Goal: Task Accomplishment & Management: Use online tool/utility

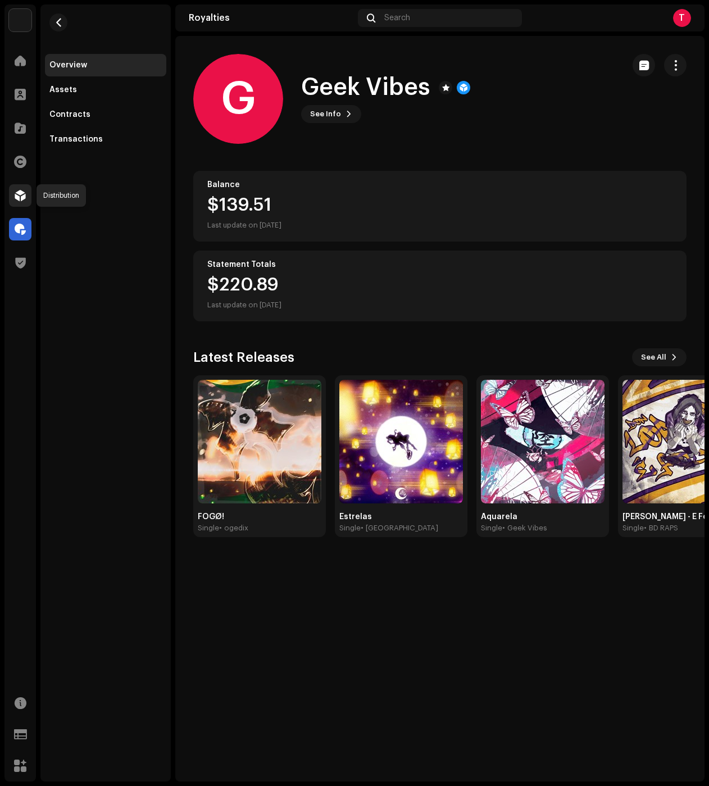
click at [21, 197] on span at bounding box center [20, 195] width 11 height 9
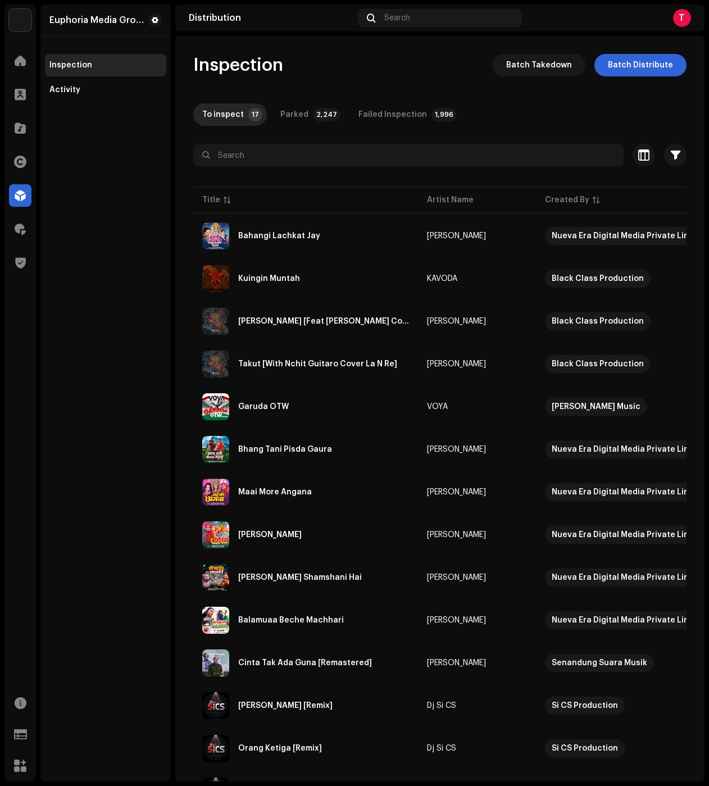
click at [509, 94] on div "Inspection Batch Takedown Batch Distribute To inspect 17 Parked 2,247 Failed In…" at bounding box center [439, 511] width 529 height 915
click at [22, 94] on span at bounding box center [20, 94] width 11 height 9
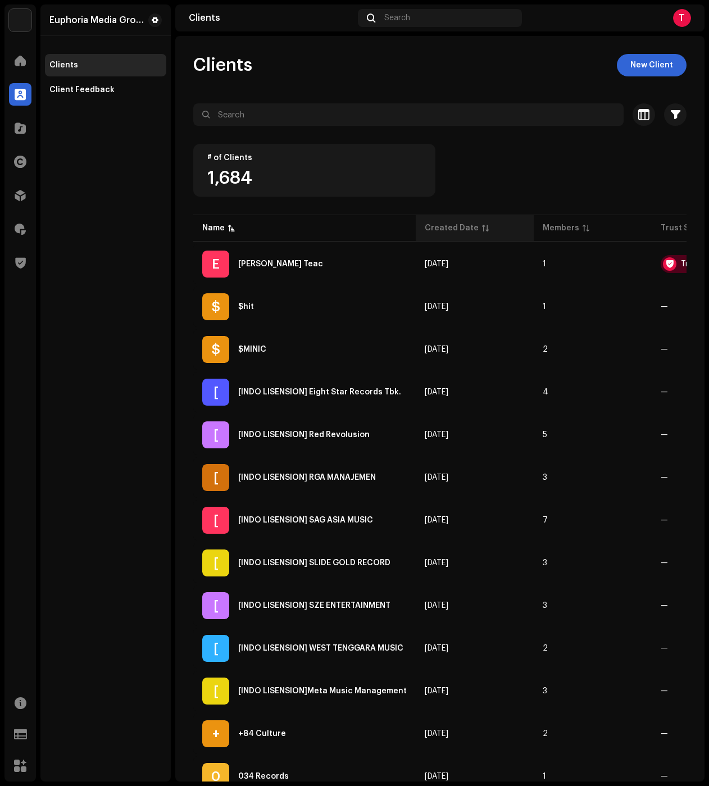
click at [468, 225] on div "Created Date" at bounding box center [452, 228] width 54 height 11
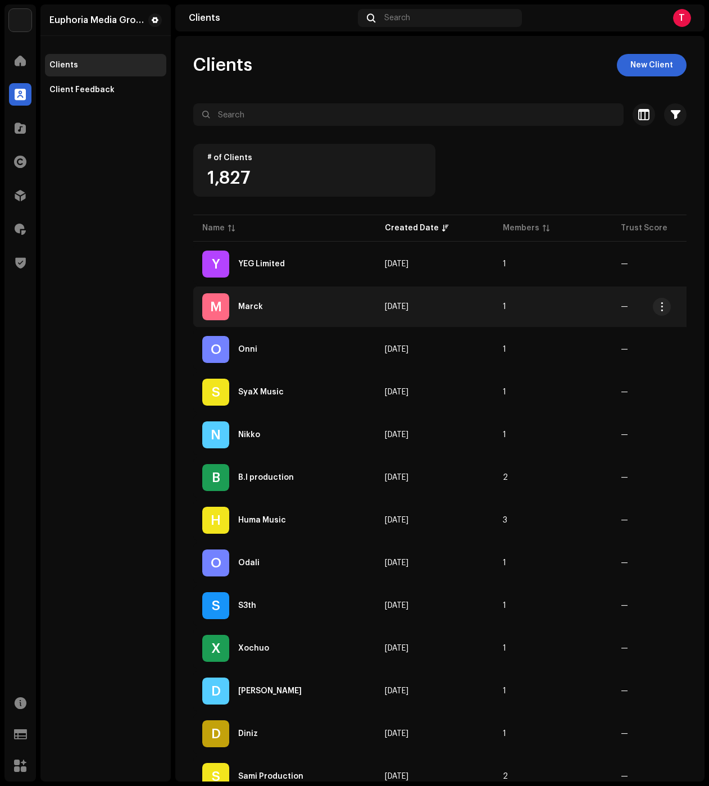
click at [270, 313] on div "[PERSON_NAME]" at bounding box center [284, 306] width 165 height 27
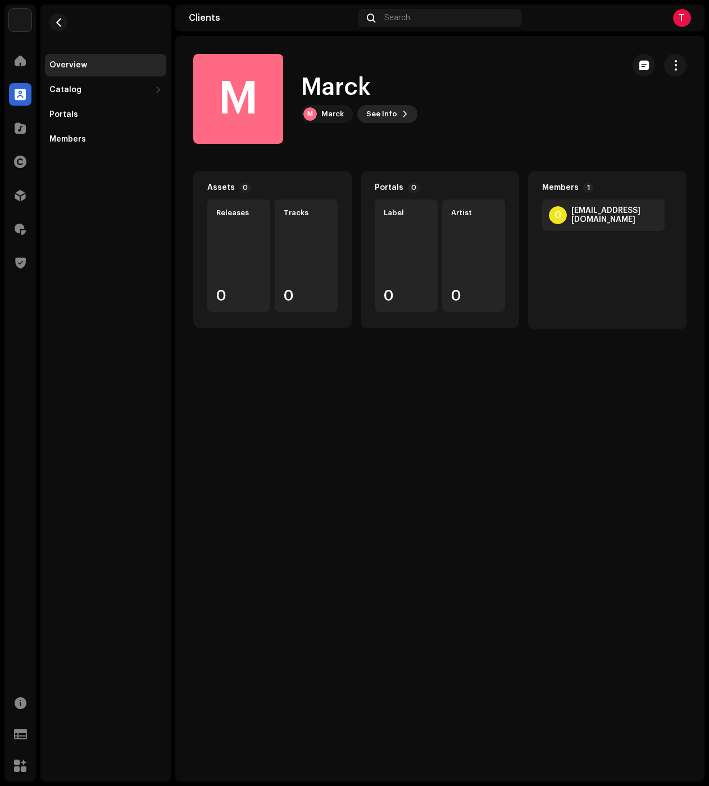
click at [385, 106] on span "See Info" at bounding box center [381, 114] width 31 height 22
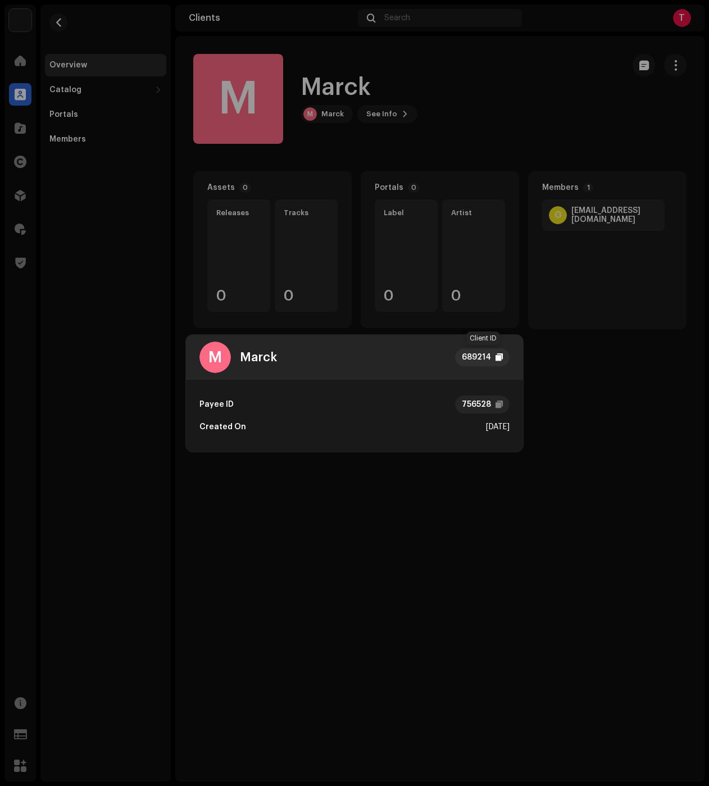
drag, startPoint x: 485, startPoint y: 355, endPoint x: 492, endPoint y: 356, distance: 6.4
click at [485, 355] on div "689214" at bounding box center [476, 357] width 29 height 13
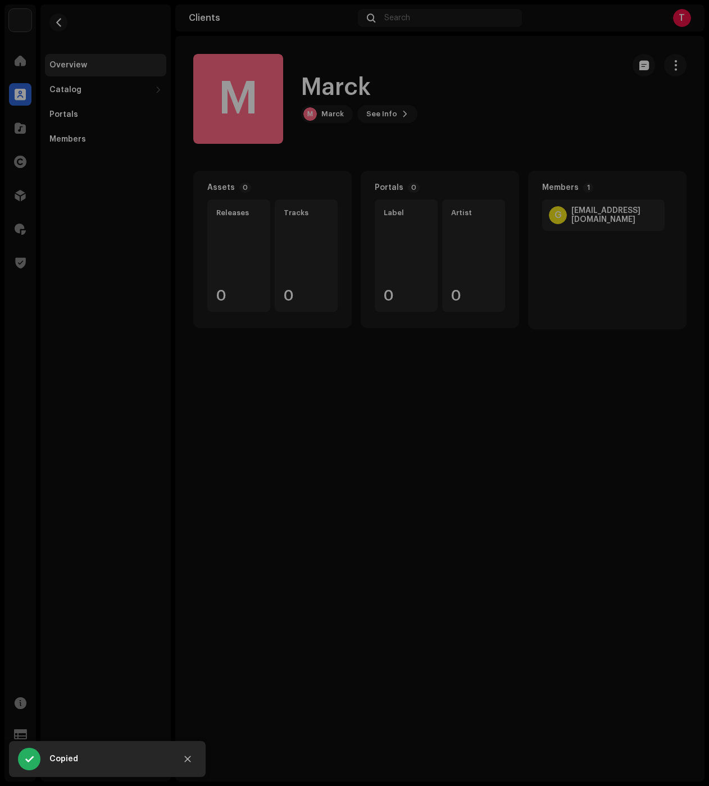
drag, startPoint x: 339, startPoint y: 526, endPoint x: 340, endPoint y: 433, distance: 93.3
click at [339, 526] on div "M Marck 689214 Payee ID 756528 Created On [DATE]" at bounding box center [354, 393] width 709 height 786
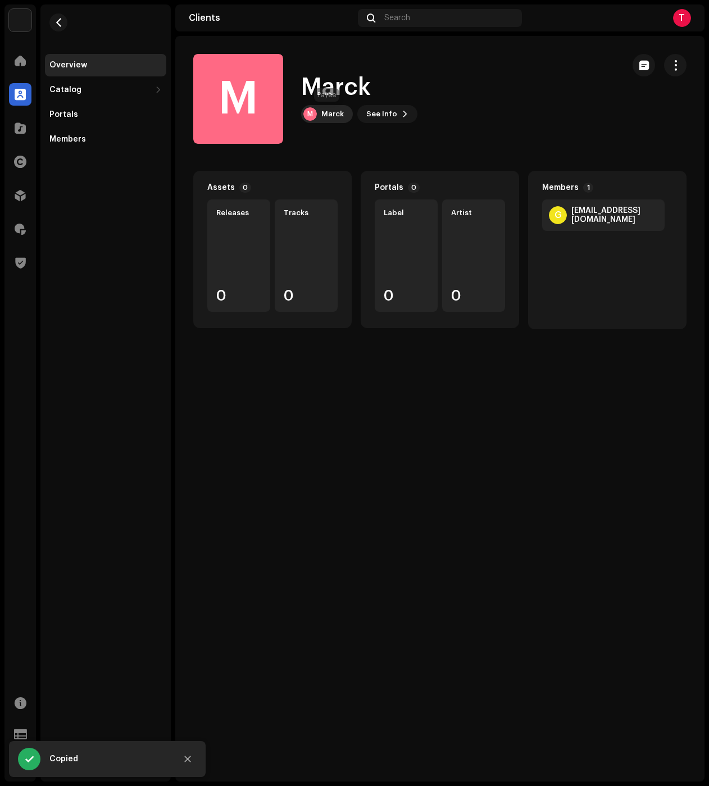
click at [338, 113] on div "Marck" at bounding box center [332, 114] width 22 height 9
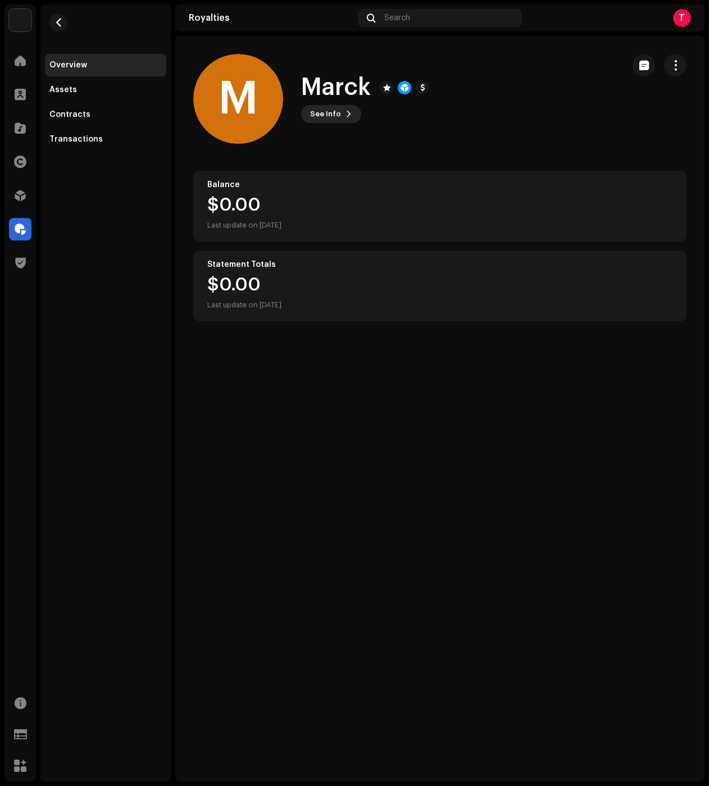
click at [332, 114] on span "See Info" at bounding box center [325, 114] width 31 height 22
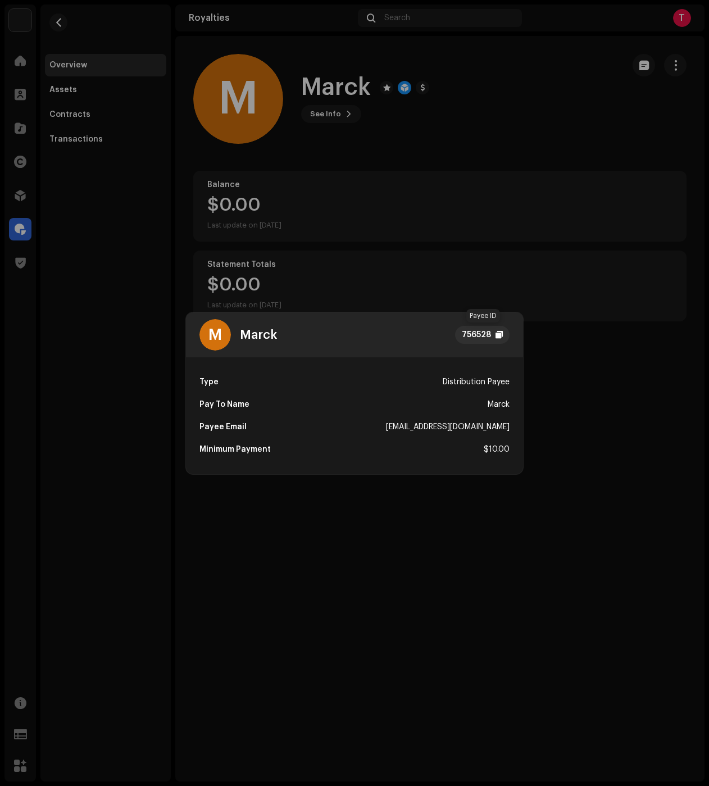
click at [494, 333] on div "756528" at bounding box center [482, 335] width 55 height 18
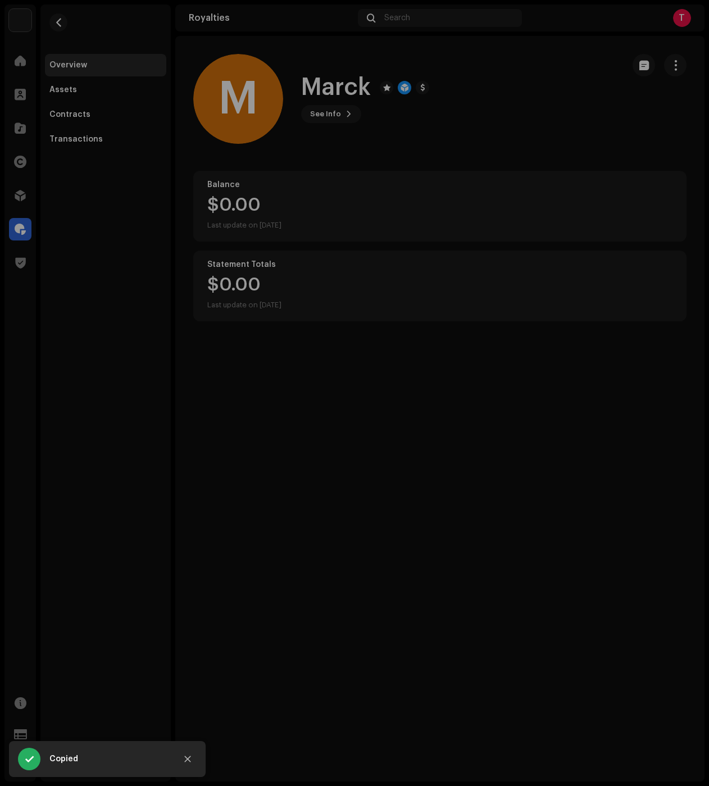
click at [510, 229] on div "M Marck 756528 Type Distribution Payee Pay To Name [PERSON_NAME] Email [EMAIL_A…" at bounding box center [354, 393] width 709 height 786
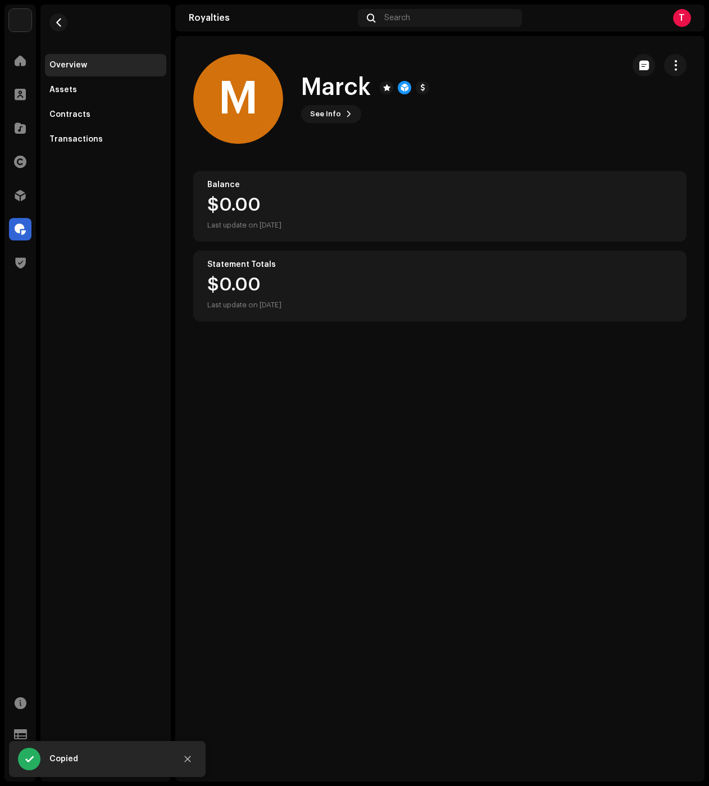
click at [45, 21] on re-m-nav-back at bounding box center [58, 28] width 27 height 49
click at [60, 19] on span "button" at bounding box center [59, 22] width 8 height 9
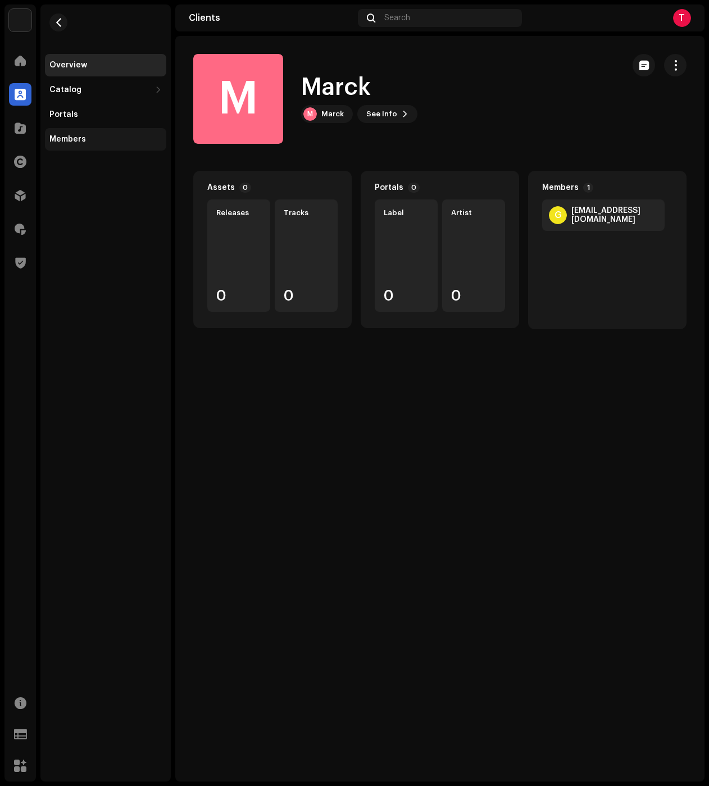
click at [72, 149] on div "Members" at bounding box center [105, 139] width 121 height 22
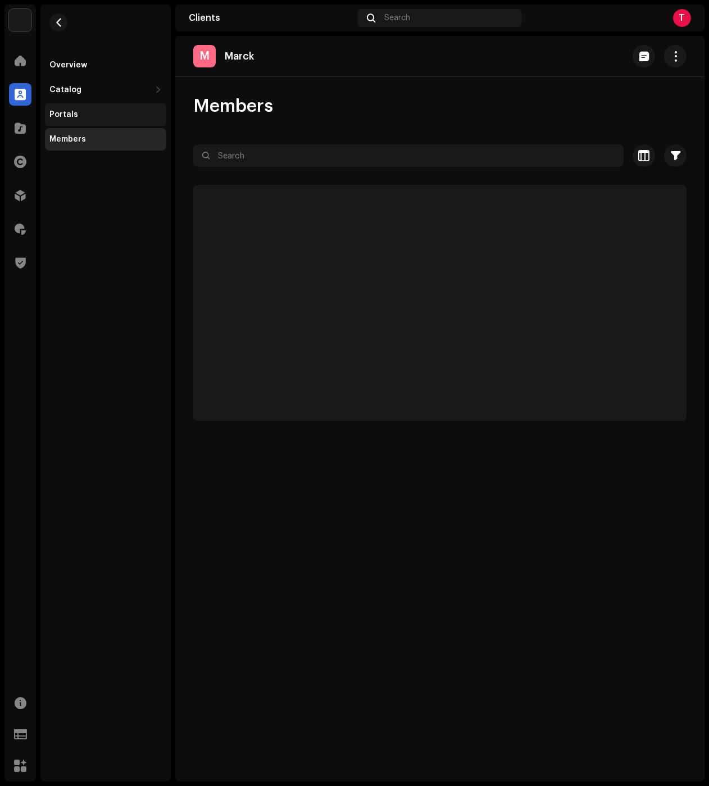
click at [77, 115] on div "Portals" at bounding box center [105, 114] width 112 height 9
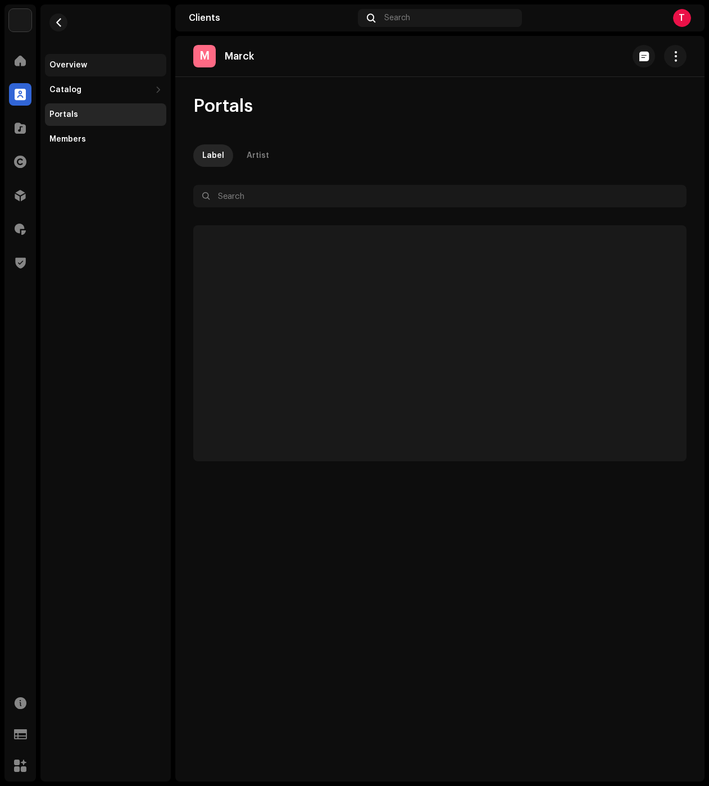
click at [83, 63] on div "Overview" at bounding box center [68, 65] width 38 height 9
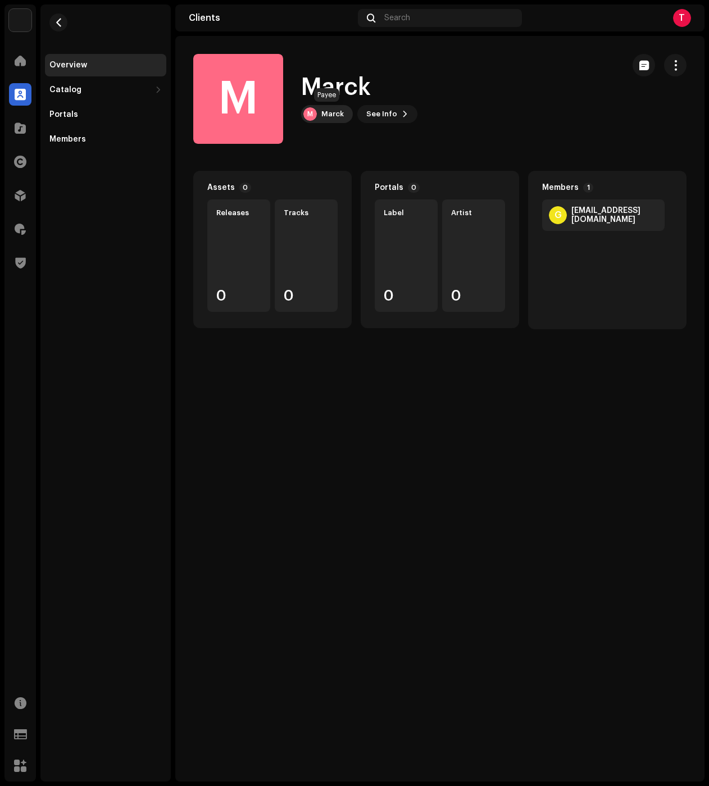
click at [345, 119] on div "[PERSON_NAME]" at bounding box center [327, 114] width 52 height 18
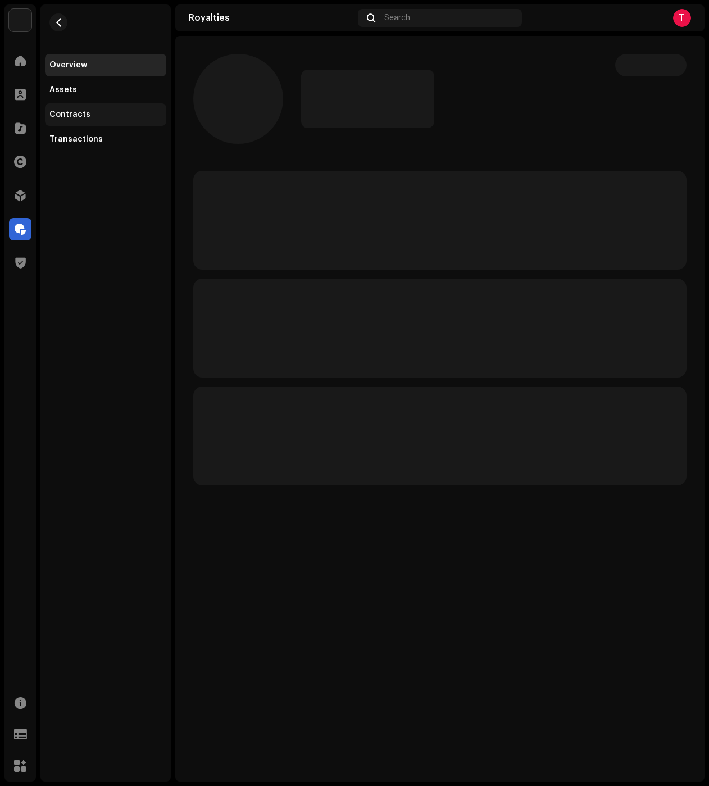
click at [98, 117] on div "Contracts" at bounding box center [105, 114] width 112 height 9
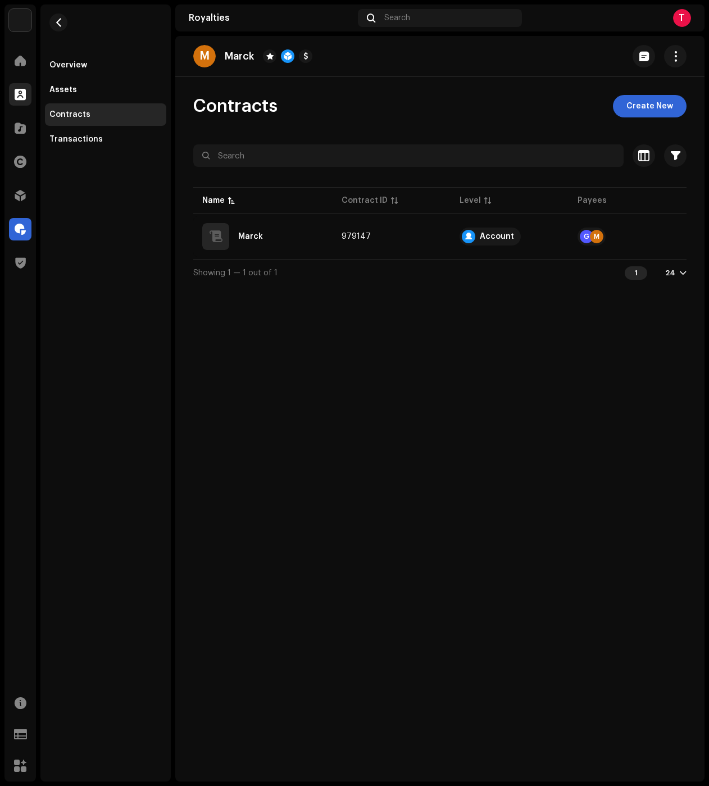
click at [21, 92] on span at bounding box center [20, 94] width 11 height 9
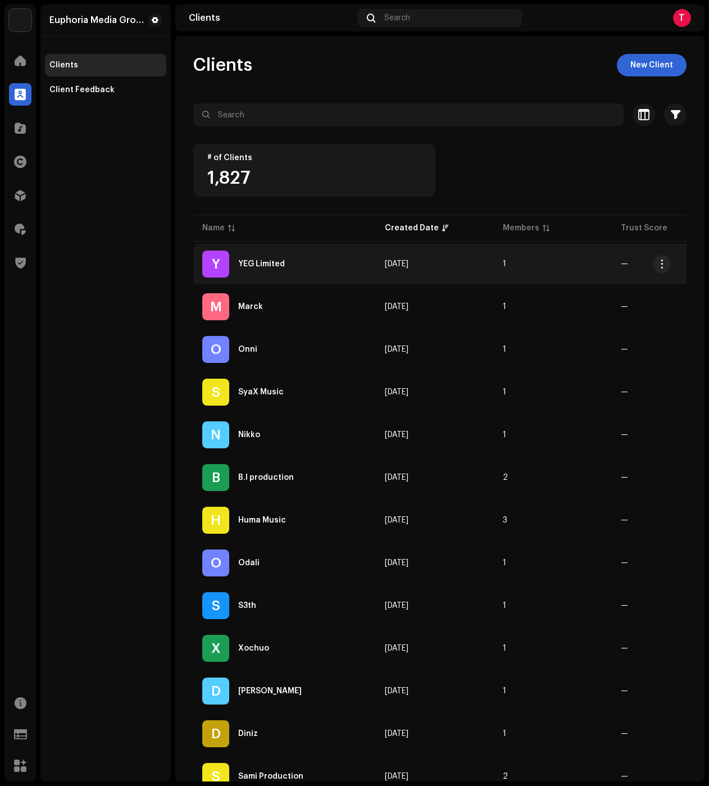
click at [264, 268] on div "Y YEG Limited" at bounding box center [284, 264] width 165 height 27
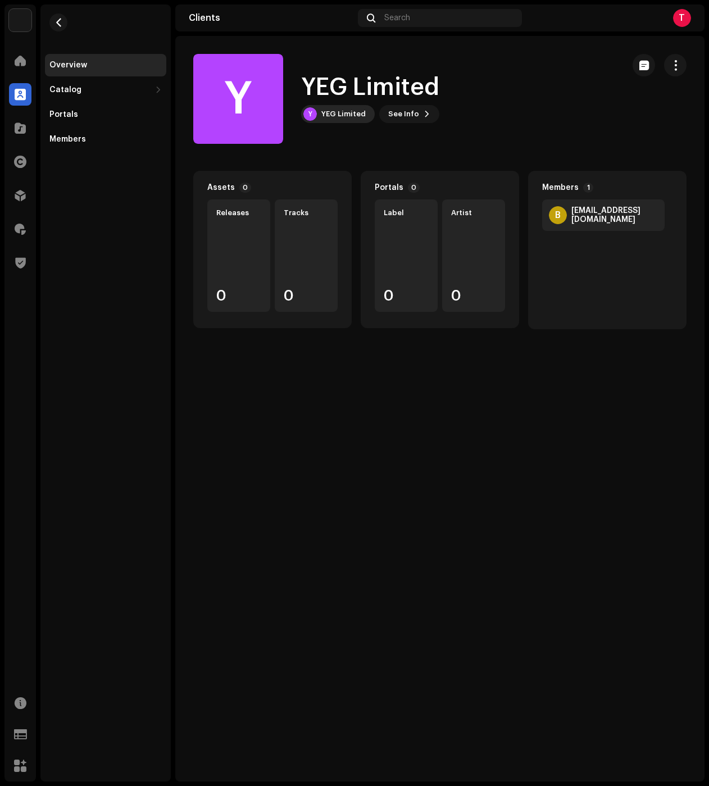
click at [344, 125] on div "Y YEG Limited Y YEG Limited See Info" at bounding box center [403, 99] width 421 height 90
click at [348, 116] on div "YEG Limited" at bounding box center [343, 114] width 44 height 9
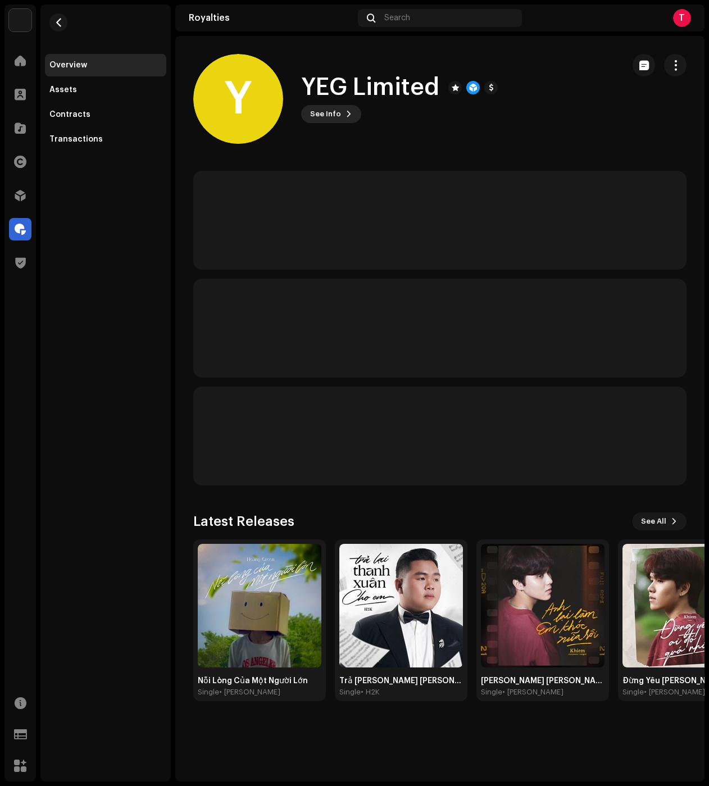
click at [346, 113] on span at bounding box center [349, 114] width 7 height 9
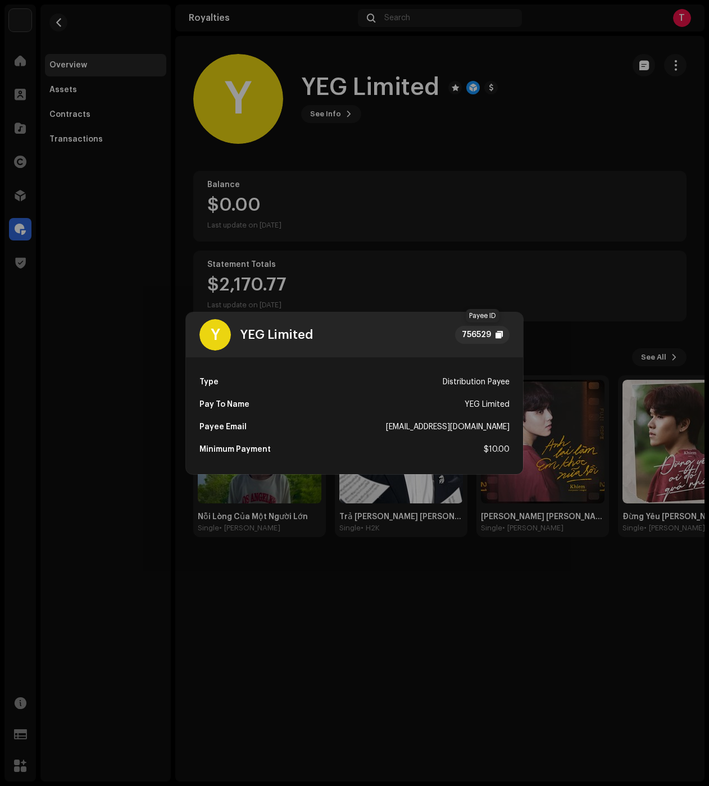
click at [505, 340] on div "756529" at bounding box center [482, 335] width 55 height 18
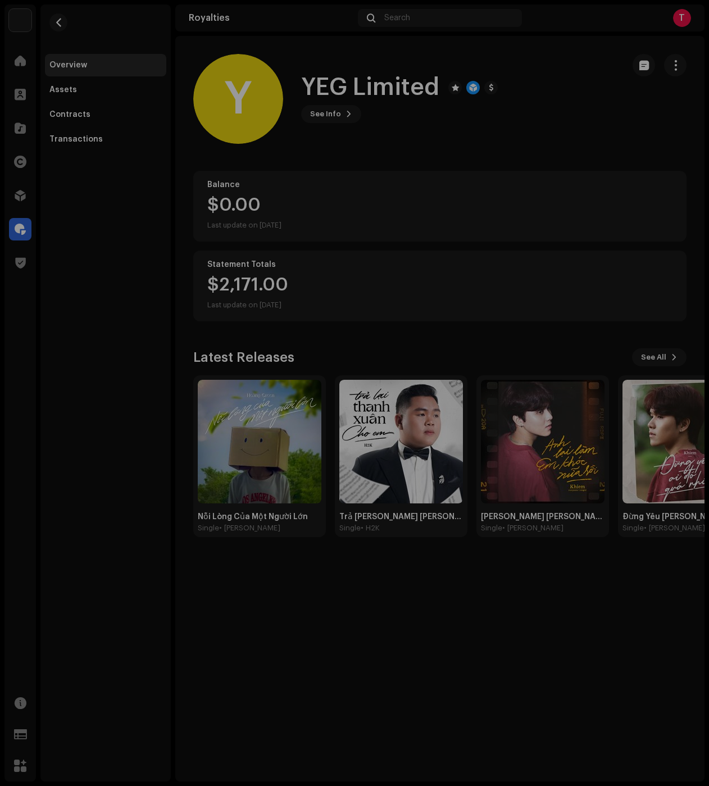
drag, startPoint x: 507, startPoint y: 611, endPoint x: 477, endPoint y: 574, distance: 47.6
click at [507, 609] on div "Y YEG Limited 756529 Type Distribution Payee Pay To Name YEG Limited Payee Emai…" at bounding box center [354, 393] width 709 height 786
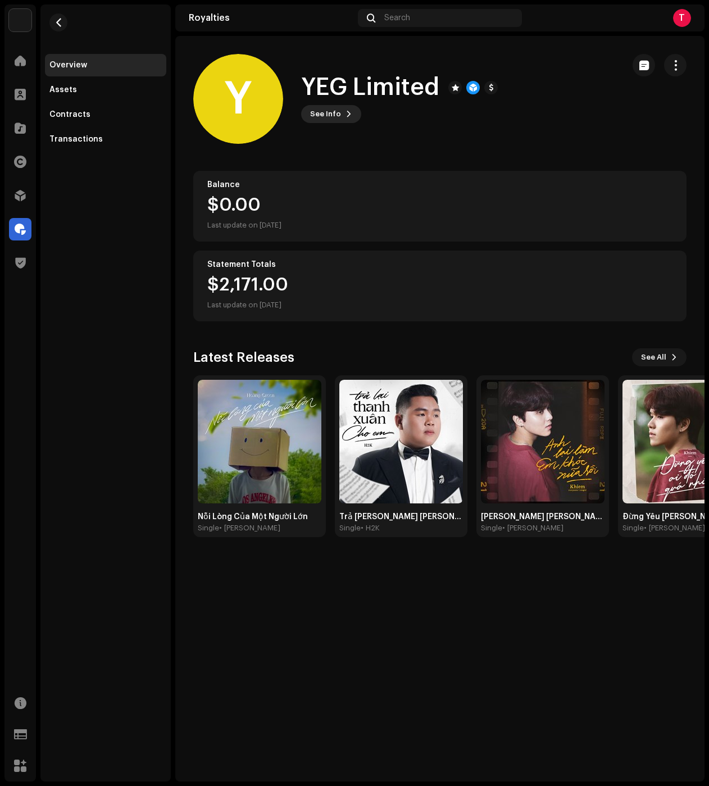
click at [326, 110] on span "See Info" at bounding box center [325, 114] width 31 height 22
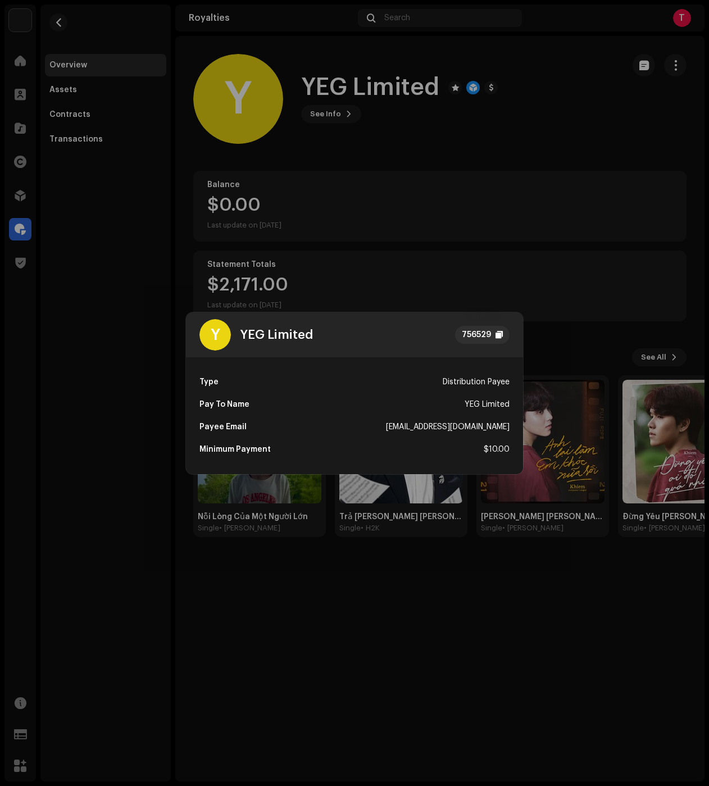
click at [494, 341] on div "756529" at bounding box center [482, 335] width 55 height 18
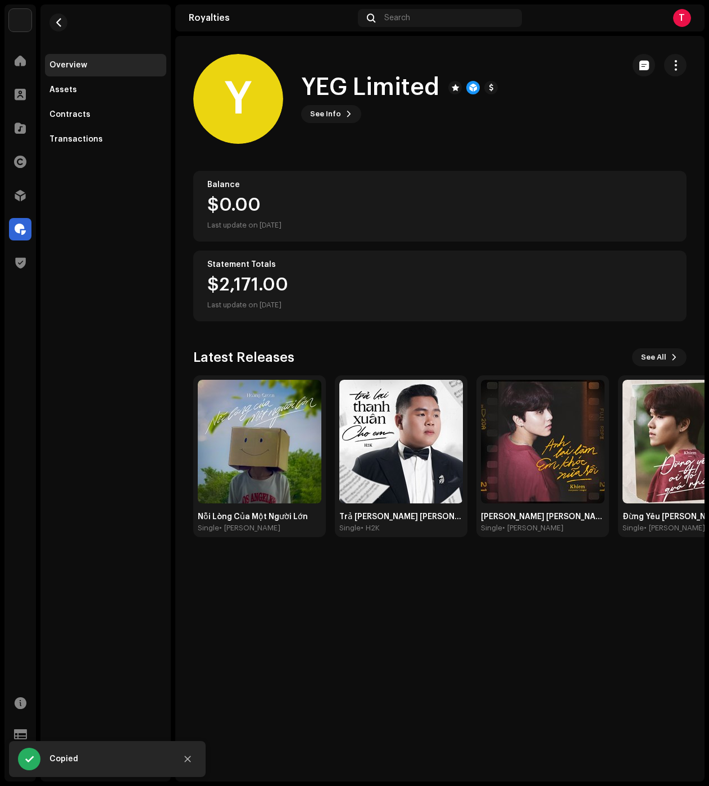
click at [488, 196] on div "Y YEG Limited 756529 Type Distribution Payee Pay To Name YEG Limited Payee Emai…" at bounding box center [354, 393] width 709 height 786
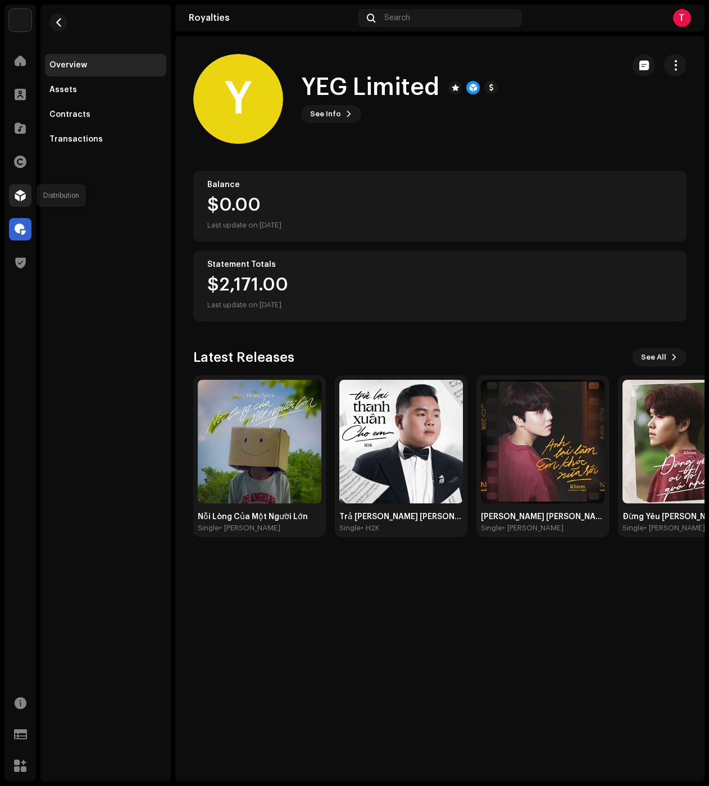
drag, startPoint x: 19, startPoint y: 196, endPoint x: 10, endPoint y: 194, distance: 9.3
click at [19, 196] on span at bounding box center [20, 195] width 11 height 9
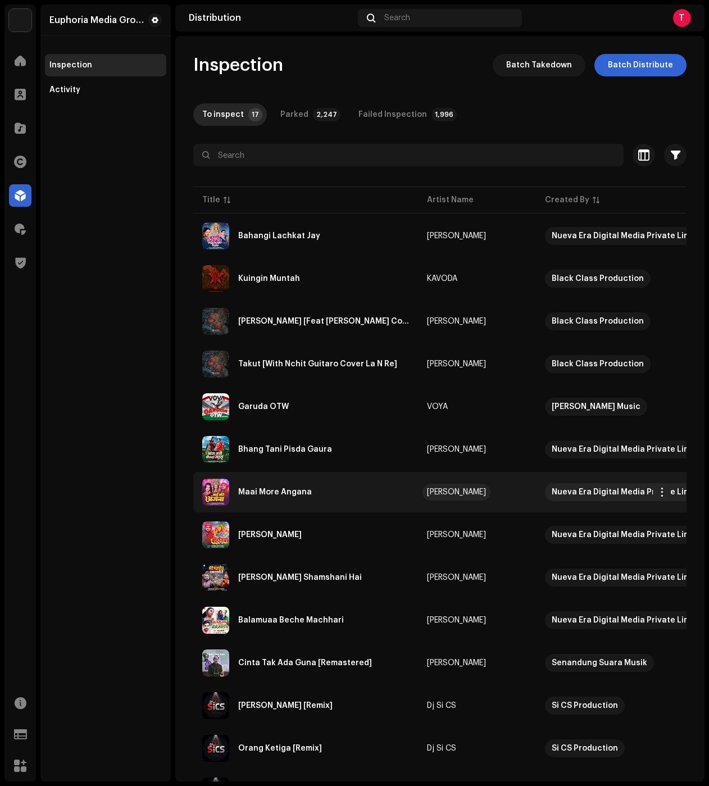
drag, startPoint x: 436, startPoint y: 480, endPoint x: 483, endPoint y: 491, distance: 48.0
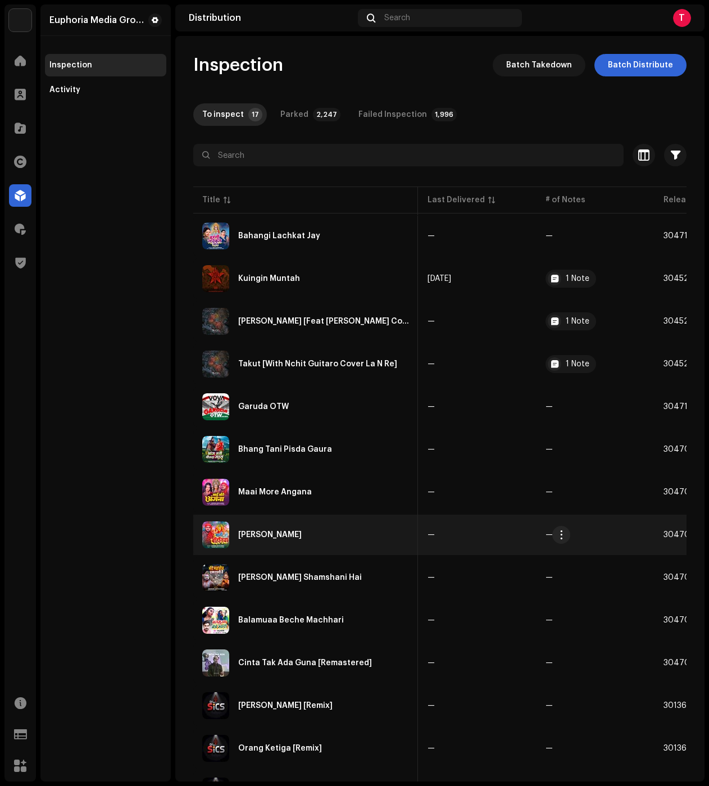
scroll to position [0, 739]
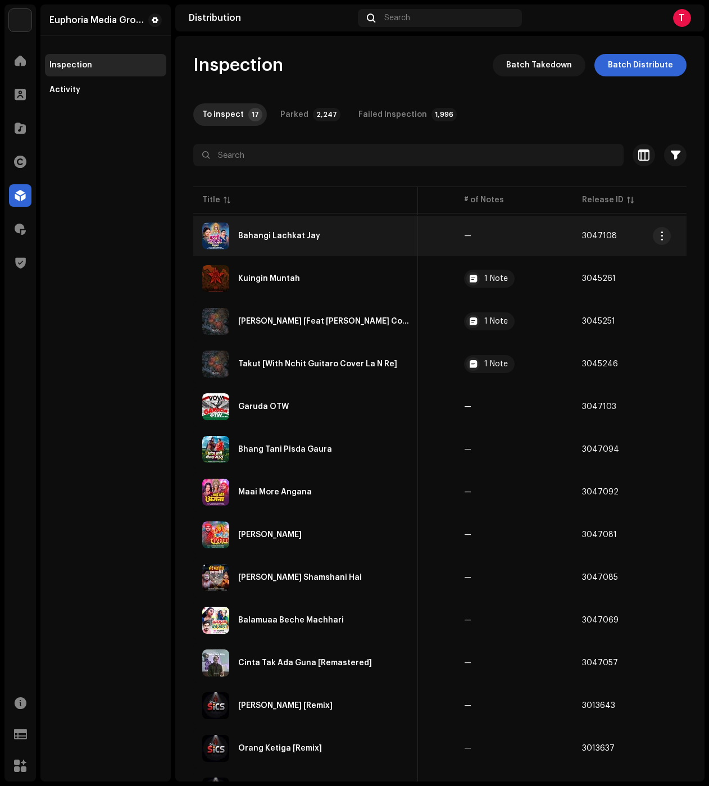
copy tbody "Loremip Dolorsi Ame Cons Adipisci Elits Doe Tempori Utlab Etdolor Magnaal Eni 4…"
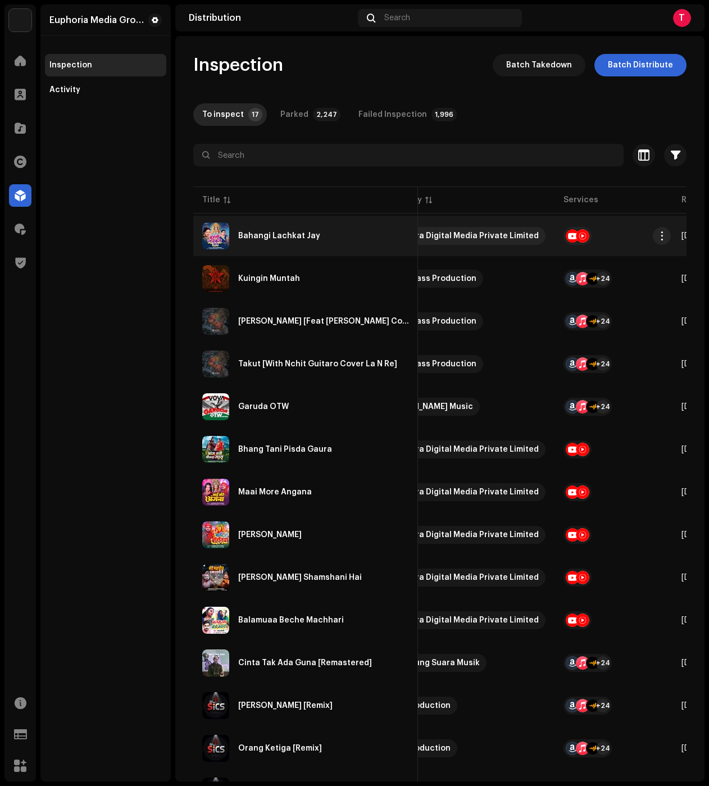
scroll to position [0, 143]
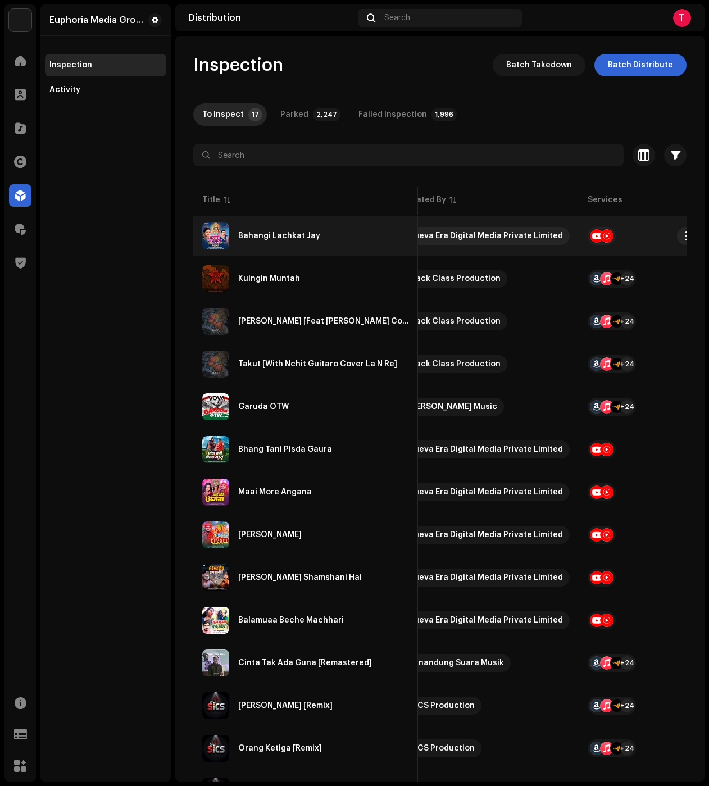
drag, startPoint x: 606, startPoint y: 659, endPoint x: 203, endPoint y: 220, distance: 595.8
click at [203, 220] on tbody "Bahangi Lachkat [PERSON_NAME] [PERSON_NAME] Nueva Era Digital Media Private Lim…" at bounding box center [668, 578] width 1237 height 724
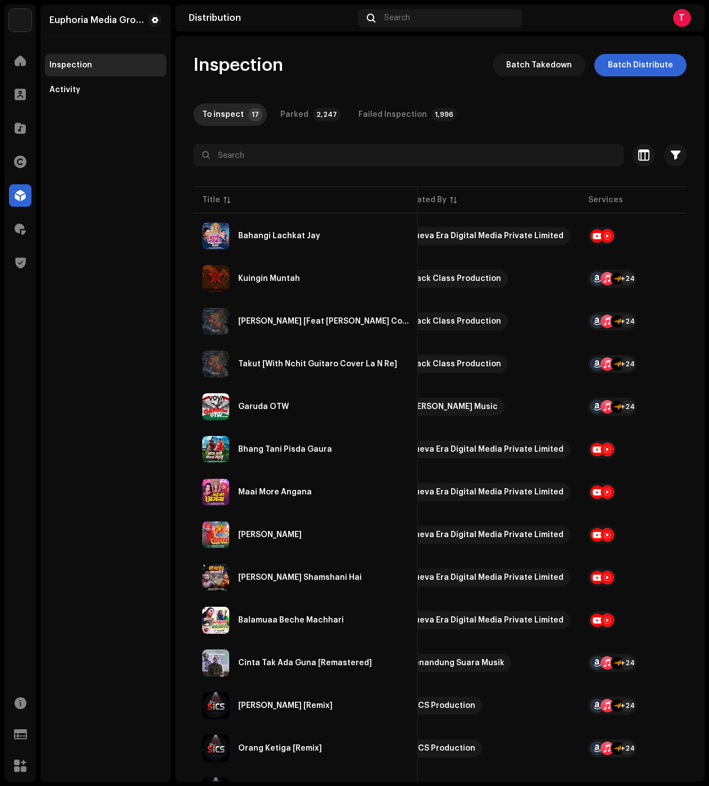
copy tbody "Loremip Dolorsi Ame Cons Adipisci Elits Doe Tempori Utlab Etdolor Magnaal Eni 4…"
click at [666, 68] on span "Batch Distribute" at bounding box center [640, 65] width 65 height 22
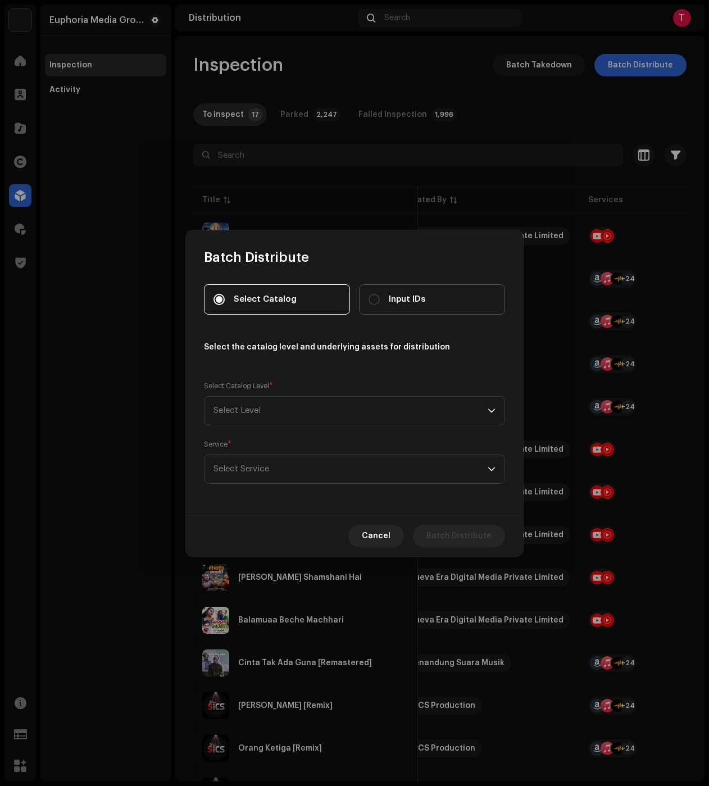
click at [400, 294] on span "Input IDs" at bounding box center [407, 299] width 37 height 12
click at [380, 294] on input "Input IDs" at bounding box center [374, 299] width 11 height 11
radio input "true"
click at [298, 401] on span "Select Level" at bounding box center [351, 411] width 274 height 28
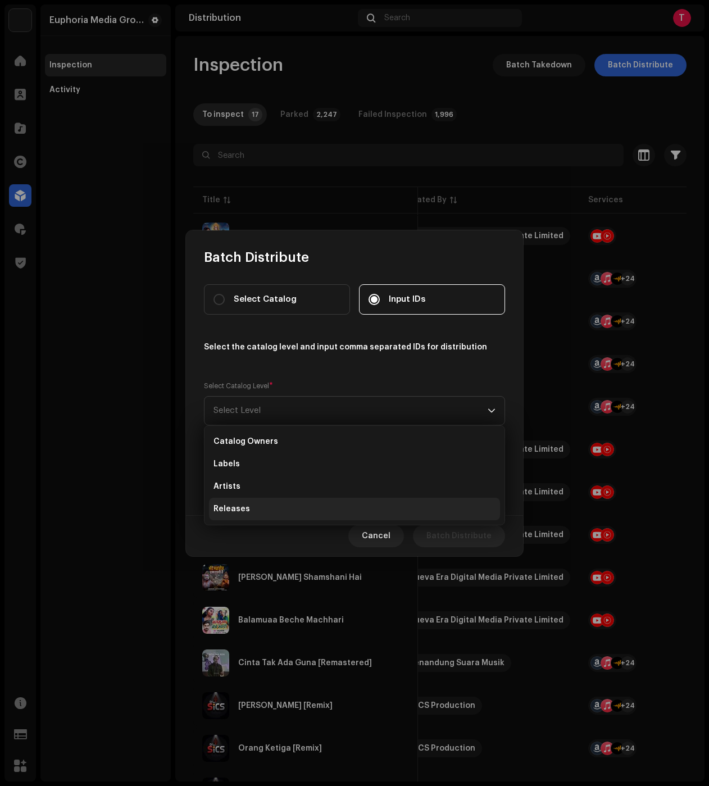
click at [240, 511] on span "Releases" at bounding box center [232, 508] width 37 height 11
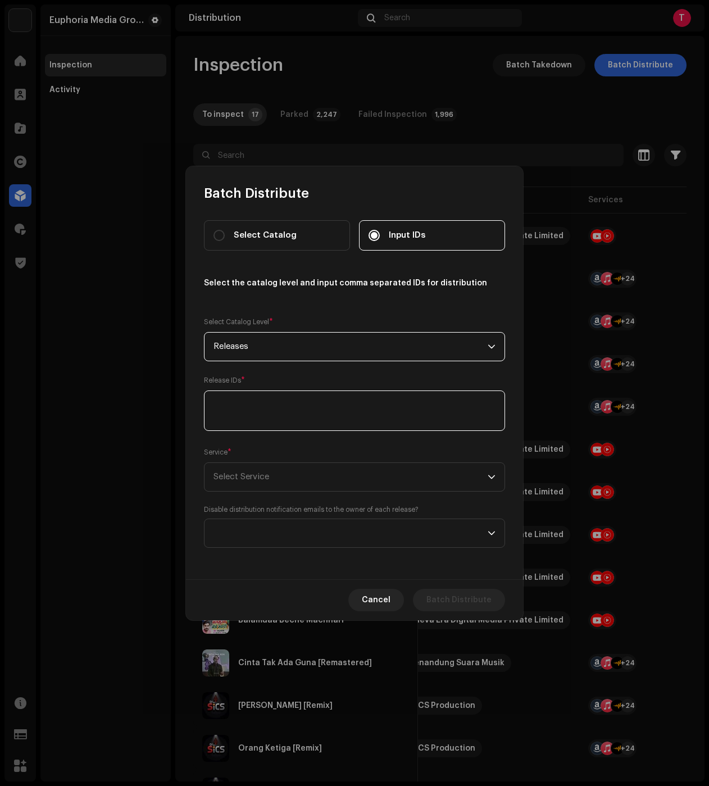
click at [255, 397] on textarea at bounding box center [354, 411] width 301 height 40
paste textarea "3047108,3045261,3045251,3045246,3047103,3047094,3047092,3047081,3047085,3047069…"
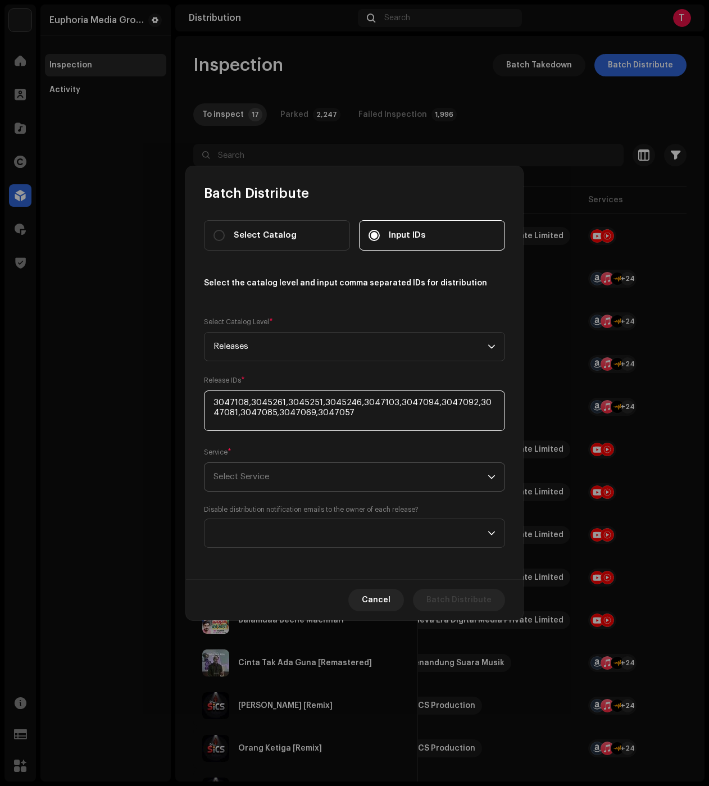
type textarea "3047108,3045261,3045251,3045246,3047103,3047094,3047092,3047081,3047085,3047069…"
click at [257, 469] on span "Select Service" at bounding box center [351, 477] width 274 height 28
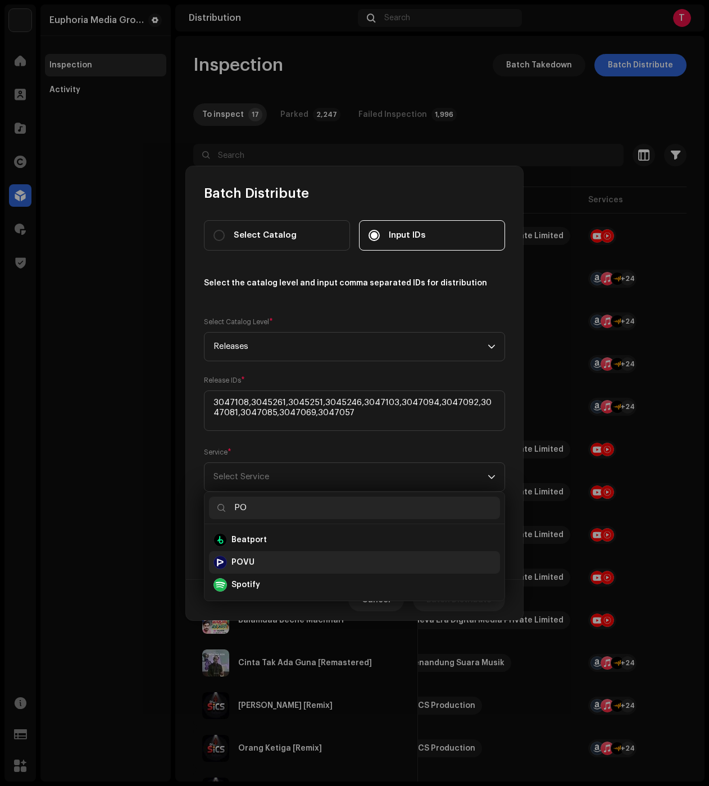
type input "PO"
click at [241, 559] on strong "POVU" at bounding box center [243, 562] width 23 height 11
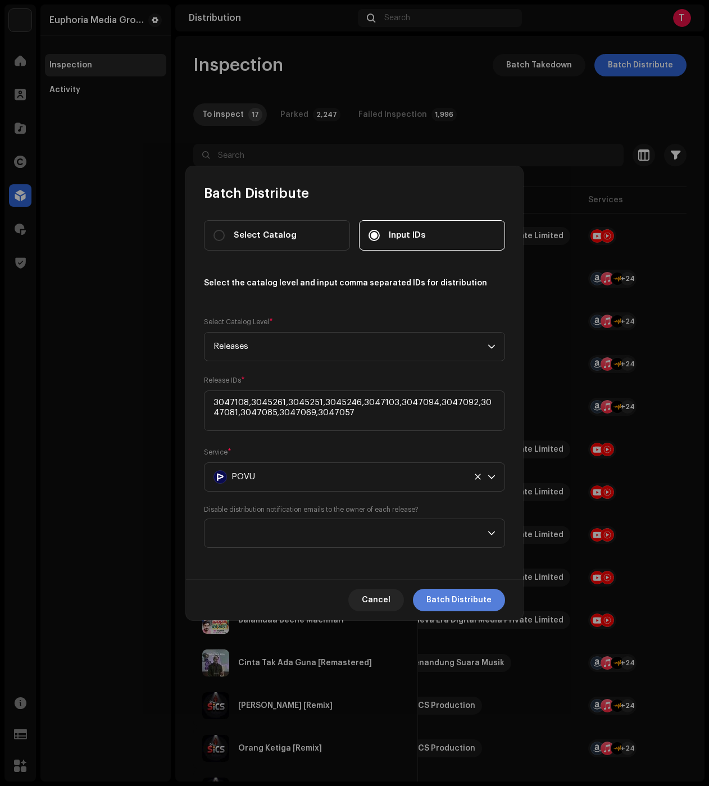
click at [447, 601] on span "Batch Distribute" at bounding box center [458, 600] width 65 height 22
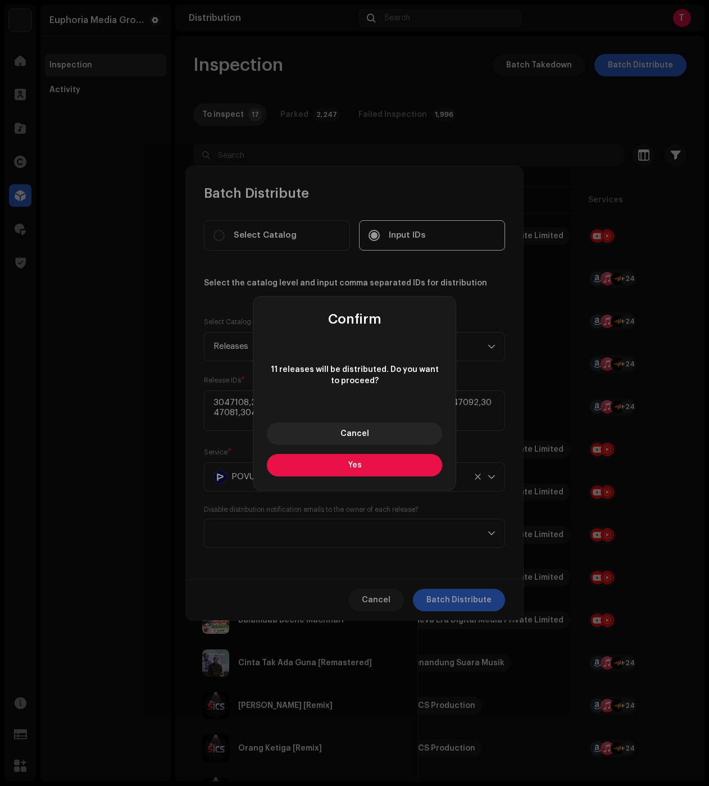
click at [402, 457] on button "Yes" at bounding box center [354, 465] width 175 height 22
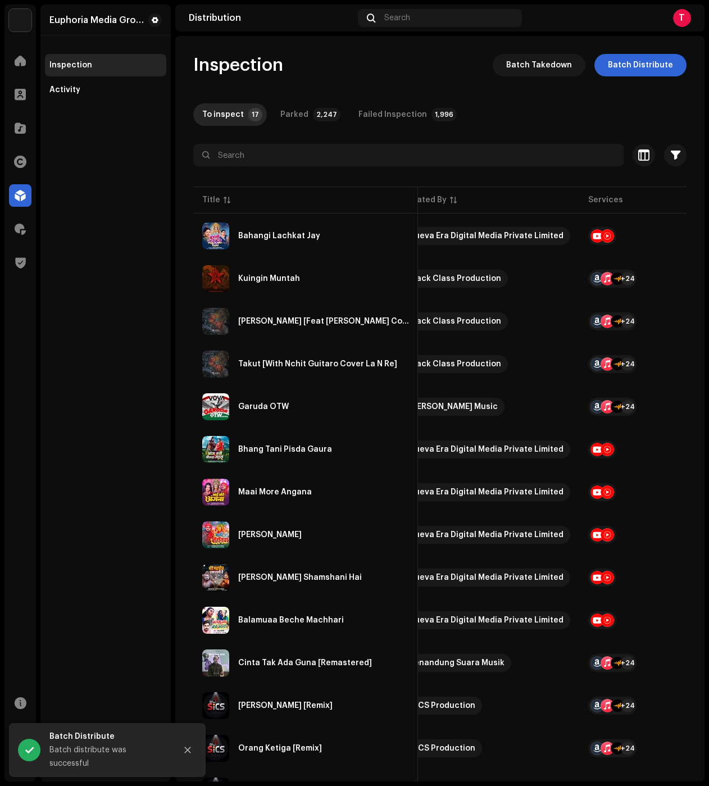
click at [137, 398] on div "Batch Distribute Select Catalog Input IDs Select the catalog level and input co…" at bounding box center [354, 393] width 709 height 786
click at [284, 102] on div "Inspection Batch Takedown Batch Distribute To inspect 17 Parked 2,247 Failed In…" at bounding box center [439, 511] width 529 height 915
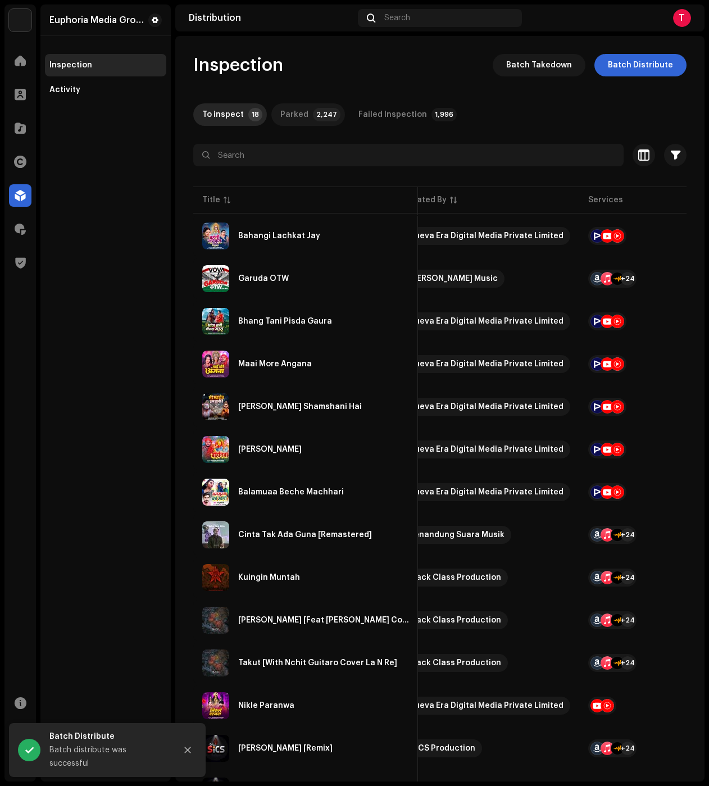
click at [280, 111] on div "Parked" at bounding box center [294, 114] width 28 height 22
click at [233, 111] on div "To inspect" at bounding box center [223, 114] width 42 height 22
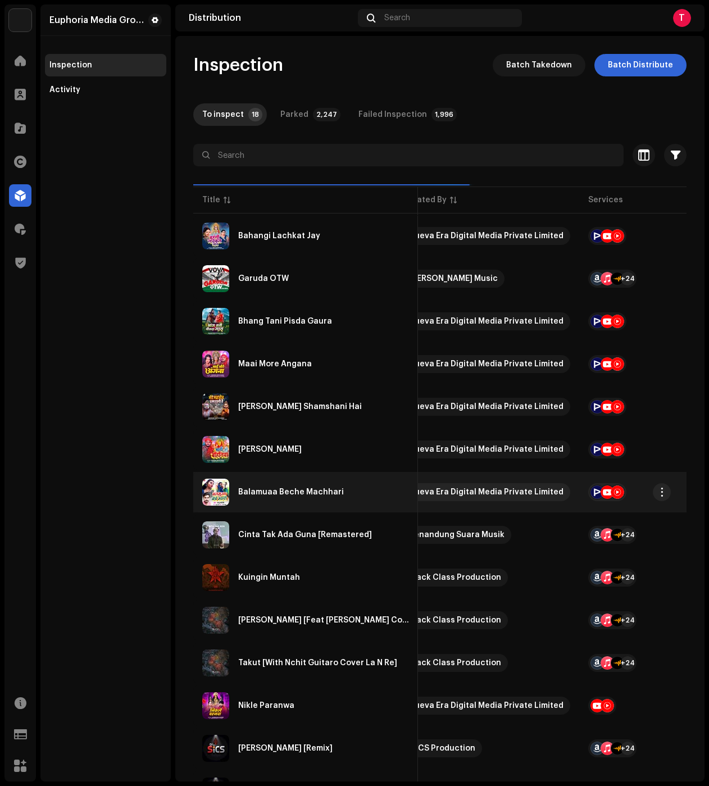
click at [308, 484] on div "Balamuaa Beche Machhari" at bounding box center [305, 492] width 207 height 27
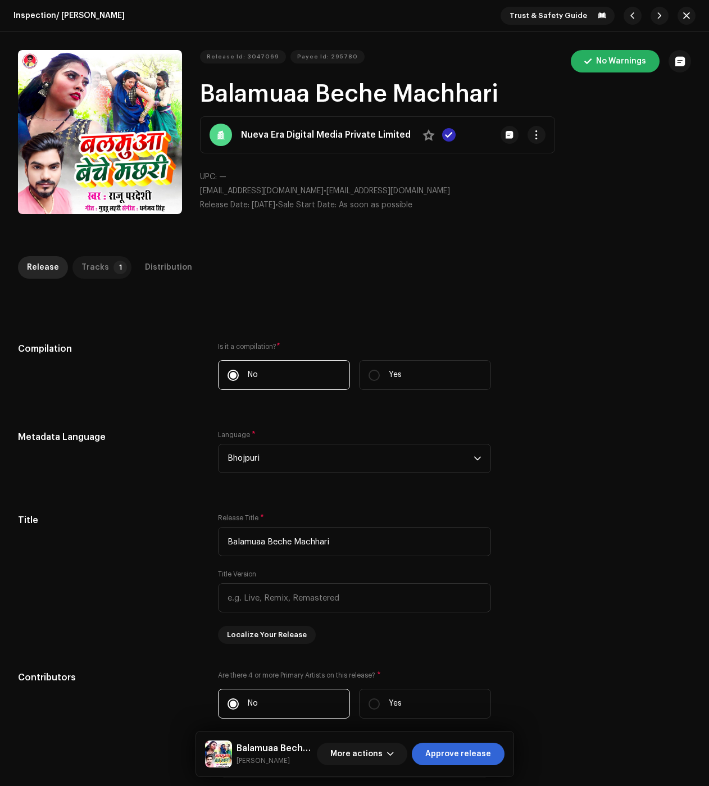
click at [101, 264] on div "Tracks" at bounding box center [95, 267] width 28 height 22
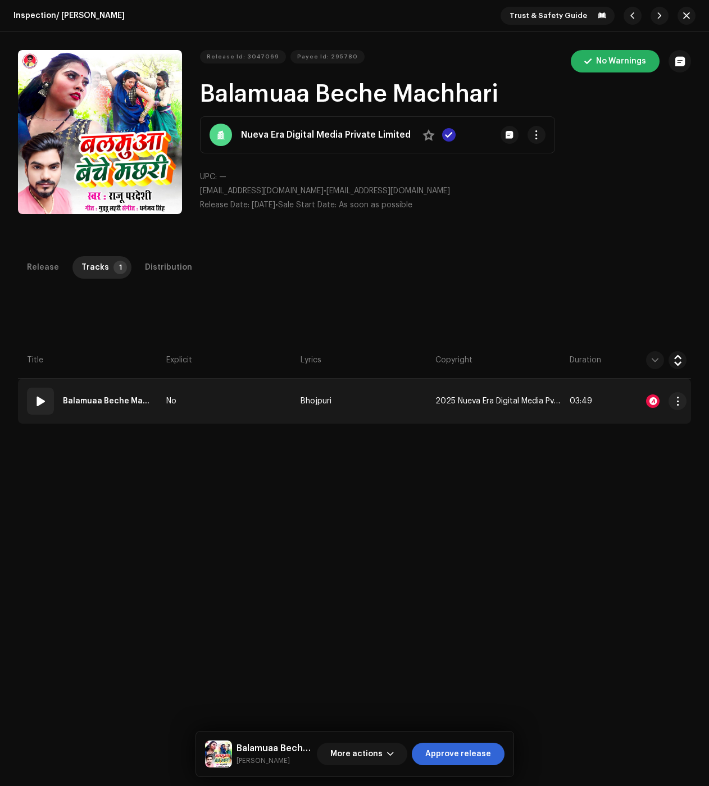
click at [650, 401] on div at bounding box center [652, 400] width 13 height 13
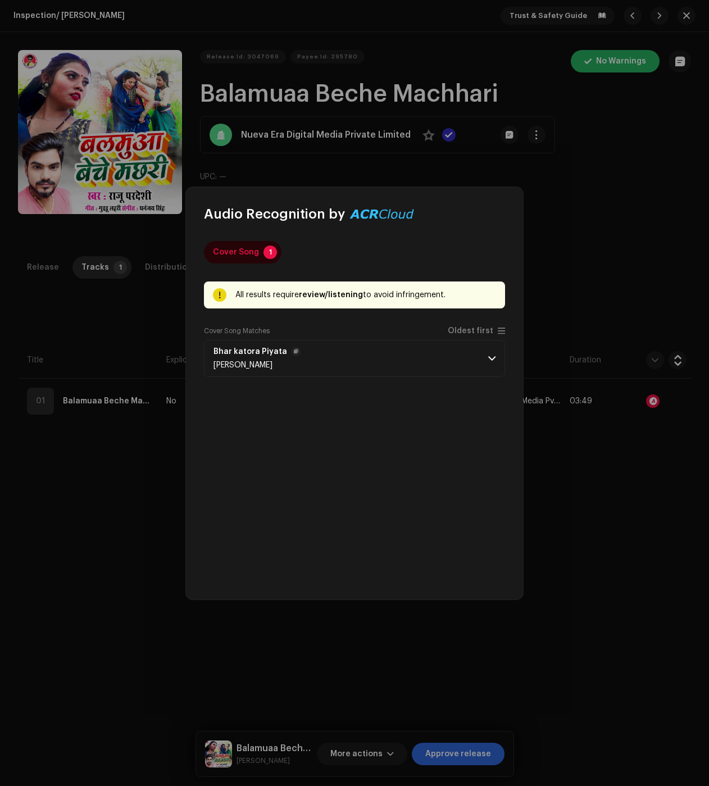
click at [264, 354] on strong "Bhar katora Piyata" at bounding box center [251, 351] width 74 height 9
click at [361, 363] on p-accordion-header "Bhar katora Piyata [PERSON_NAME]" at bounding box center [354, 358] width 301 height 37
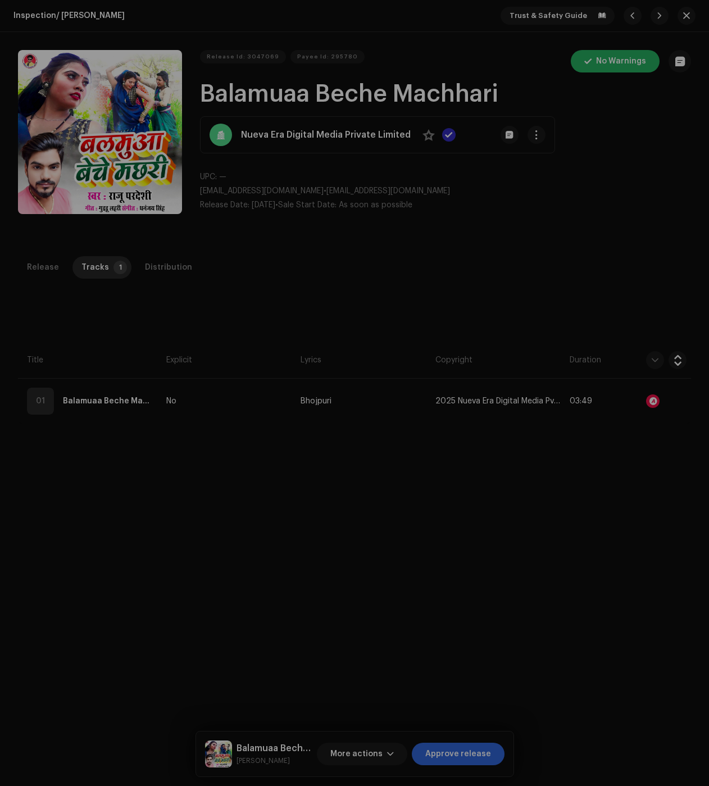
click at [592, 559] on div "Audio Recognition by Cover Song 1 All results require review/listening to avoid…" at bounding box center [354, 393] width 709 height 786
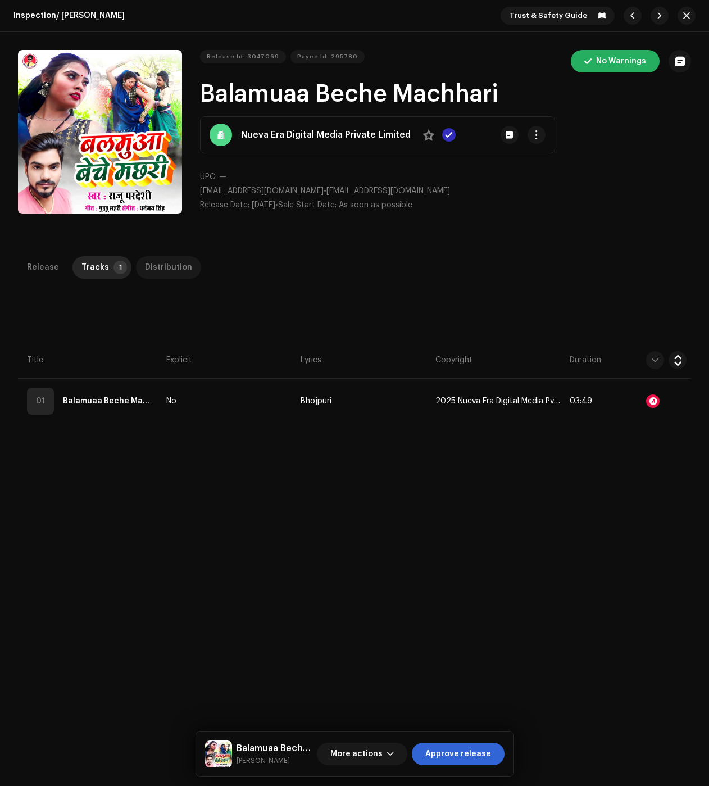
drag, startPoint x: 157, startPoint y: 274, endPoint x: 165, endPoint y: 270, distance: 9.6
click at [158, 274] on div "Distribution" at bounding box center [168, 267] width 47 height 22
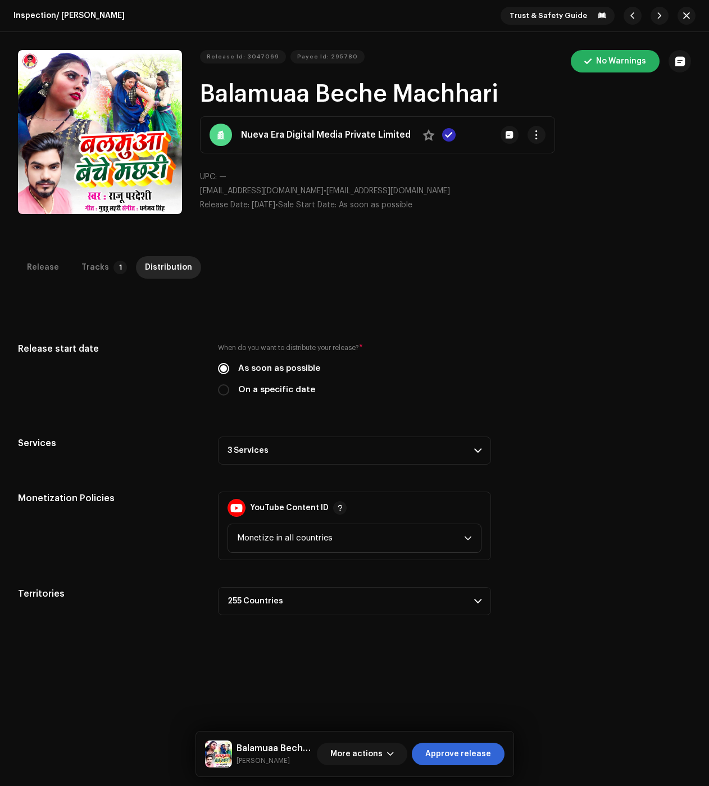
drag, startPoint x: 401, startPoint y: 461, endPoint x: 465, endPoint y: 506, distance: 78.3
click at [401, 461] on p-accordion-header "3 Services" at bounding box center [354, 451] width 273 height 28
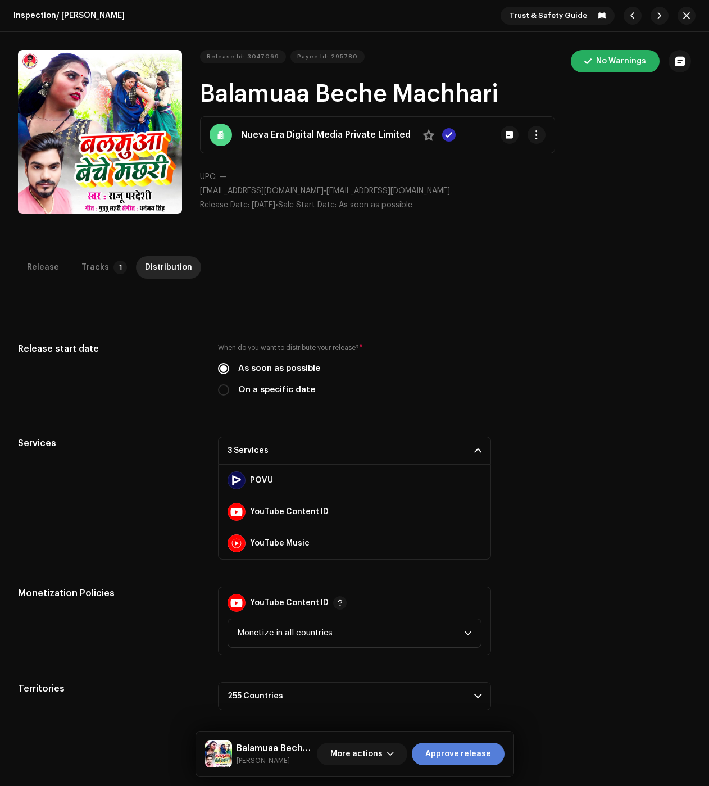
click at [468, 760] on span "Approve release" at bounding box center [458, 754] width 66 height 22
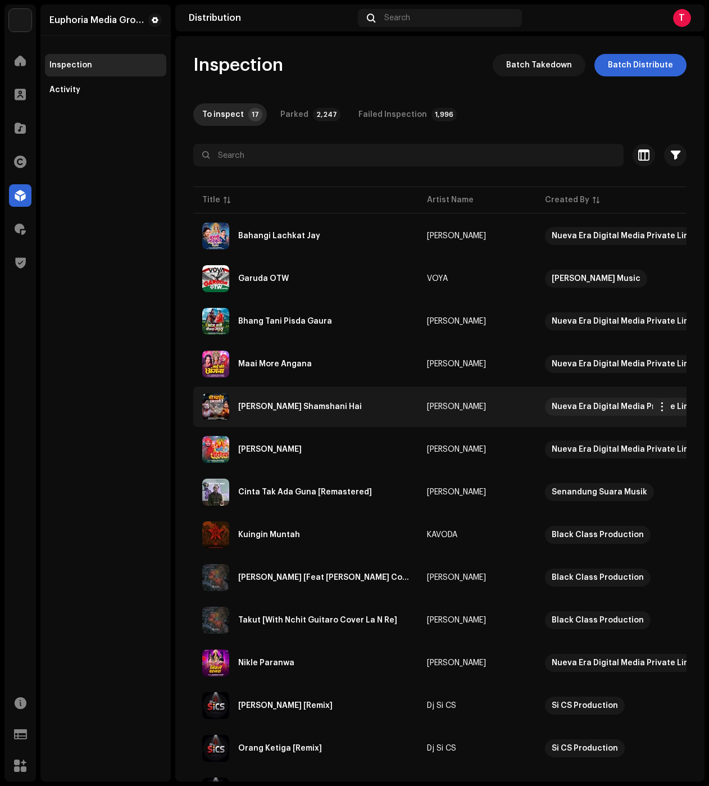
click at [343, 396] on div "[PERSON_NAME] Shamshani Hai" at bounding box center [305, 406] width 207 height 27
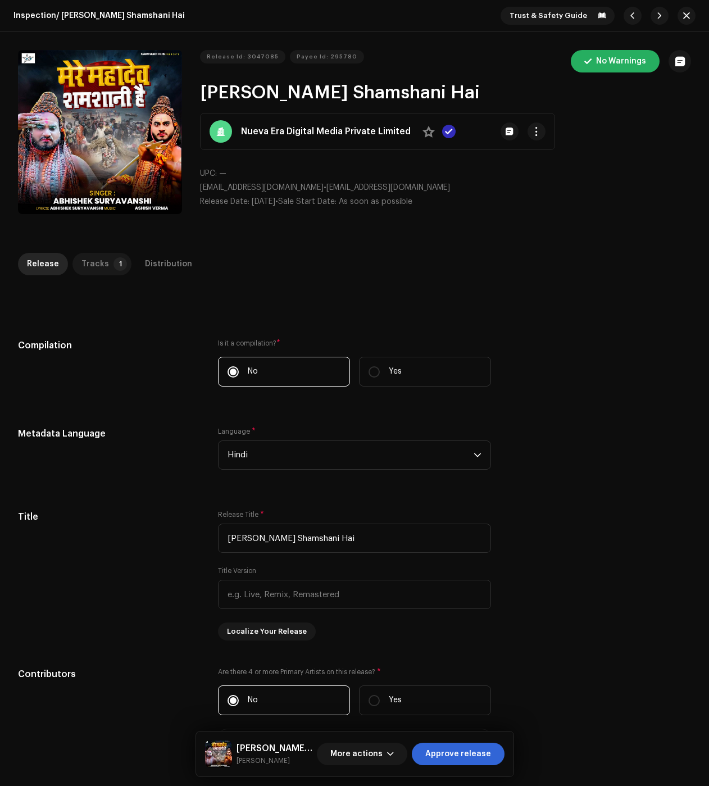
click at [116, 265] on p-badge "1" at bounding box center [120, 263] width 13 height 13
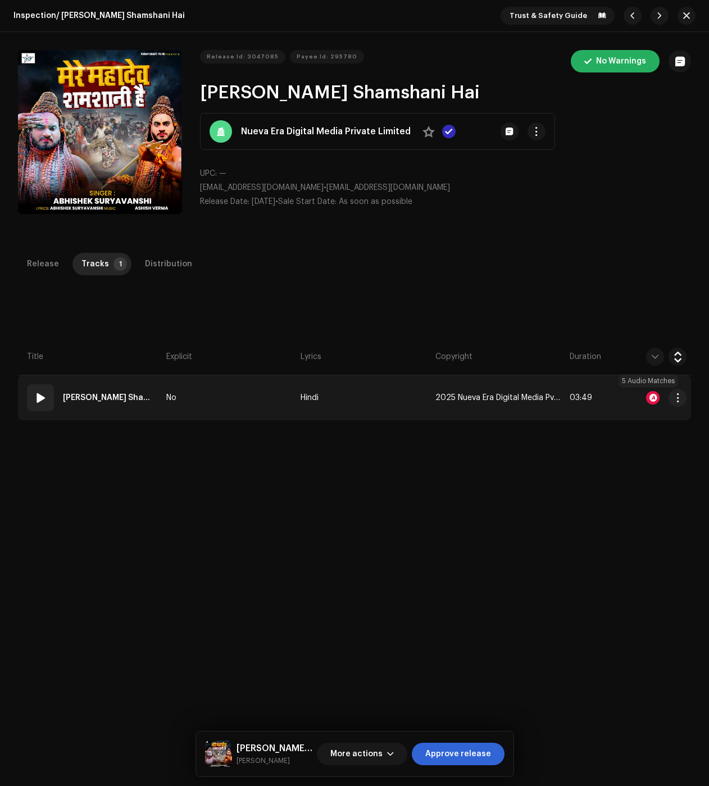
click at [652, 397] on div at bounding box center [652, 397] width 13 height 13
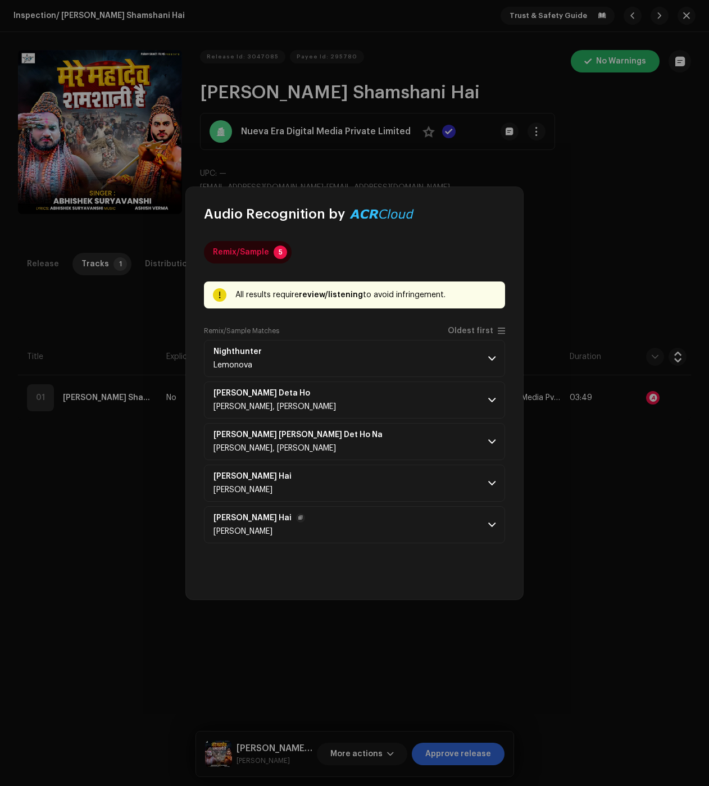
click at [474, 532] on p-accordion-header "[PERSON_NAME] Hai [PERSON_NAME]" at bounding box center [354, 524] width 301 height 37
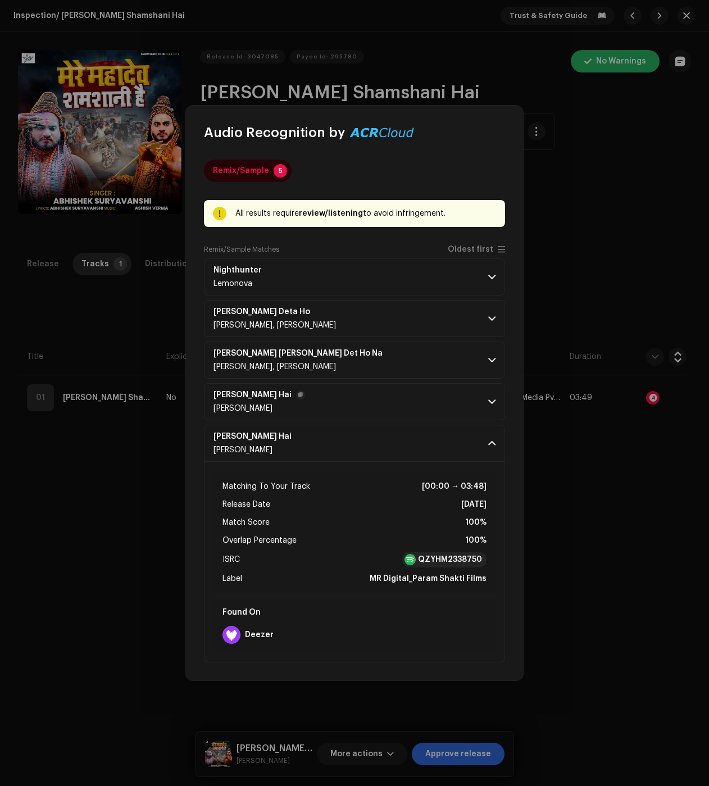
click at [491, 409] on p-accordion-header "[PERSON_NAME] Hai [PERSON_NAME]" at bounding box center [354, 401] width 301 height 37
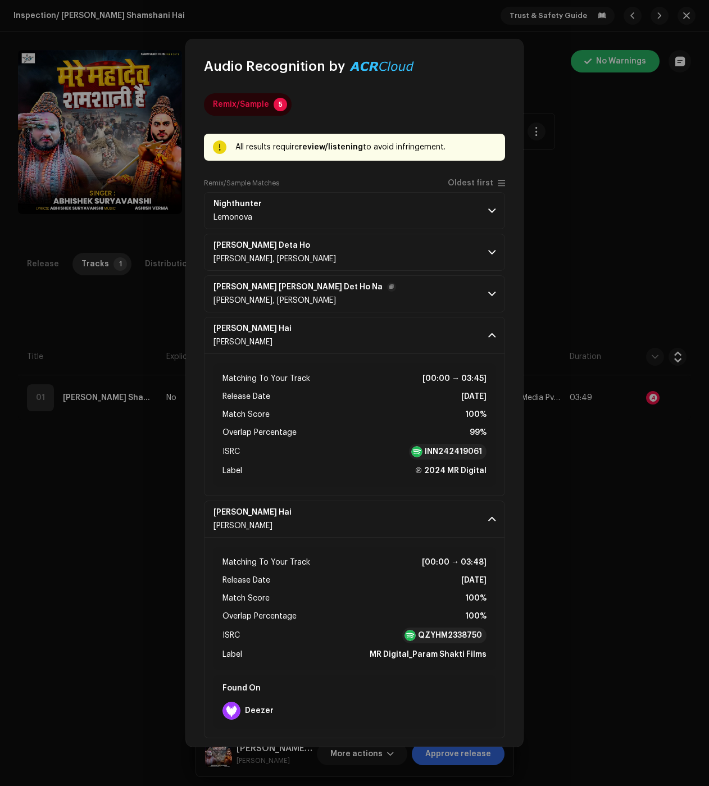
click at [496, 285] on p-accordion-header "[PERSON_NAME] [PERSON_NAME] Det Ho Na [PERSON_NAME], [PERSON_NAME]" at bounding box center [354, 293] width 301 height 37
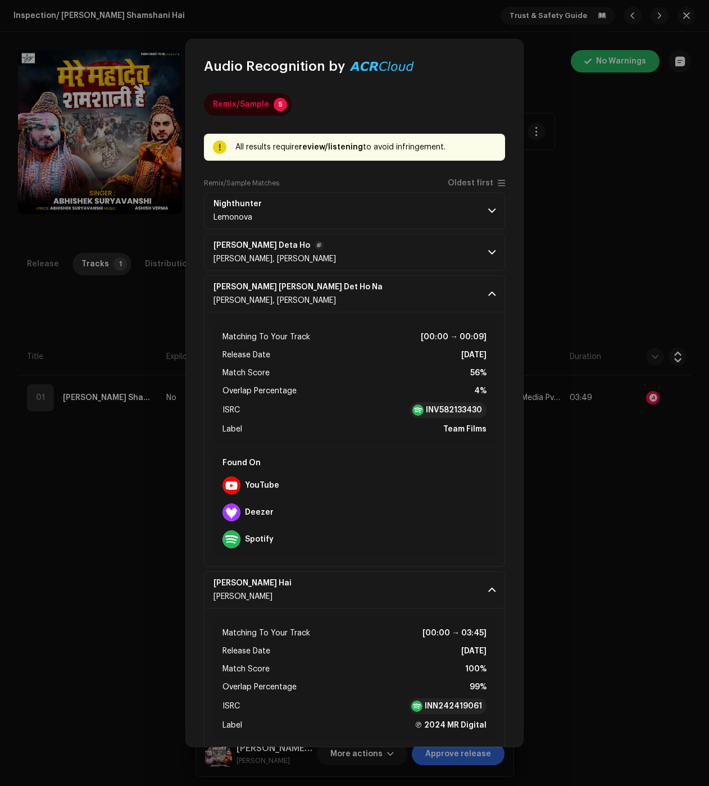
click at [499, 243] on p-accordion-header "[PERSON_NAME] [PERSON_NAME] [PERSON_NAME], [PERSON_NAME]" at bounding box center [354, 252] width 301 height 37
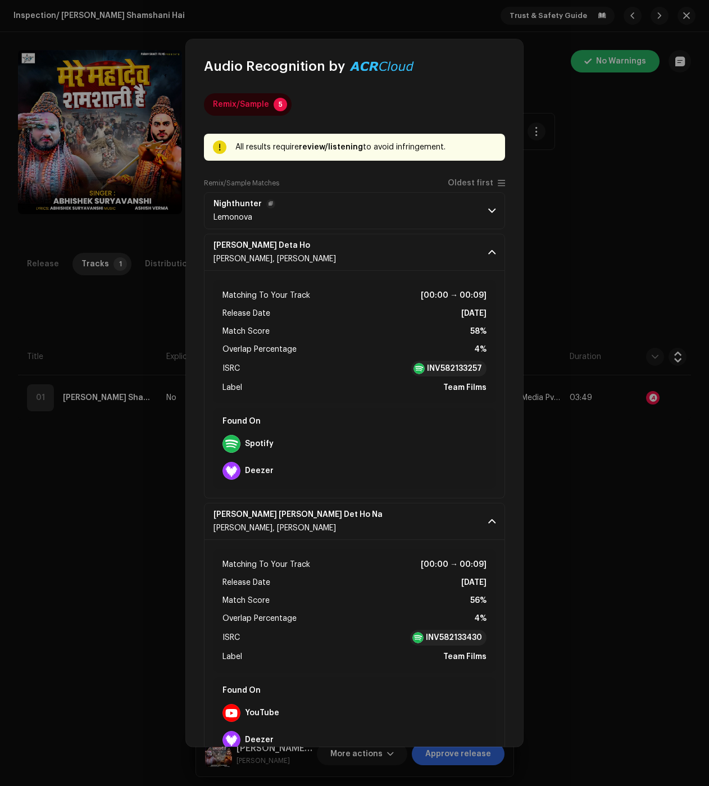
click at [491, 196] on p-accordion-header "Nighthunter [PERSON_NAME]" at bounding box center [354, 210] width 301 height 37
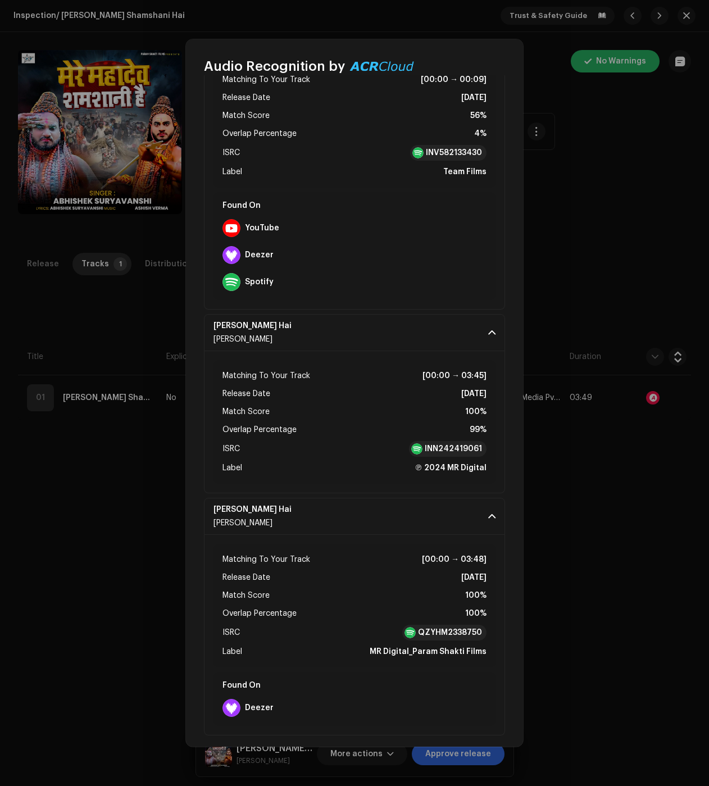
scroll to position [632, 0]
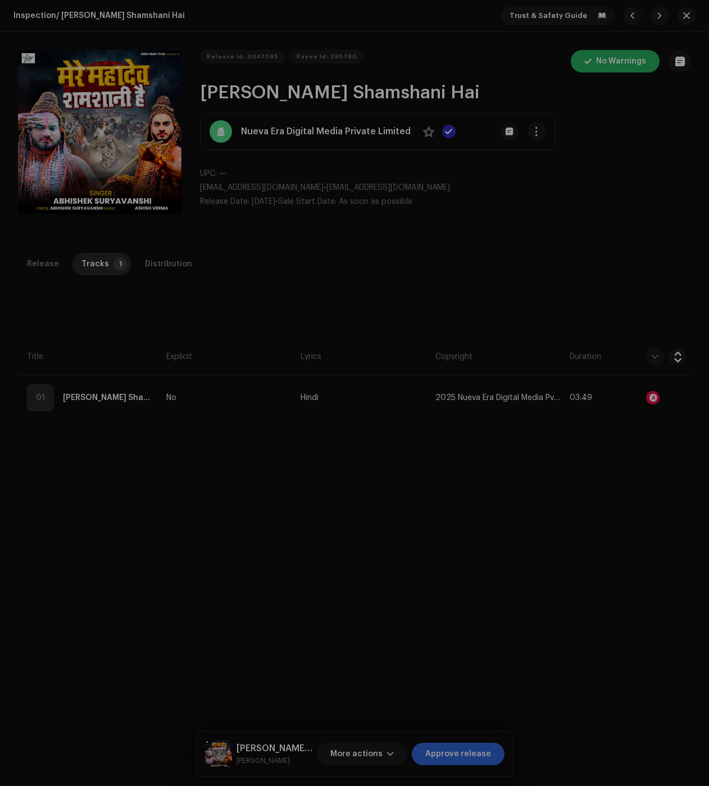
drag, startPoint x: 568, startPoint y: 492, endPoint x: 539, endPoint y: 475, distance: 32.8
click at [568, 492] on div "Audio Recognition by Remix/Sample 5 All results require review/listening to avo…" at bounding box center [354, 393] width 709 height 786
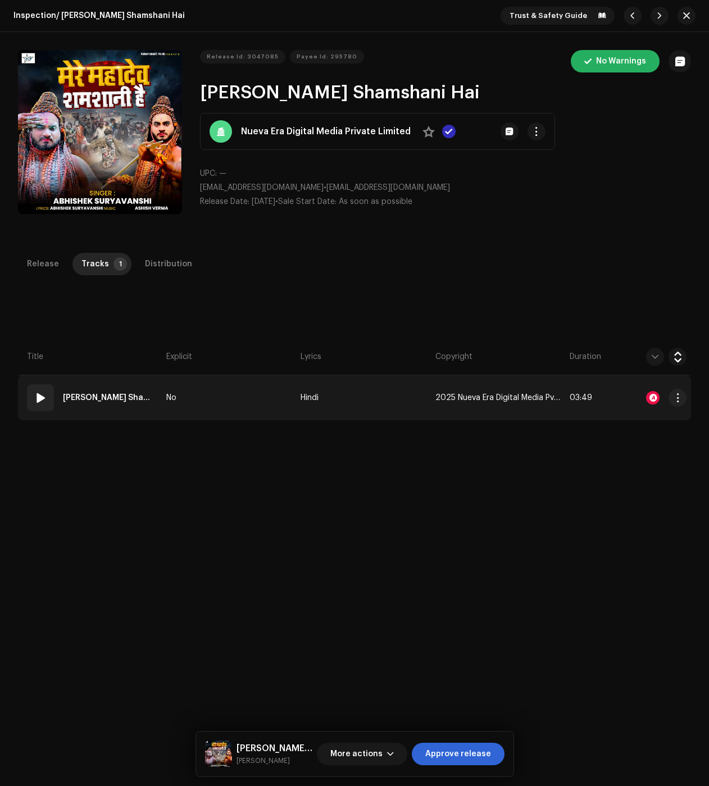
click at [219, 392] on td "No" at bounding box center [229, 397] width 134 height 45
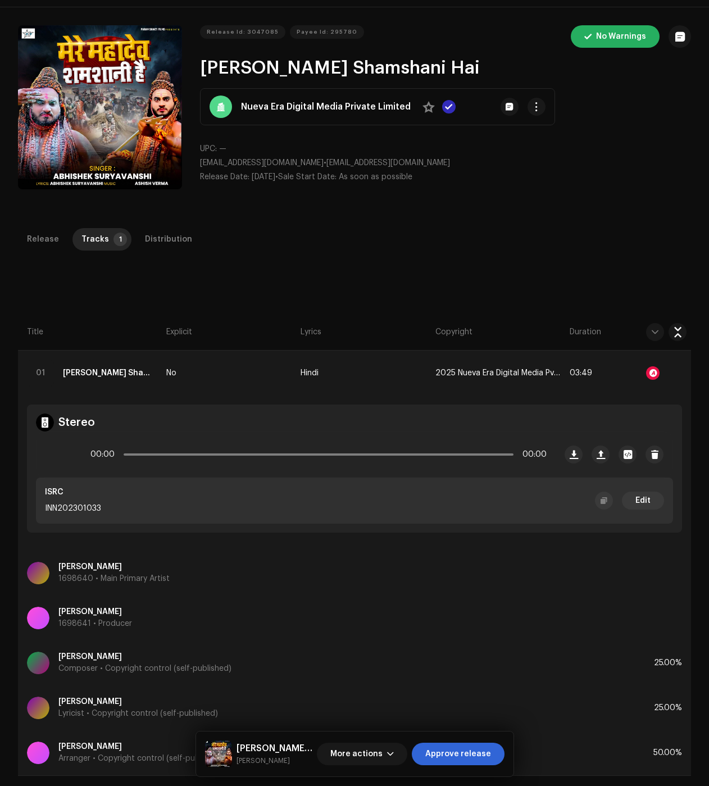
scroll to position [0, 0]
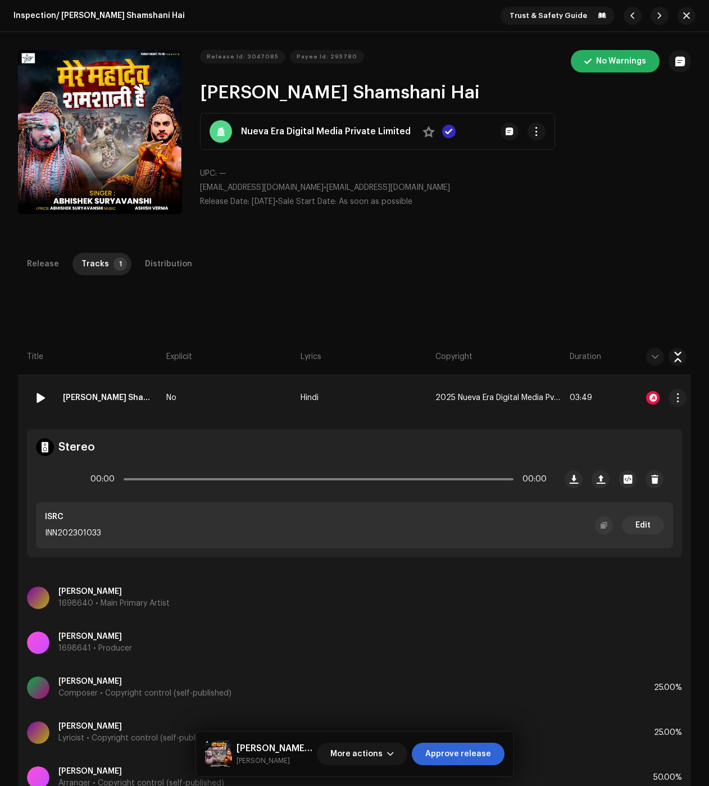
click at [650, 398] on div at bounding box center [652, 397] width 13 height 13
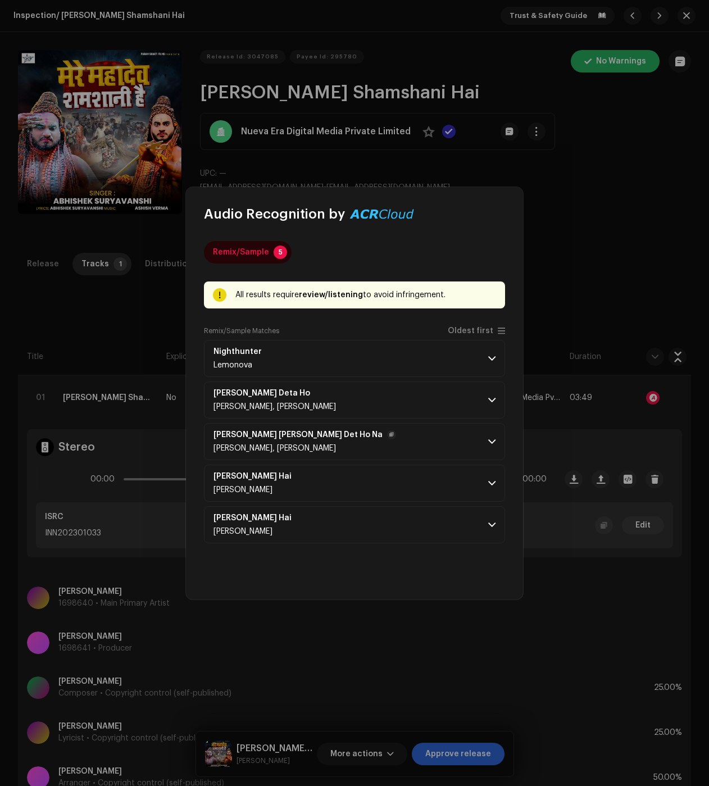
click at [491, 446] on span at bounding box center [491, 441] width 7 height 9
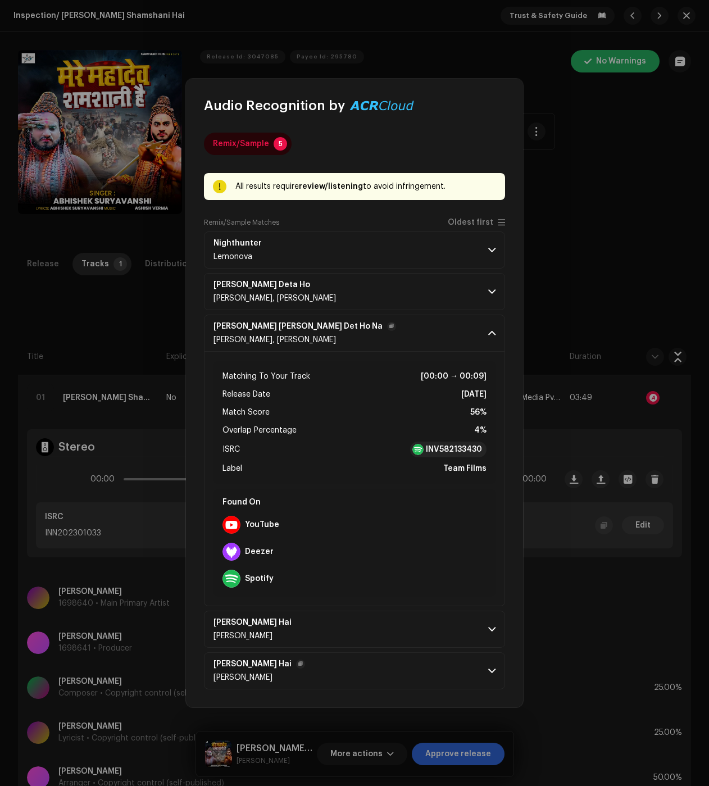
click at [497, 657] on p-accordion-header "[PERSON_NAME] Hai [PERSON_NAME]" at bounding box center [354, 670] width 301 height 37
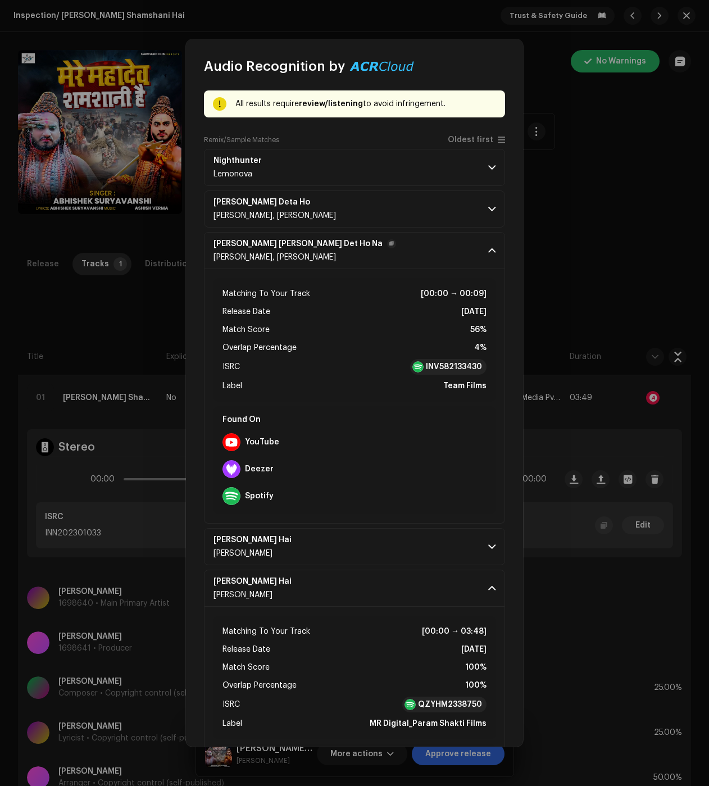
scroll to position [122, 0]
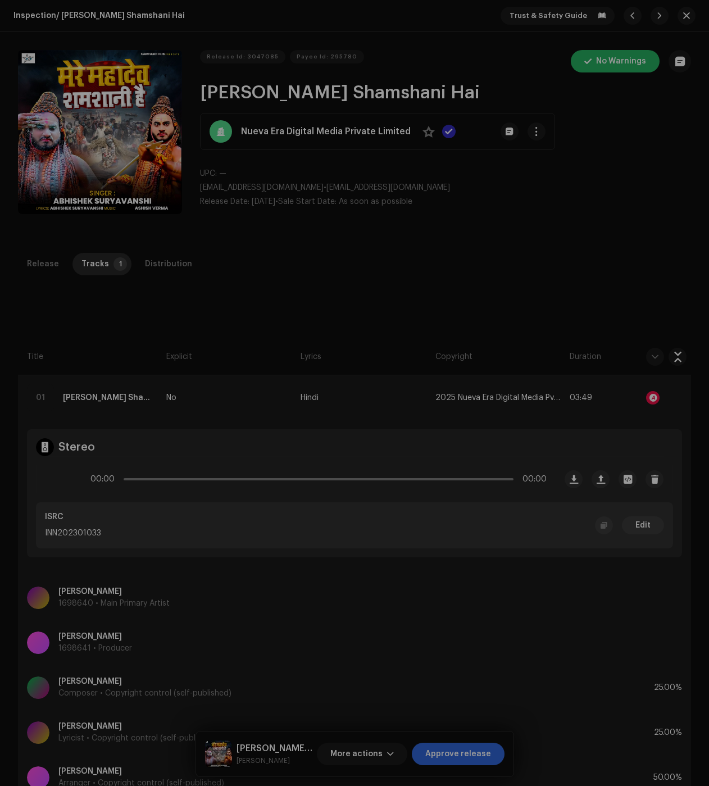
drag, startPoint x: 20, startPoint y: 228, endPoint x: 99, endPoint y: 247, distance: 81.1
click at [20, 228] on div "Audio Recognition by Remix/Sample 5 All results require review/listening to avo…" at bounding box center [354, 393] width 709 height 786
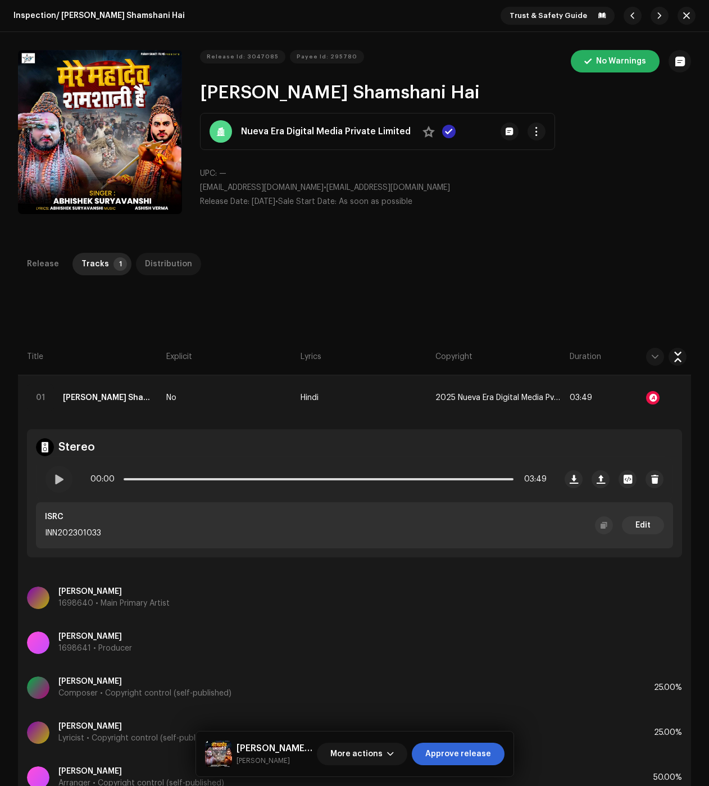
click at [168, 255] on div "Distribution" at bounding box center [168, 264] width 47 height 22
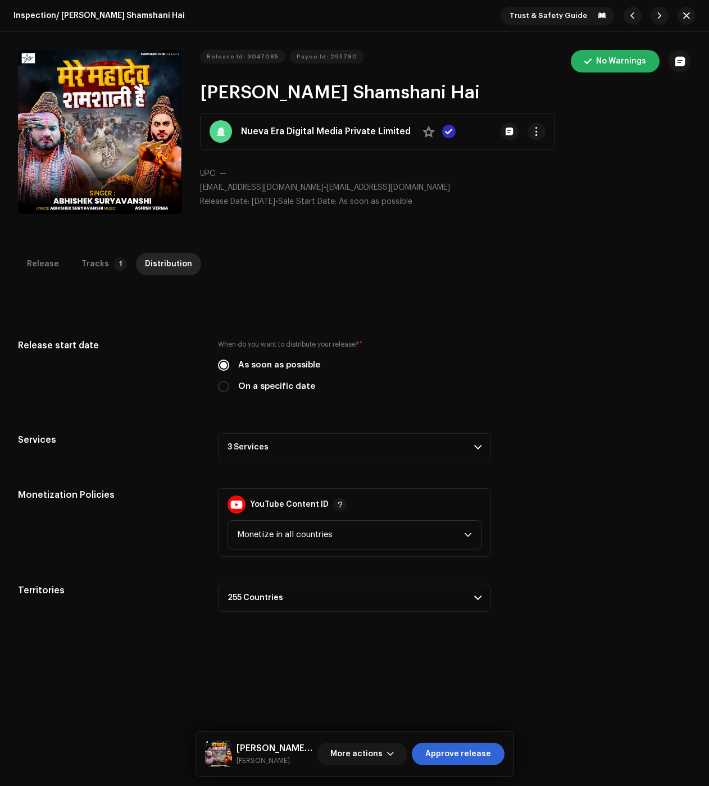
drag, startPoint x: 414, startPoint y: 445, endPoint x: 449, endPoint y: 484, distance: 52.9
click at [414, 445] on p-accordion-header "3 Services" at bounding box center [354, 447] width 273 height 28
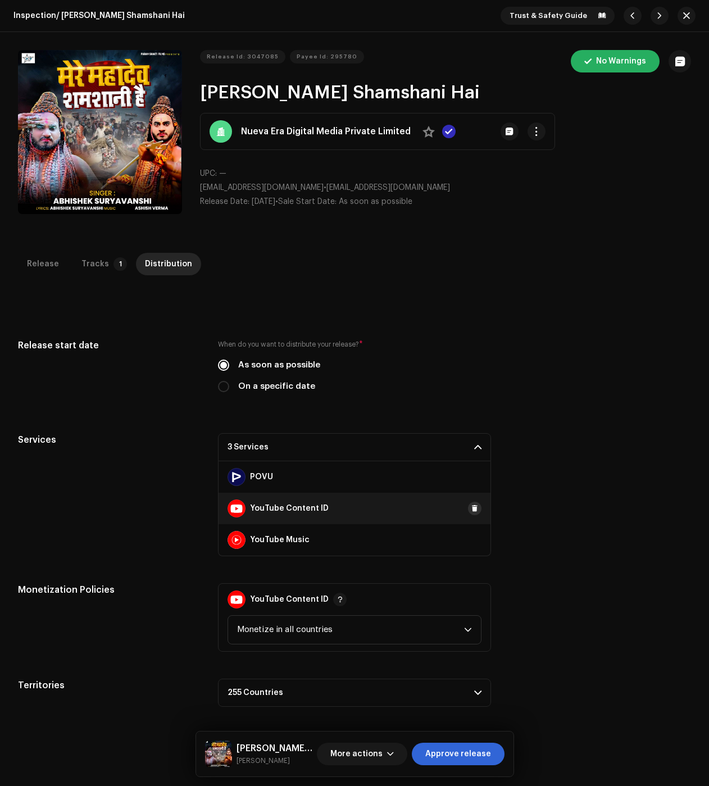
click at [474, 505] on button at bounding box center [474, 508] width 13 height 13
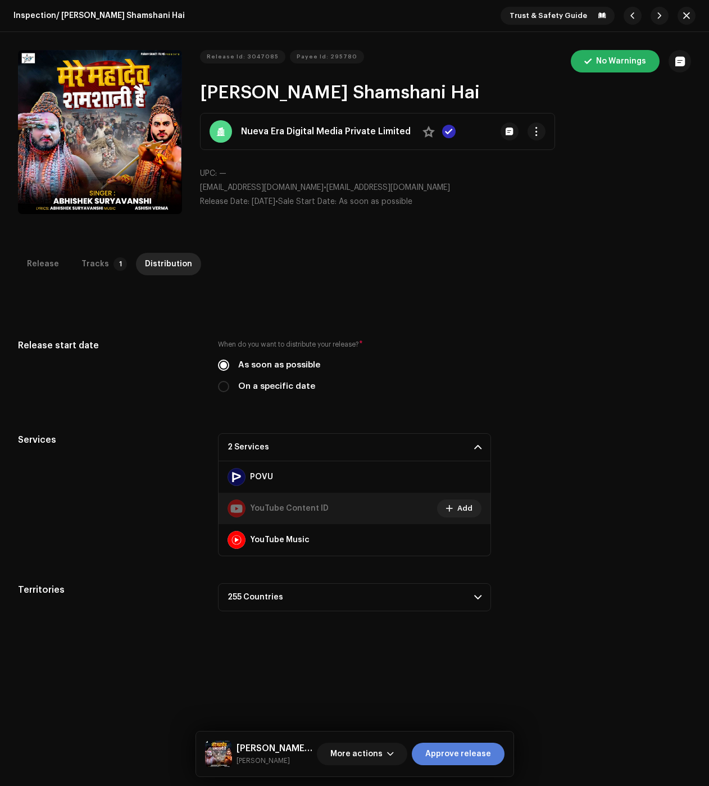
drag, startPoint x: 468, startPoint y: 768, endPoint x: 476, endPoint y: 756, distance: 14.4
click at [468, 767] on div "[PERSON_NAME] Shamshani Hai [PERSON_NAME] More actions Approve release" at bounding box center [354, 754] width 317 height 45
drag, startPoint x: 476, startPoint y: 756, endPoint x: 462, endPoint y: 733, distance: 27.0
click at [477, 756] on span "Approve release" at bounding box center [458, 754] width 66 height 22
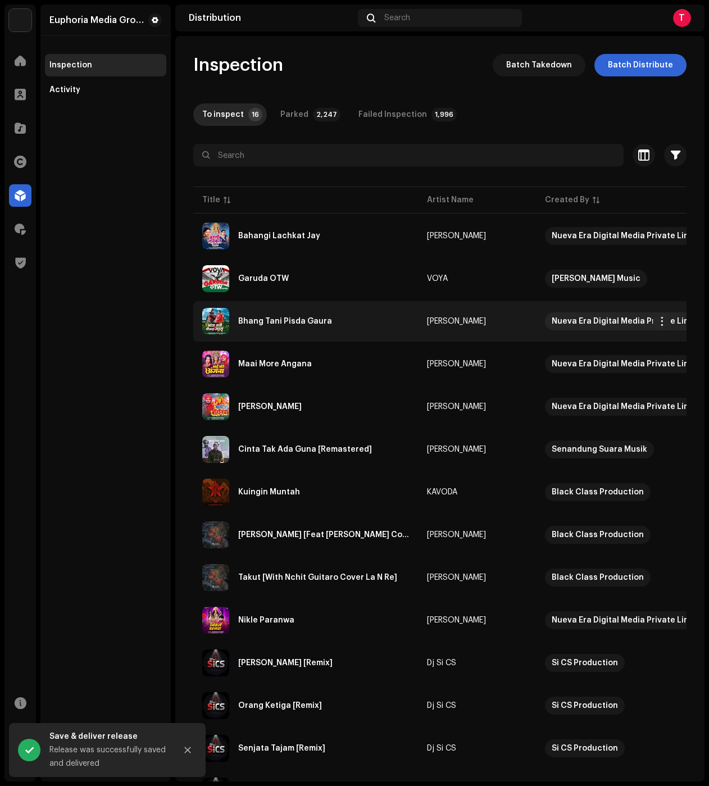
click at [357, 324] on div "Bhang Tani Pisda Gaura" at bounding box center [305, 321] width 207 height 27
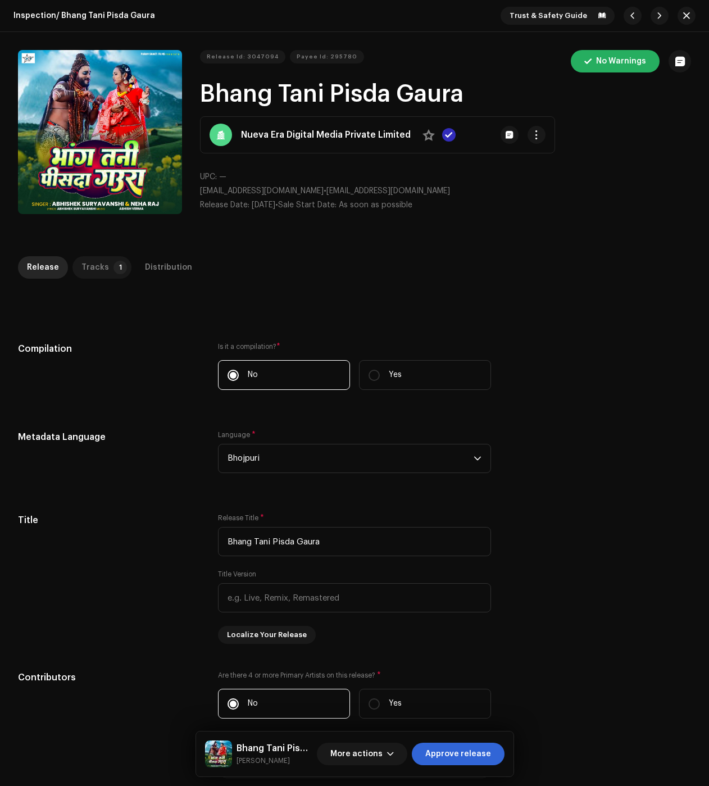
click at [105, 264] on p-tab "Tracks 1" at bounding box center [101, 267] width 59 height 22
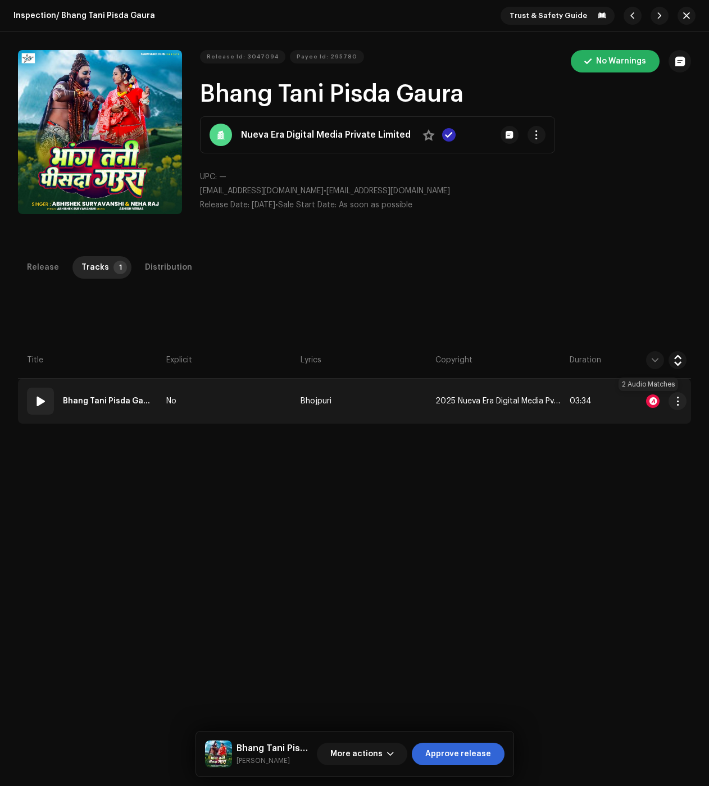
click at [651, 400] on div at bounding box center [652, 400] width 13 height 13
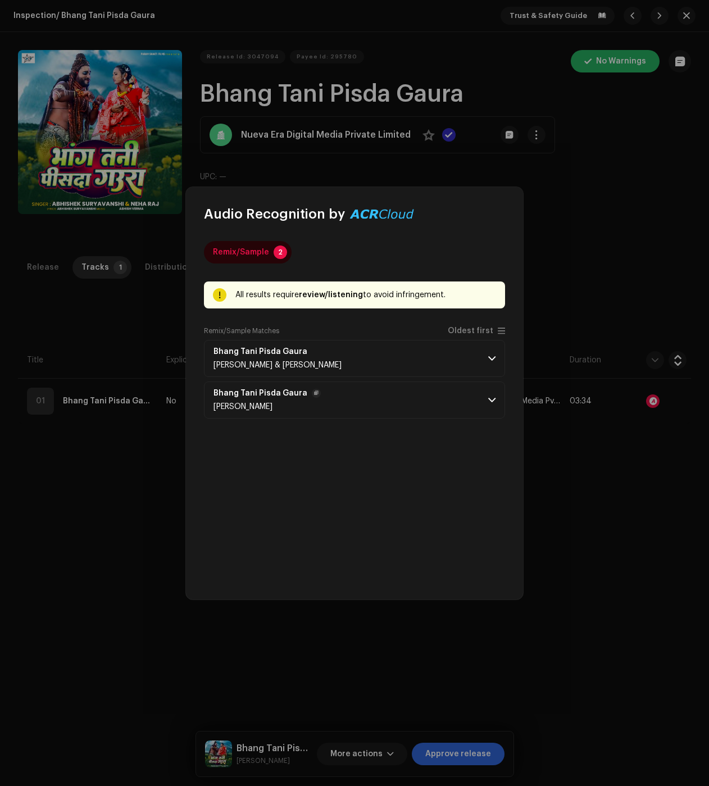
click at [479, 406] on p-accordion-header "Bhang Tani Pisda [PERSON_NAME] [PERSON_NAME]" at bounding box center [354, 400] width 301 height 37
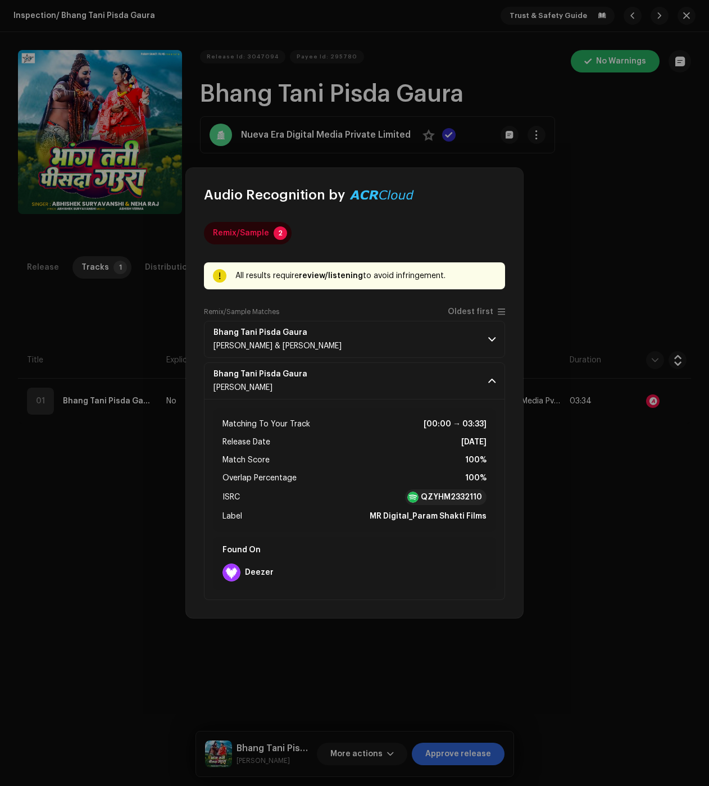
click at [483, 317] on div "Remix/Sample Matches Oldest first" at bounding box center [354, 313] width 301 height 13
click at [485, 326] on p-accordion-header "Bhang Tani Pisda [PERSON_NAME] [PERSON_NAME] & [PERSON_NAME]" at bounding box center [354, 339] width 301 height 37
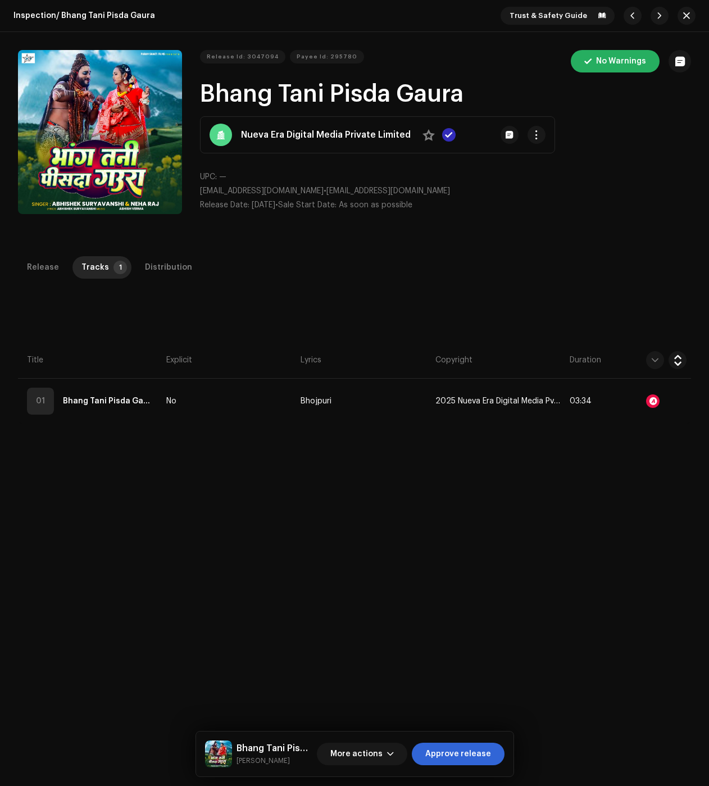
click at [577, 482] on div "Audio Recognition by Remix/Sample 2 All results require review/listening to avo…" at bounding box center [354, 393] width 709 height 786
click at [145, 259] on div "Distribution" at bounding box center [168, 267] width 47 height 22
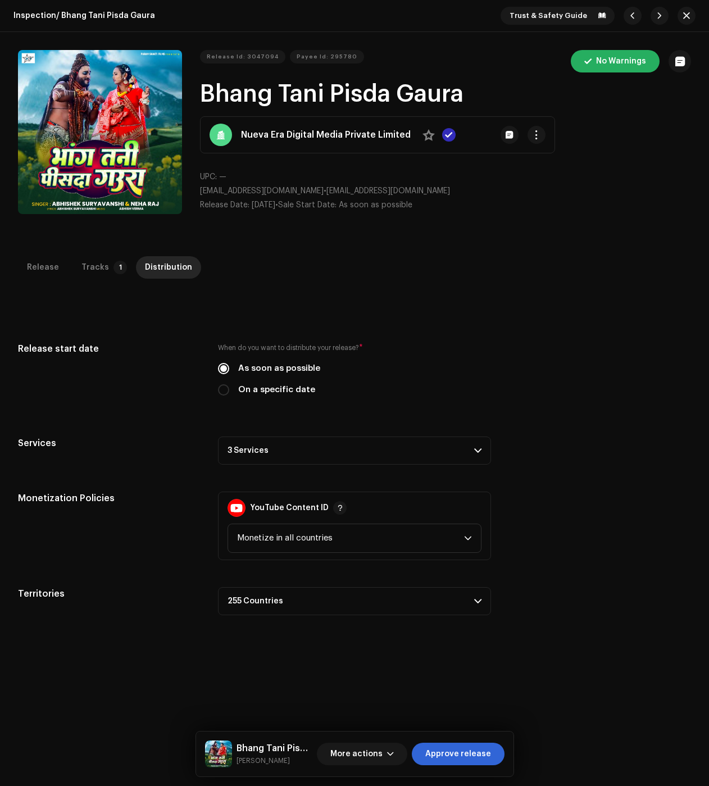
drag, startPoint x: 311, startPoint y: 448, endPoint x: 344, endPoint y: 476, distance: 43.5
click at [311, 448] on p-accordion-header "3 Services" at bounding box center [354, 451] width 273 height 28
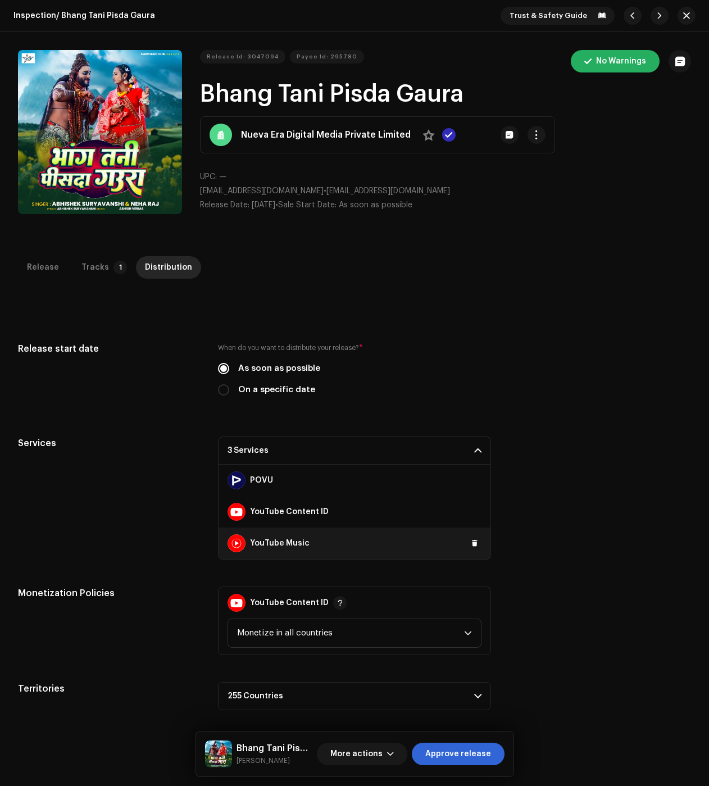
drag, startPoint x: 474, startPoint y: 516, endPoint x: 469, endPoint y: 528, distance: 12.8
click at [0, 0] on span at bounding box center [0, 0] width 0 height 0
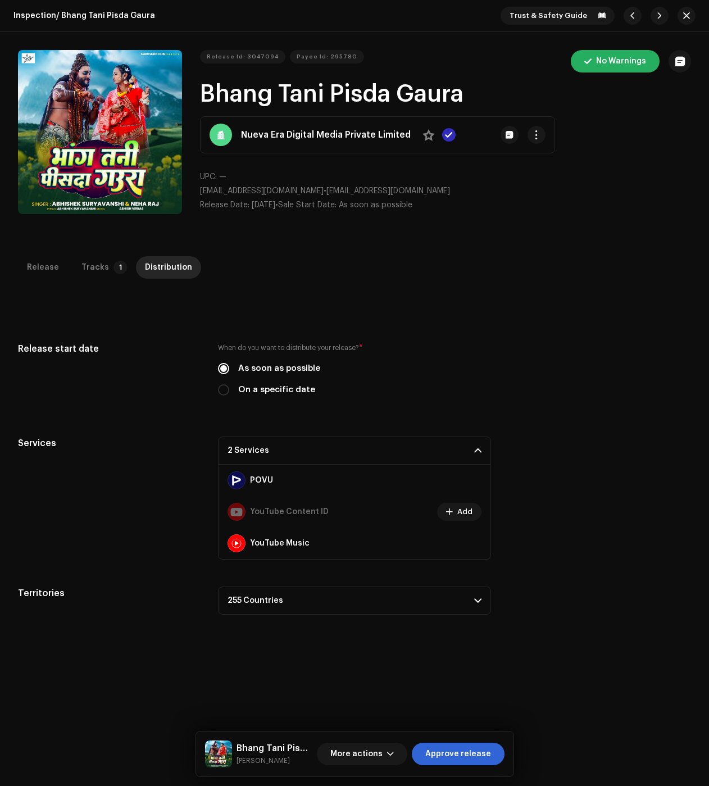
drag, startPoint x: 480, startPoint y: 752, endPoint x: 271, endPoint y: 675, distance: 223.3
click at [480, 752] on span "Approve release" at bounding box center [458, 754] width 66 height 22
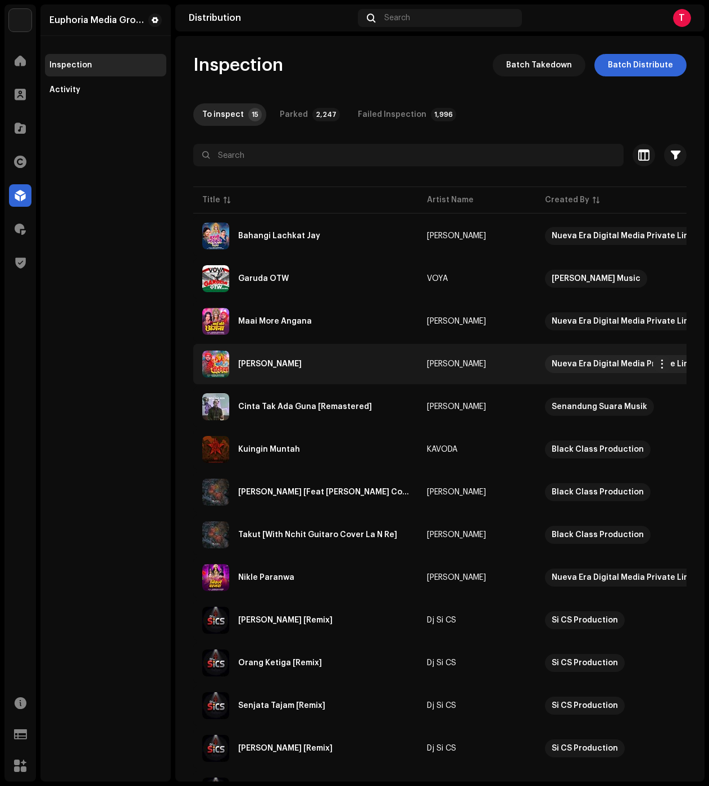
click at [279, 362] on div "[PERSON_NAME]" at bounding box center [269, 364] width 63 height 8
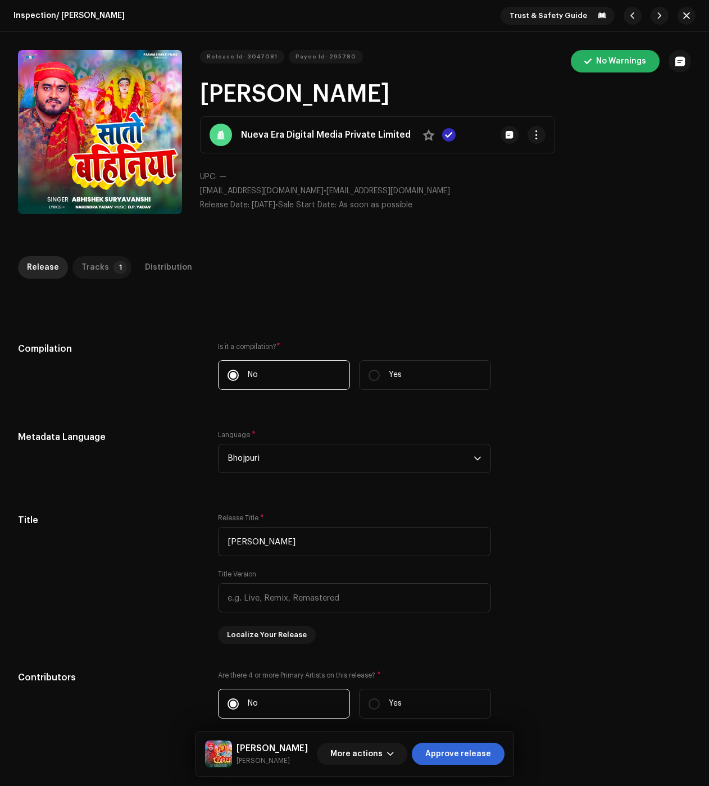
drag, startPoint x: 108, startPoint y: 270, endPoint x: 117, endPoint y: 278, distance: 11.9
click at [107, 270] on p-tab "Tracks 1" at bounding box center [101, 267] width 59 height 22
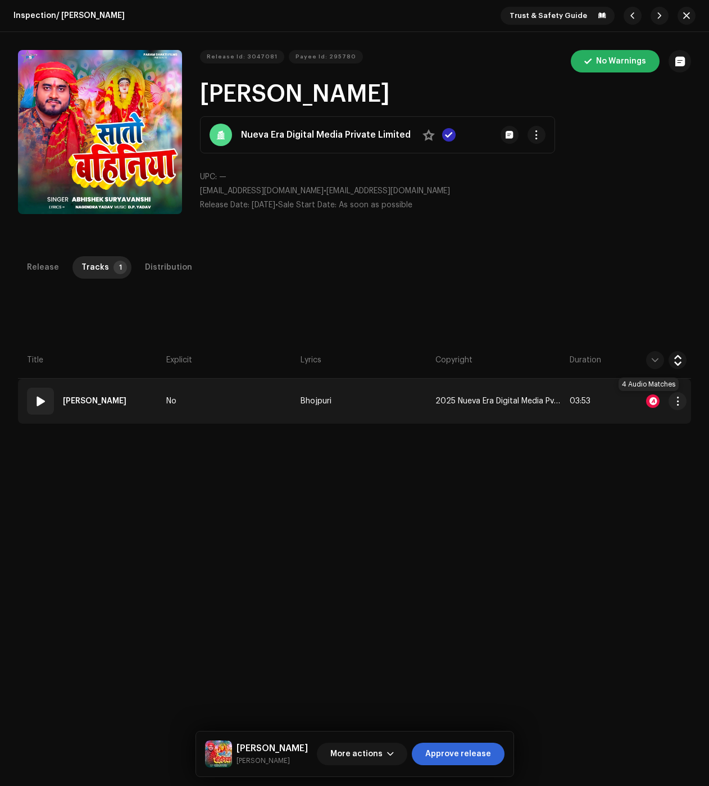
click at [650, 401] on div at bounding box center [652, 400] width 13 height 13
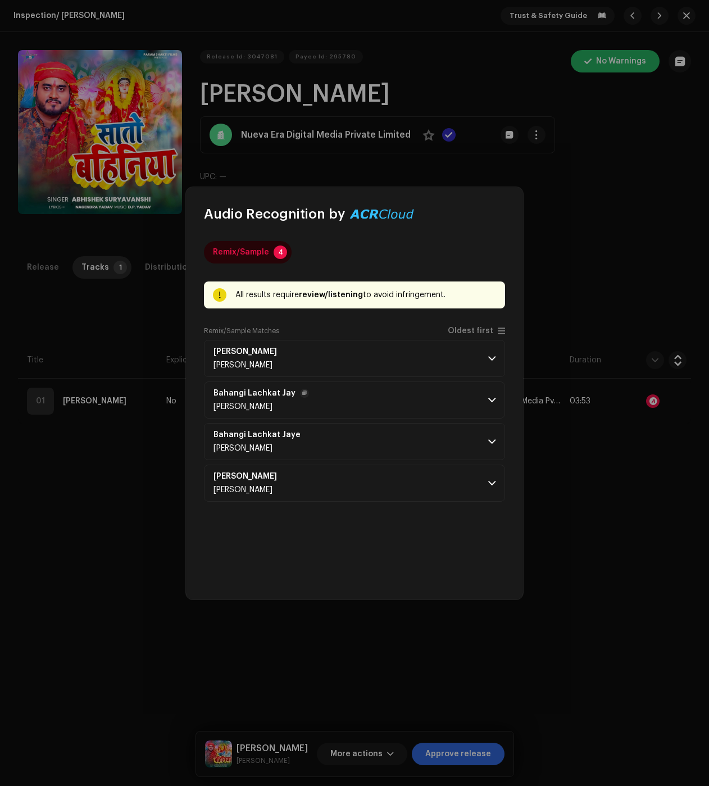
click at [430, 393] on p-accordion-header "Bahangi Lachkat [PERSON_NAME] [PERSON_NAME]" at bounding box center [354, 400] width 301 height 37
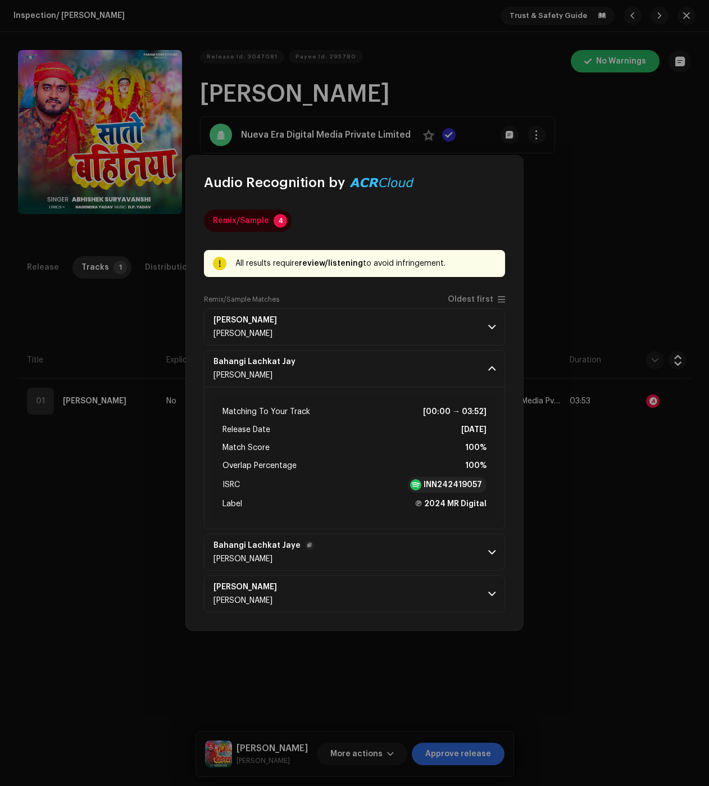
click at [445, 561] on p-accordion-header "Bahangi Lachkat [PERSON_NAME] [PERSON_NAME]" at bounding box center [354, 552] width 301 height 37
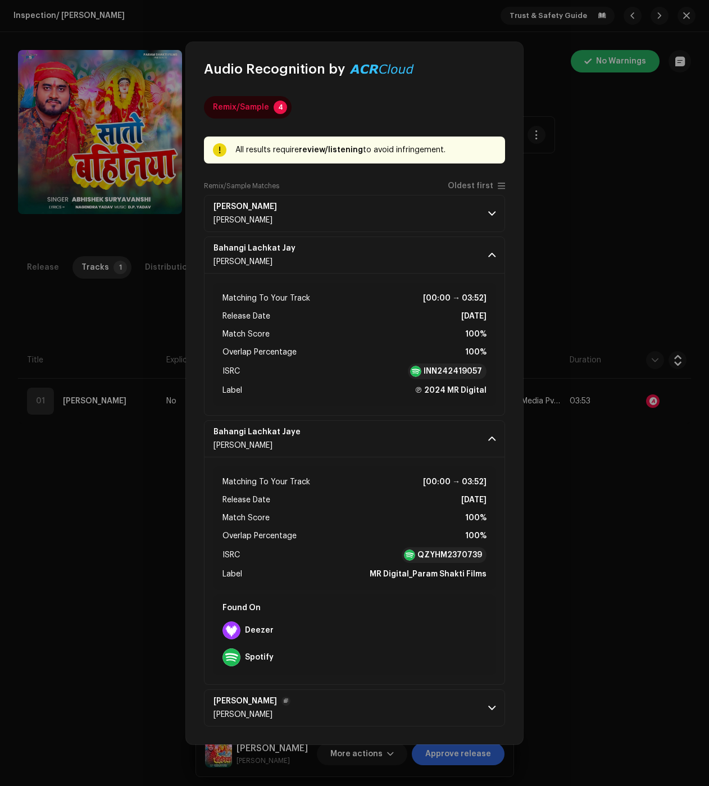
click at [491, 707] on span at bounding box center [491, 708] width 7 height 9
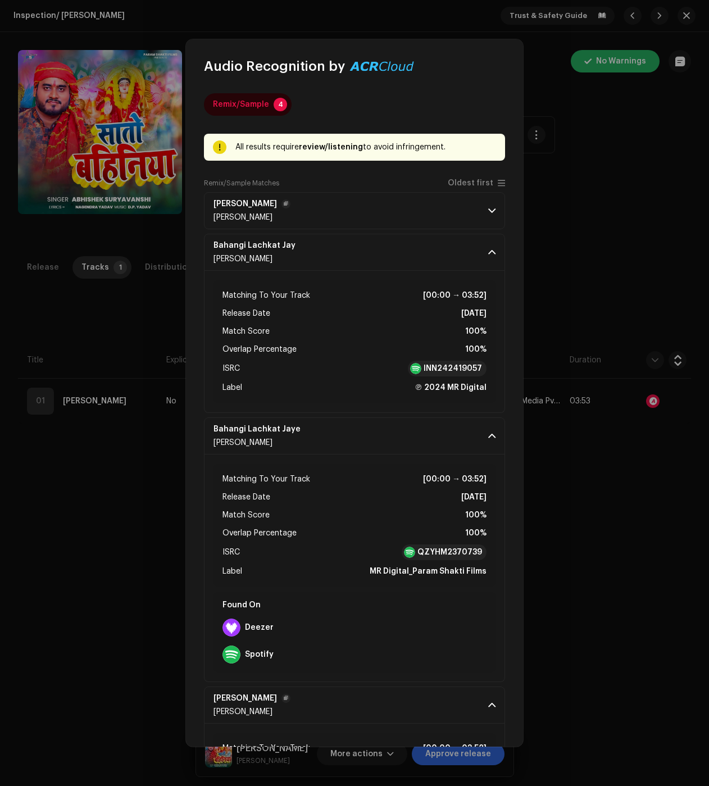
click at [484, 223] on p-accordion-header "[PERSON_NAME] [PERSON_NAME]" at bounding box center [354, 210] width 301 height 37
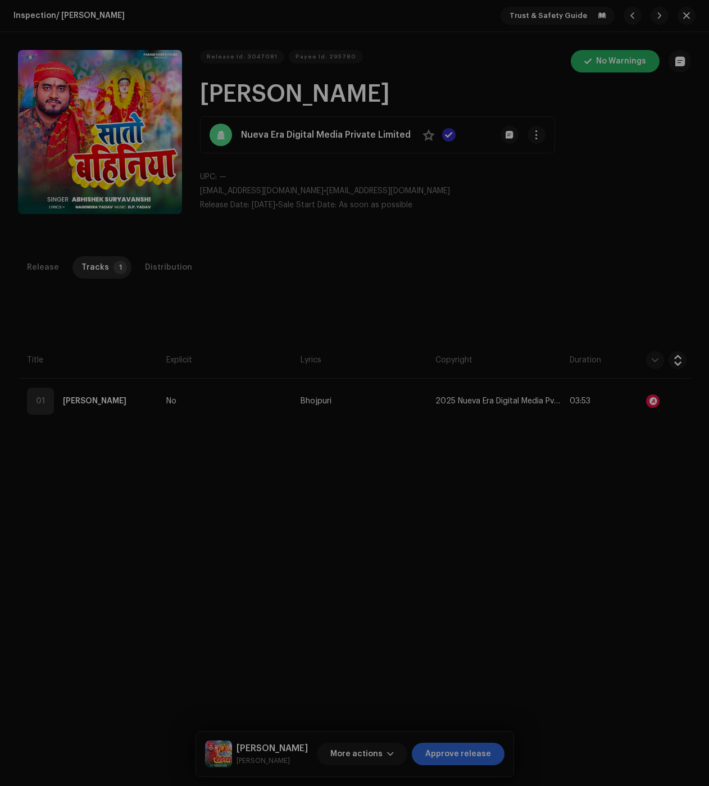
drag, startPoint x: 553, startPoint y: 579, endPoint x: 400, endPoint y: 423, distance: 218.9
click at [553, 579] on div "Audio Recognition by Remix/Sample 4 All results require review/listening to avo…" at bounding box center [354, 393] width 709 height 786
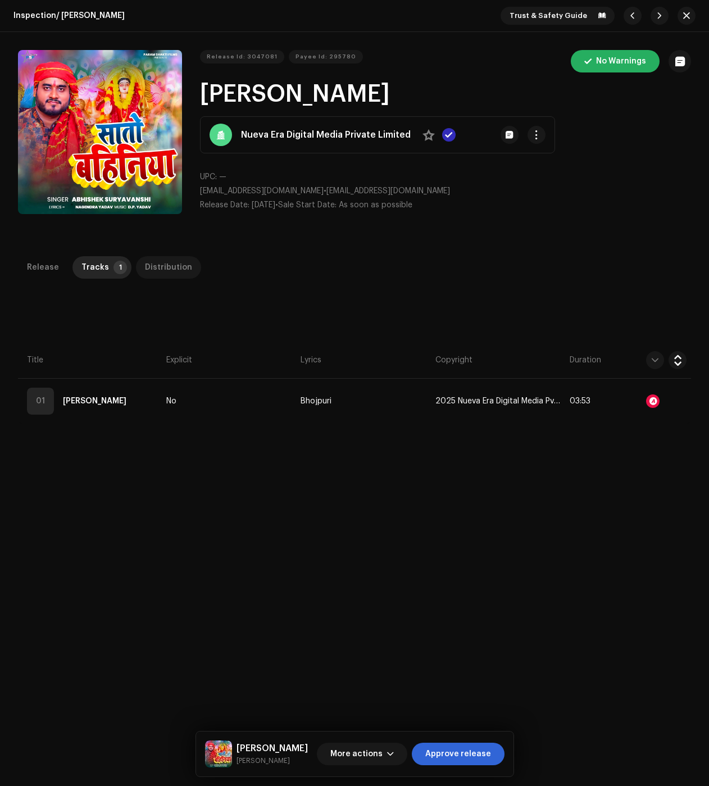
drag, startPoint x: 153, startPoint y: 252, endPoint x: 161, endPoint y: 273, distance: 22.6
click at [155, 257] on div "Inspection / [PERSON_NAME] Trust & Safety Guide Release Id: 3047081 Payee Id: 2…" at bounding box center [354, 393] width 709 height 786
drag, startPoint x: 161, startPoint y: 273, endPoint x: 175, endPoint y: 286, distance: 19.5
click at [161, 273] on div "Distribution" at bounding box center [168, 267] width 47 height 22
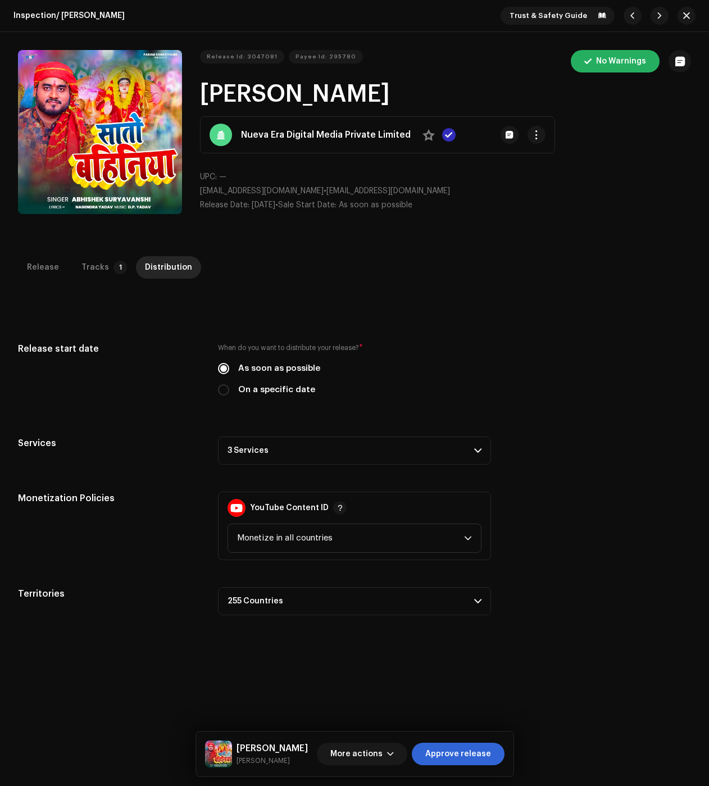
drag, startPoint x: 343, startPoint y: 457, endPoint x: 343, endPoint y: 465, distance: 7.3
click at [341, 457] on p-accordion-header "3 Services" at bounding box center [354, 451] width 273 height 28
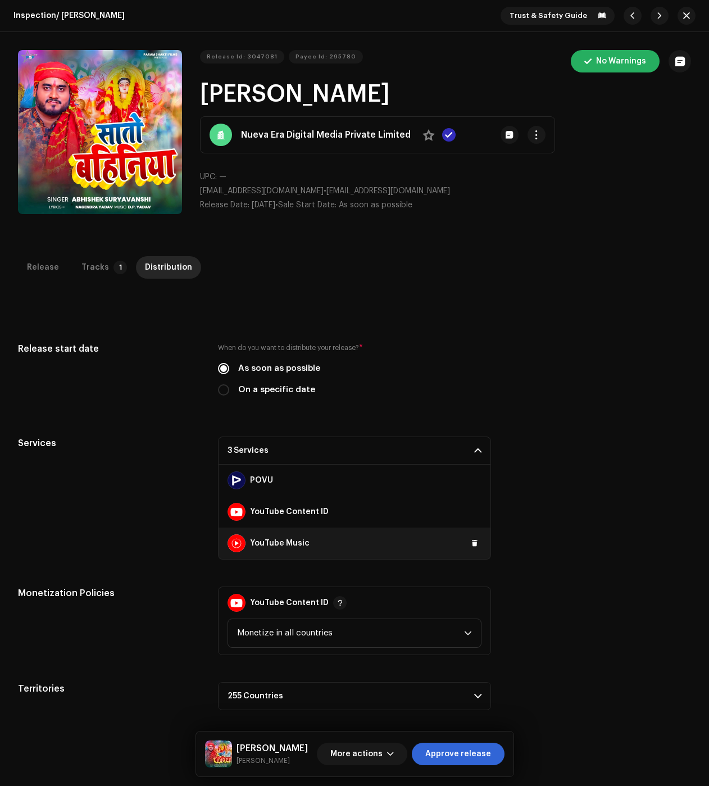
drag, startPoint x: 471, startPoint y: 510, endPoint x: 465, endPoint y: 549, distance: 39.8
click at [0, 0] on span at bounding box center [0, 0] width 0 height 0
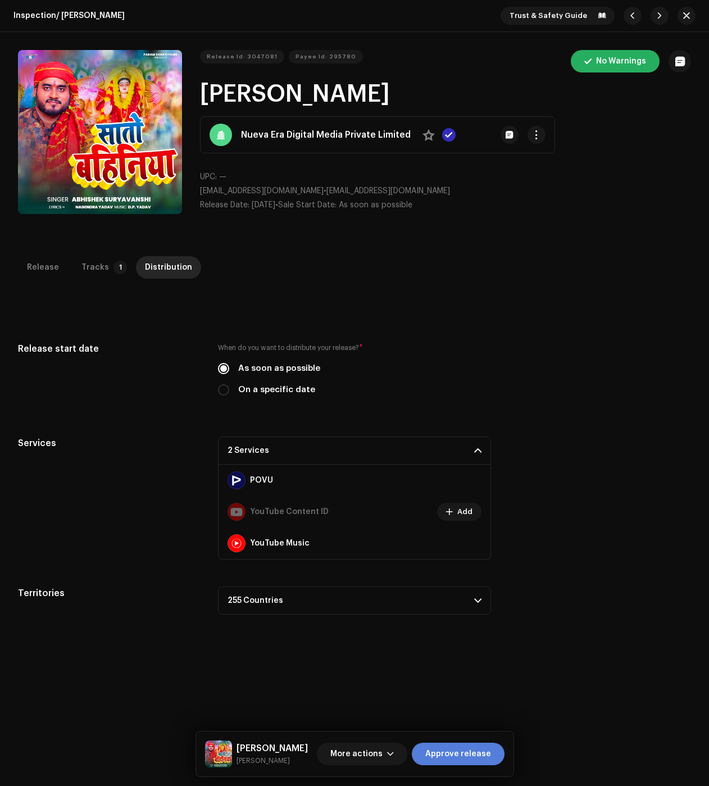
drag, startPoint x: 462, startPoint y: 743, endPoint x: 453, endPoint y: 743, distance: 9.0
click at [462, 743] on span "Approve release" at bounding box center [458, 754] width 66 height 22
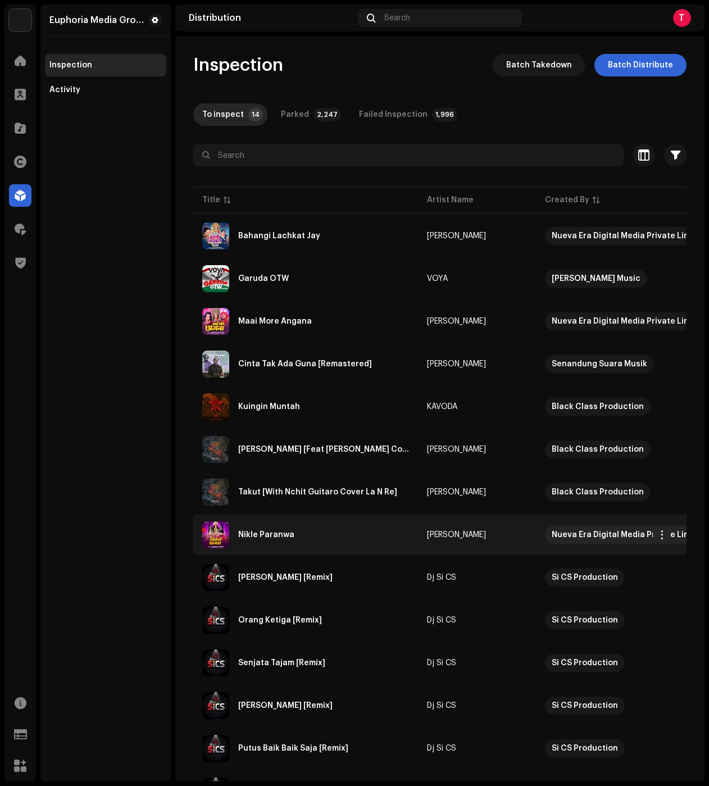
click at [290, 524] on div "Nikle Paranwa" at bounding box center [305, 534] width 207 height 27
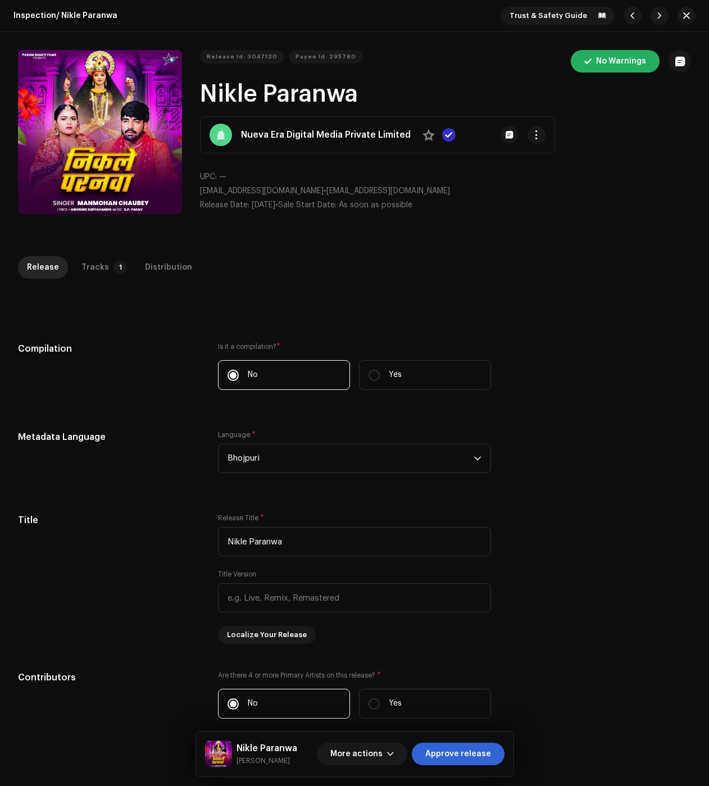
drag, startPoint x: 105, startPoint y: 267, endPoint x: 345, endPoint y: 308, distance: 244.0
click at [105, 267] on p-tab "Tracks 1" at bounding box center [101, 267] width 59 height 22
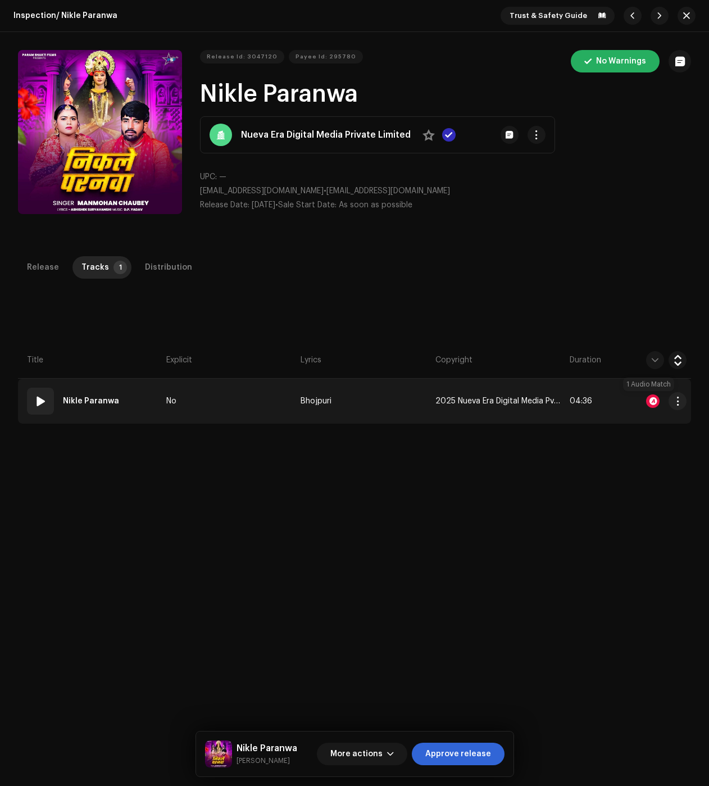
click at [653, 400] on div at bounding box center [652, 400] width 13 height 13
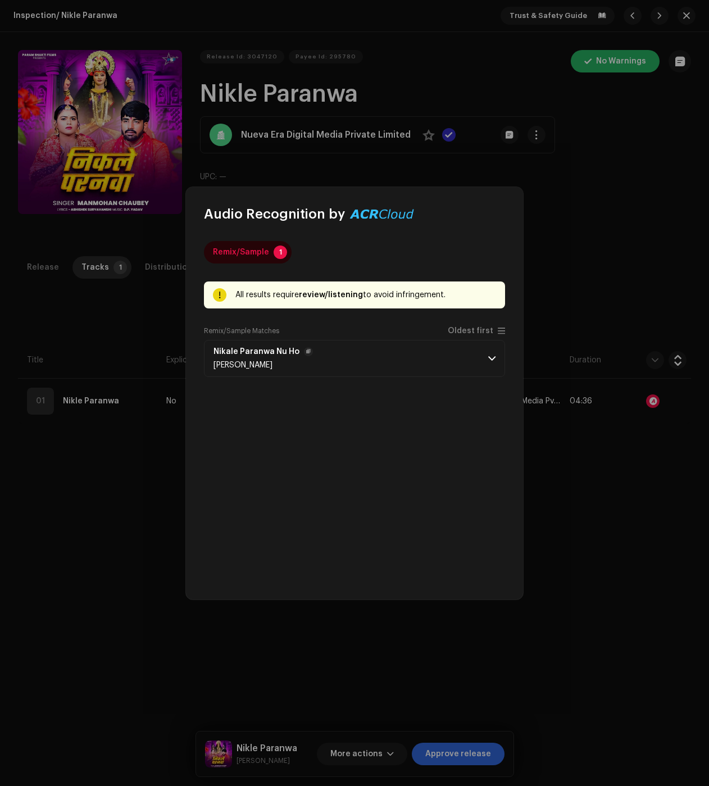
click at [464, 360] on p-accordion-header "Nikale Paranwa Nu Ho [PERSON_NAME]" at bounding box center [354, 358] width 301 height 37
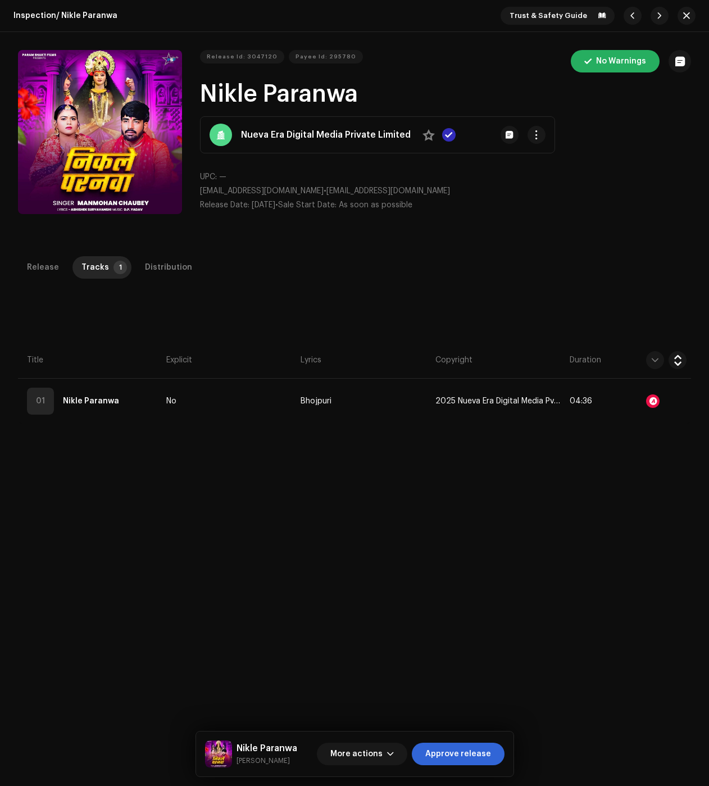
click at [141, 304] on div "Audio Recognition by Remix/Sample 1 All results require review/listening to avo…" at bounding box center [354, 393] width 709 height 786
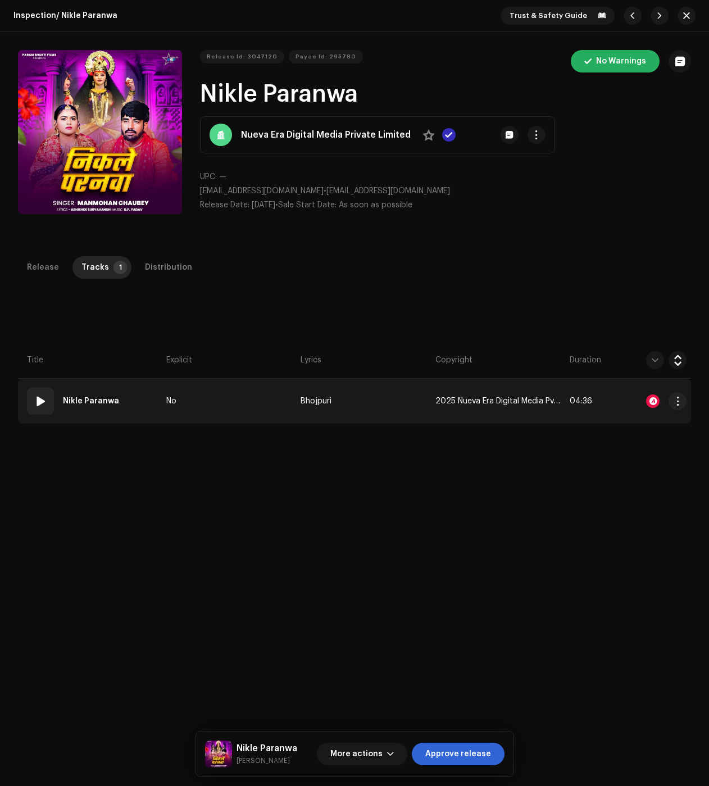
drag, startPoint x: 250, startPoint y: 393, endPoint x: 233, endPoint y: 387, distance: 18.7
click at [248, 393] on td "No" at bounding box center [229, 401] width 134 height 45
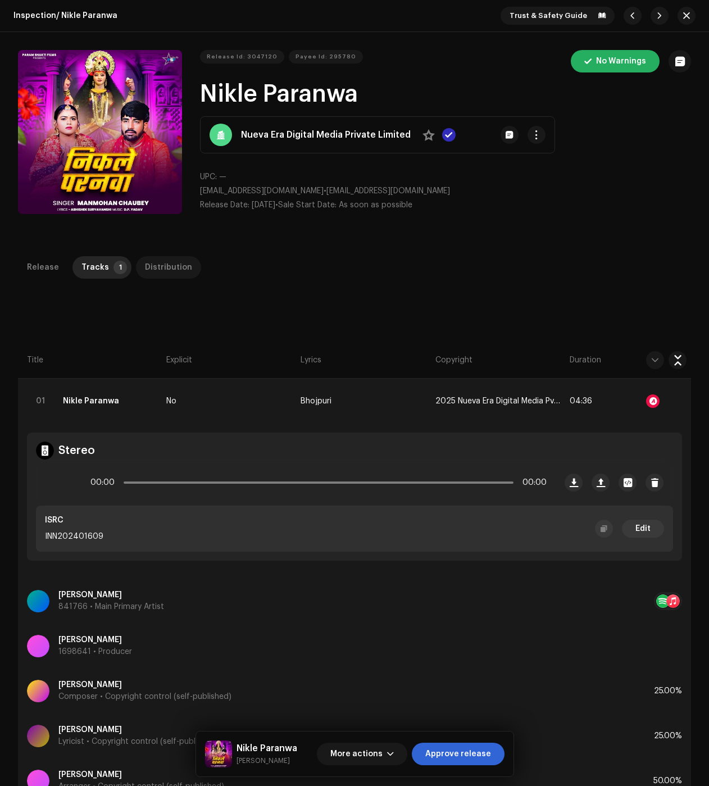
click at [155, 262] on div "Distribution" at bounding box center [168, 267] width 47 height 22
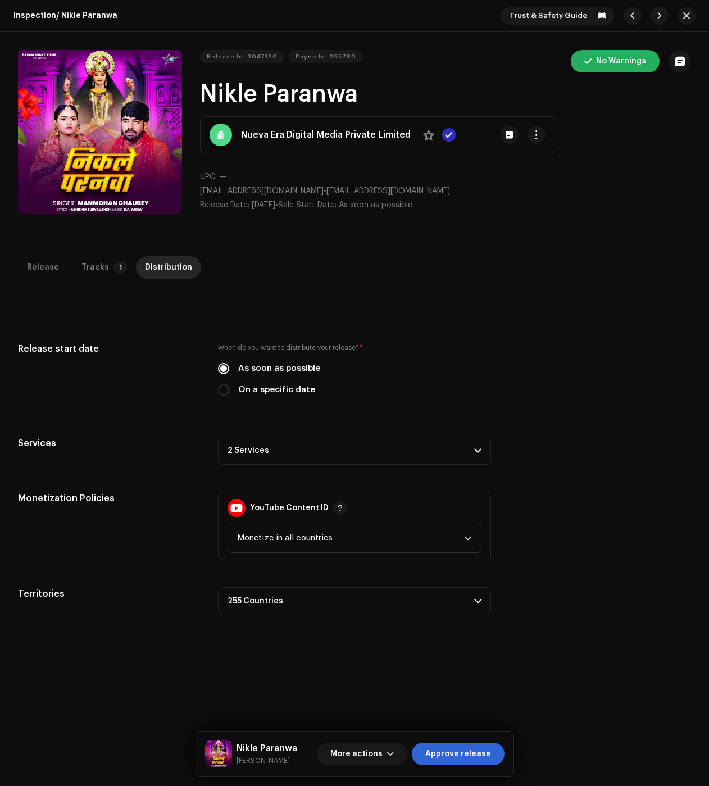
click at [267, 446] on p-accordion-header "2 Services" at bounding box center [354, 451] width 273 height 28
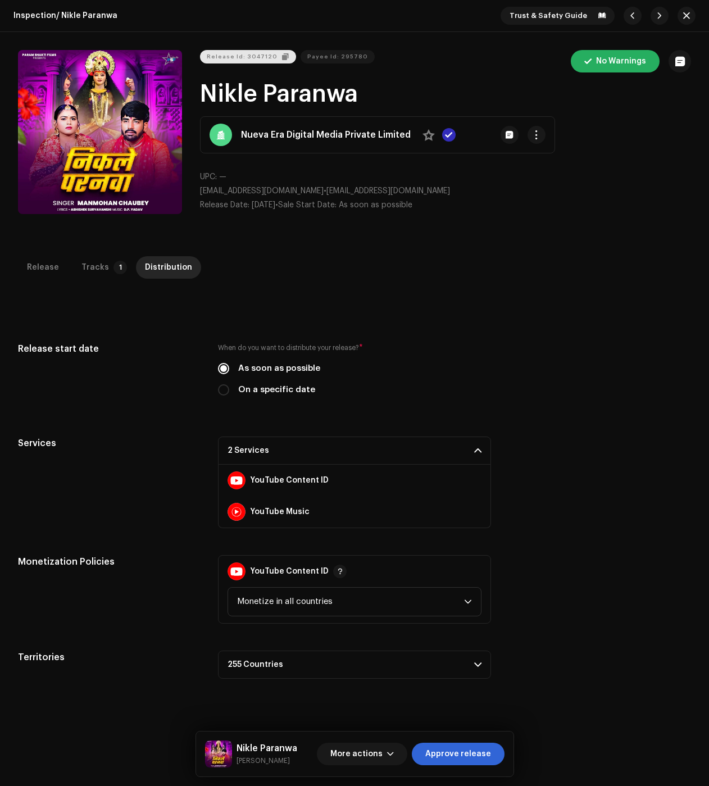
click at [248, 60] on span "Release Id: 3047120" at bounding box center [242, 57] width 71 height 22
drag, startPoint x: 680, startPoint y: 17, endPoint x: 679, endPoint y: 26, distance: 9.1
click at [683, 17] on span "button" at bounding box center [686, 15] width 7 height 9
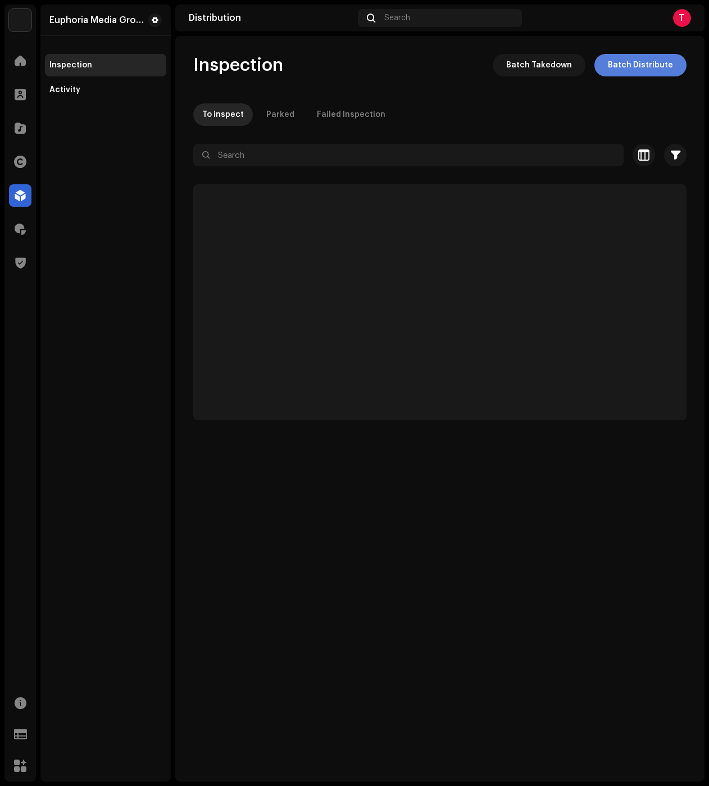
click at [647, 66] on span "Batch Distribute" at bounding box center [640, 65] width 65 height 22
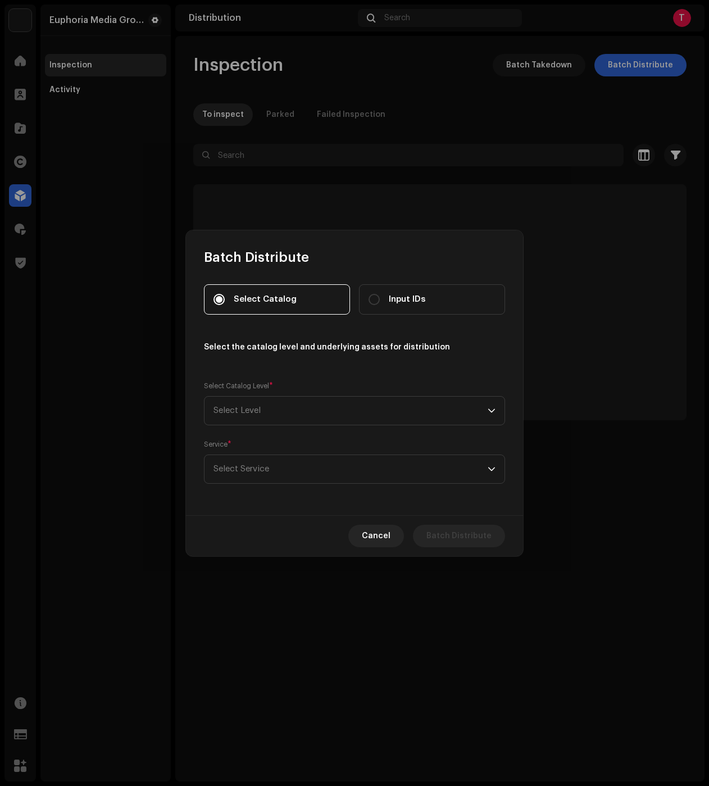
drag, startPoint x: 415, startPoint y: 300, endPoint x: 388, endPoint y: 335, distance: 44.5
click at [415, 299] on span "Input IDs" at bounding box center [407, 299] width 37 height 12
click at [380, 299] on input "Input IDs" at bounding box center [374, 299] width 11 height 11
radio input "true"
click at [310, 402] on span "Select Level" at bounding box center [351, 411] width 274 height 28
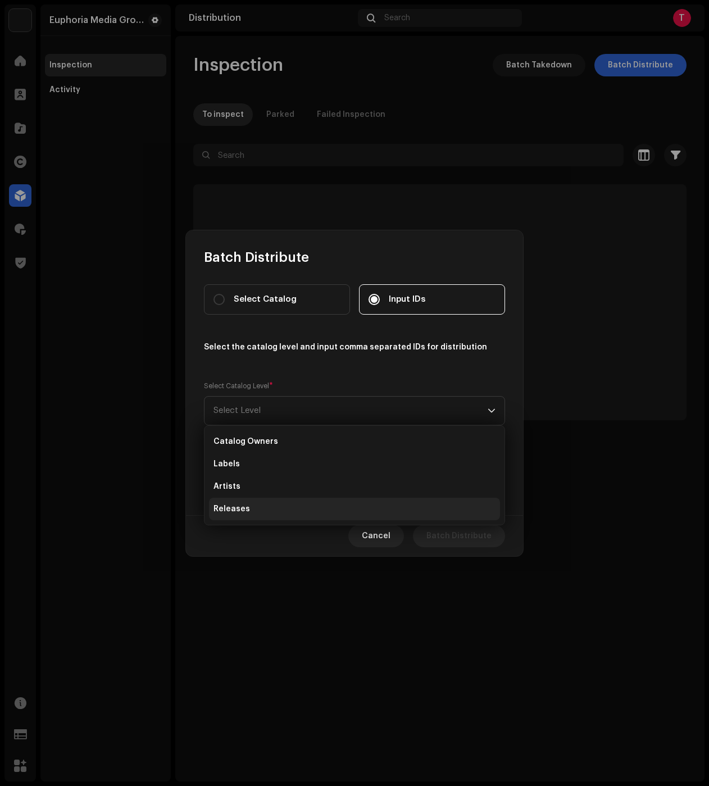
click at [252, 502] on li "Releases" at bounding box center [354, 509] width 291 height 22
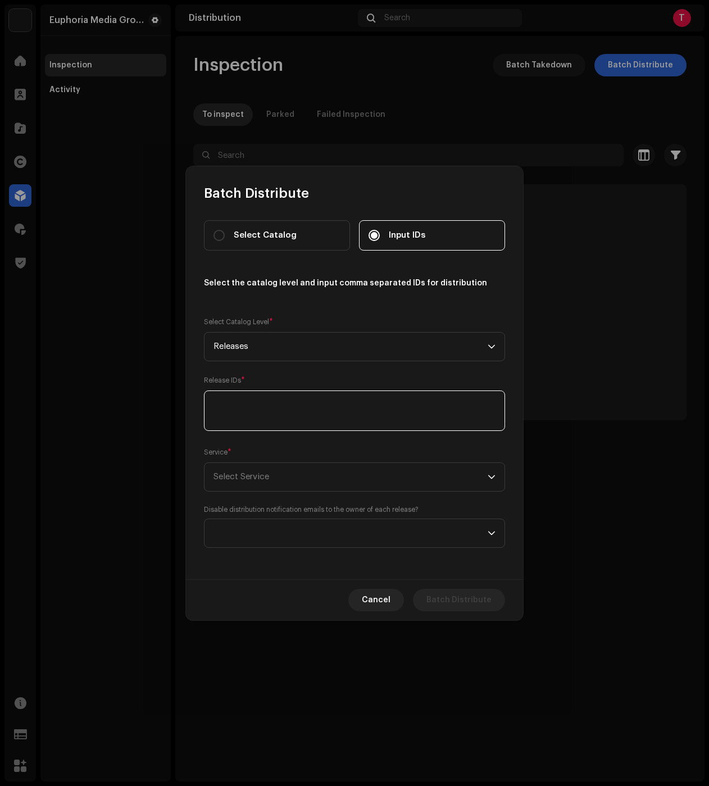
click at [230, 415] on textarea at bounding box center [354, 411] width 301 height 40
paste textarea "3047120"
type textarea "3047120"
click at [260, 470] on span "Select Service" at bounding box center [351, 477] width 274 height 28
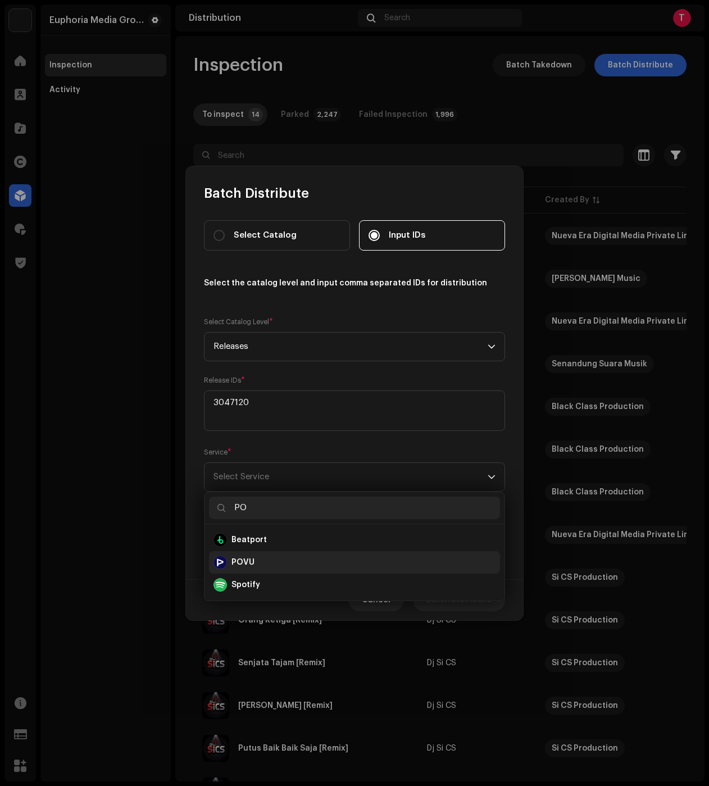
type input "PO"
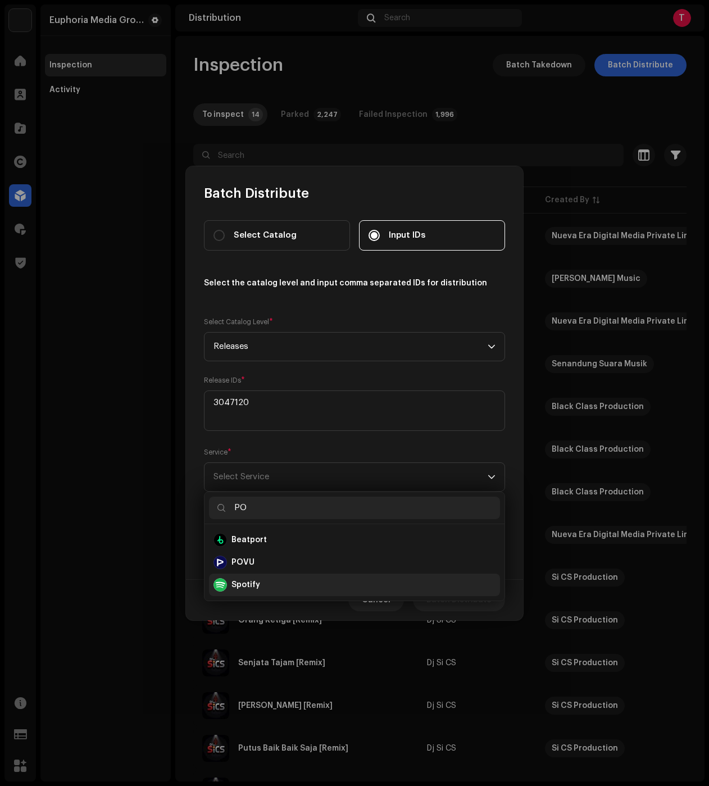
drag, startPoint x: 232, startPoint y: 559, endPoint x: 331, endPoint y: 571, distance: 99.7
click at [232, 559] on strong "POVU" at bounding box center [243, 562] width 23 height 11
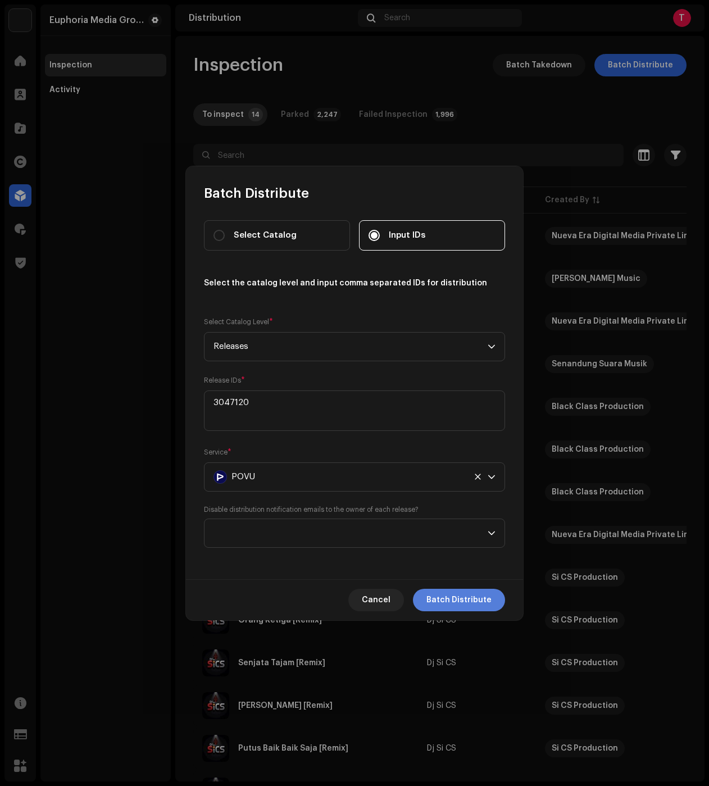
click at [452, 600] on span "Batch Distribute" at bounding box center [458, 600] width 65 height 22
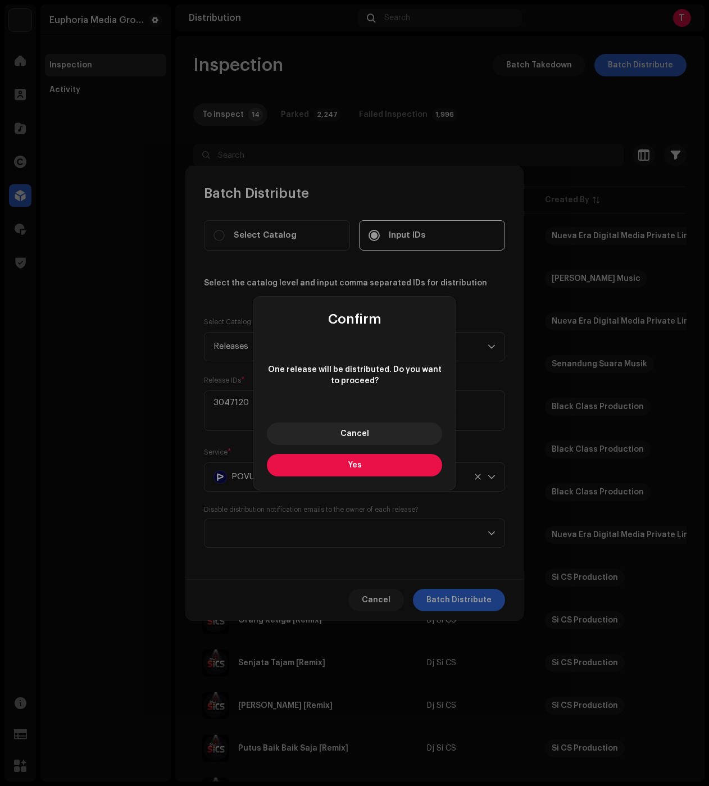
drag, startPoint x: 367, startPoint y: 458, endPoint x: 336, endPoint y: 465, distance: 31.6
click at [367, 458] on button "Yes" at bounding box center [354, 465] width 175 height 22
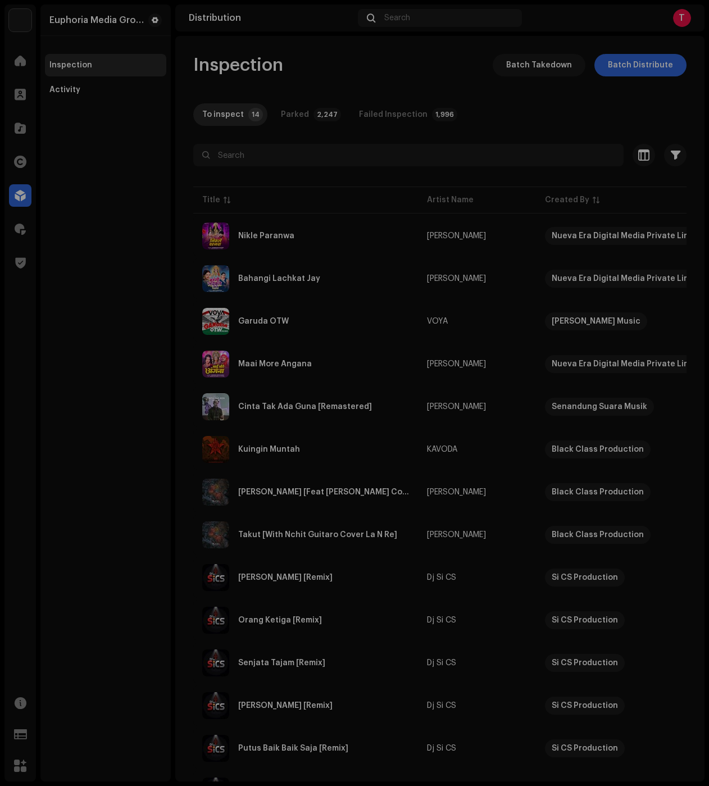
click at [80, 430] on div "Batch Distribute Select Catalog Input IDs Select the catalog level and input co…" at bounding box center [354, 393] width 709 height 786
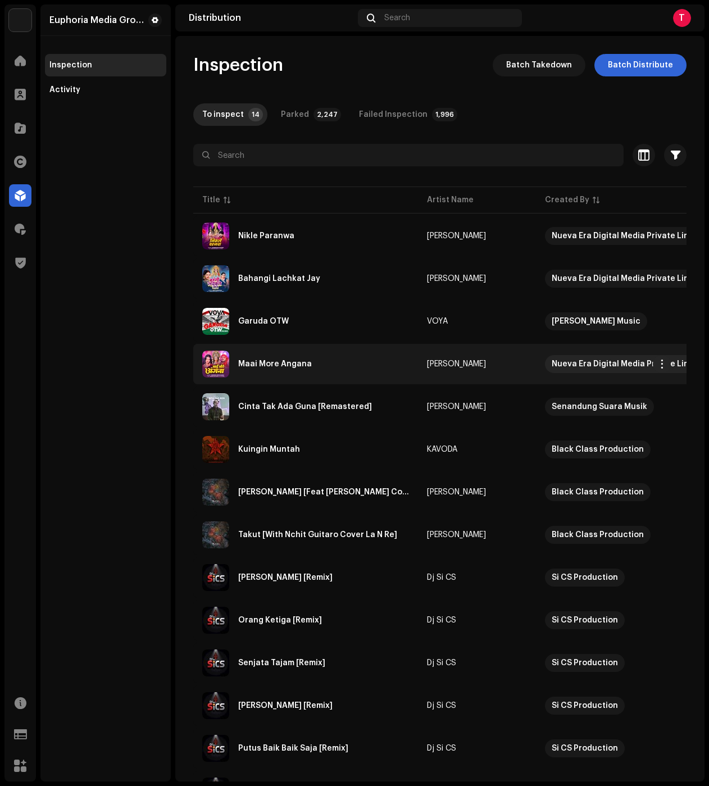
click at [313, 362] on div "Maai More Angana" at bounding box center [305, 364] width 207 height 27
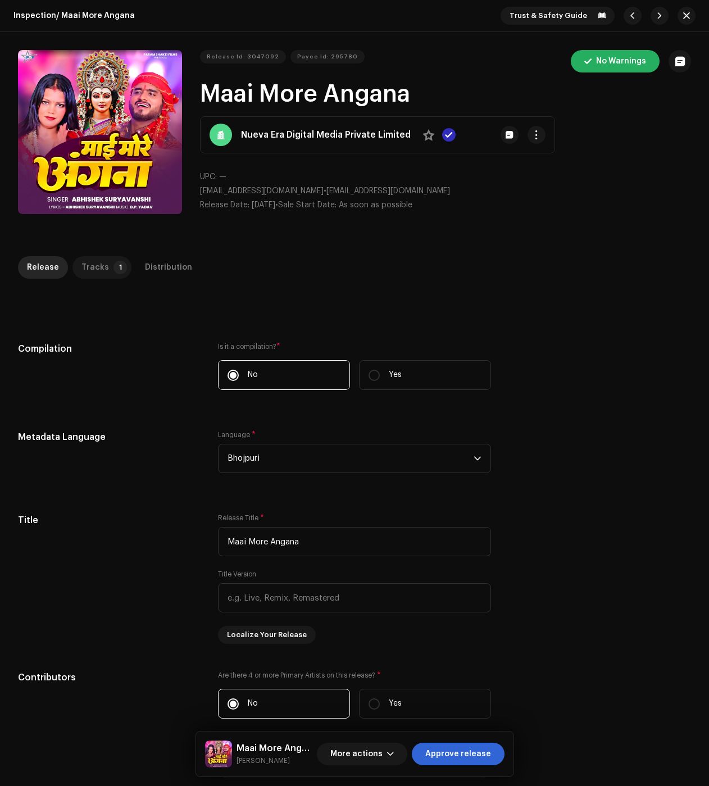
click at [97, 271] on div "Tracks" at bounding box center [95, 267] width 28 height 22
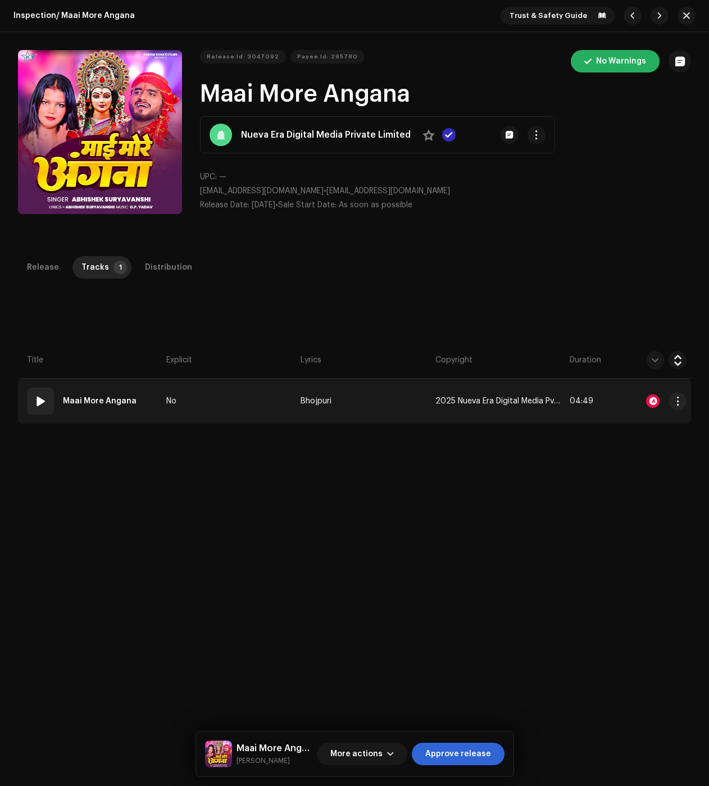
click at [646, 398] on div at bounding box center [652, 400] width 13 height 13
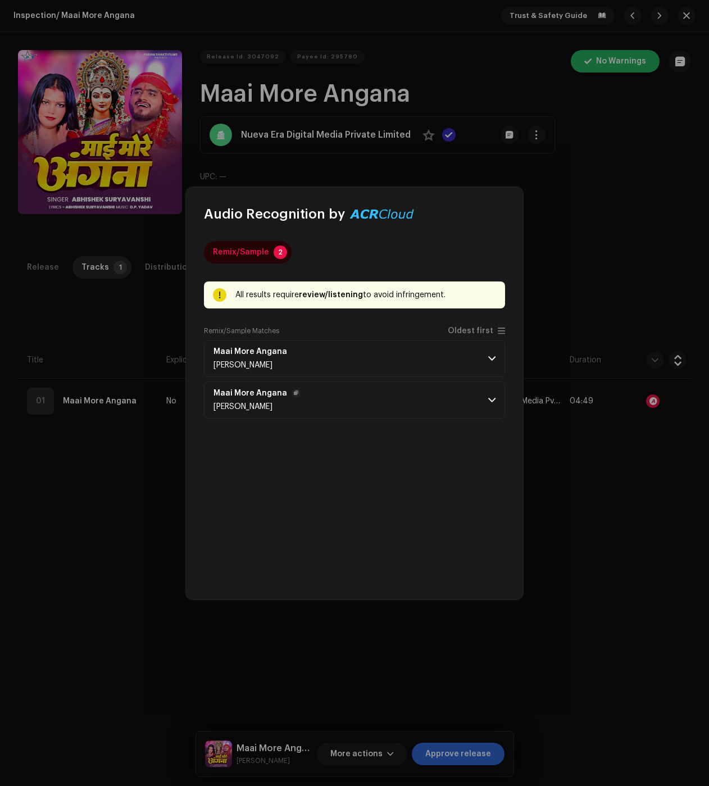
click at [385, 414] on p-accordion-header "Maai More [PERSON_NAME] [PERSON_NAME]" at bounding box center [354, 400] width 301 height 37
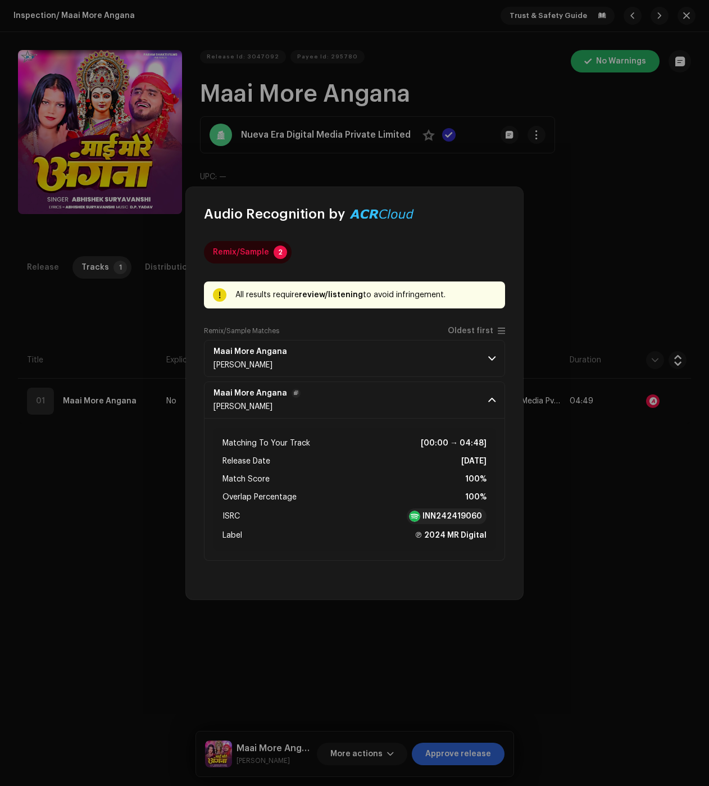
click at [388, 400] on p-accordion-header "Maai More [PERSON_NAME] [PERSON_NAME]" at bounding box center [354, 400] width 301 height 37
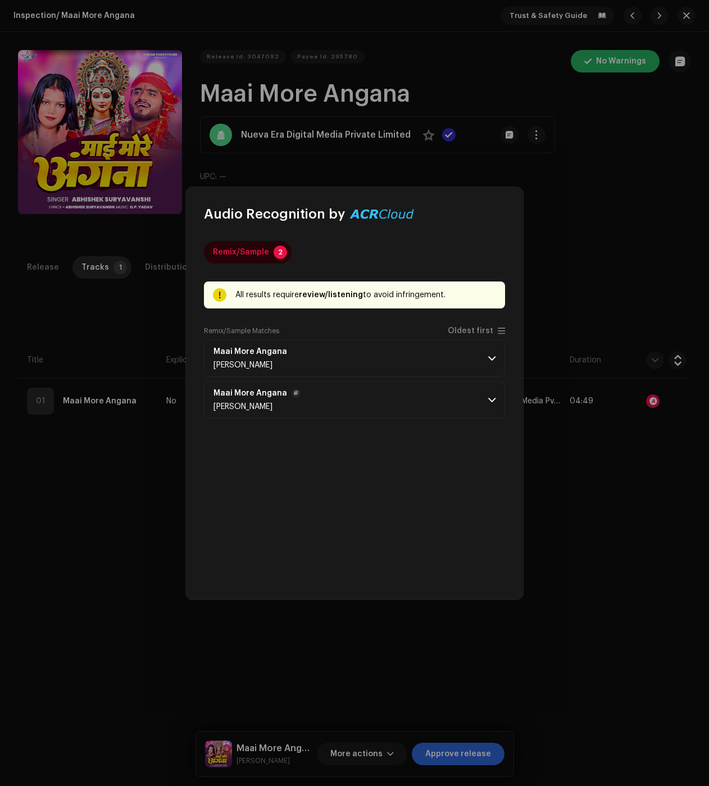
click at [394, 400] on p-accordion-header "Maai More [PERSON_NAME] [PERSON_NAME]" at bounding box center [354, 400] width 301 height 37
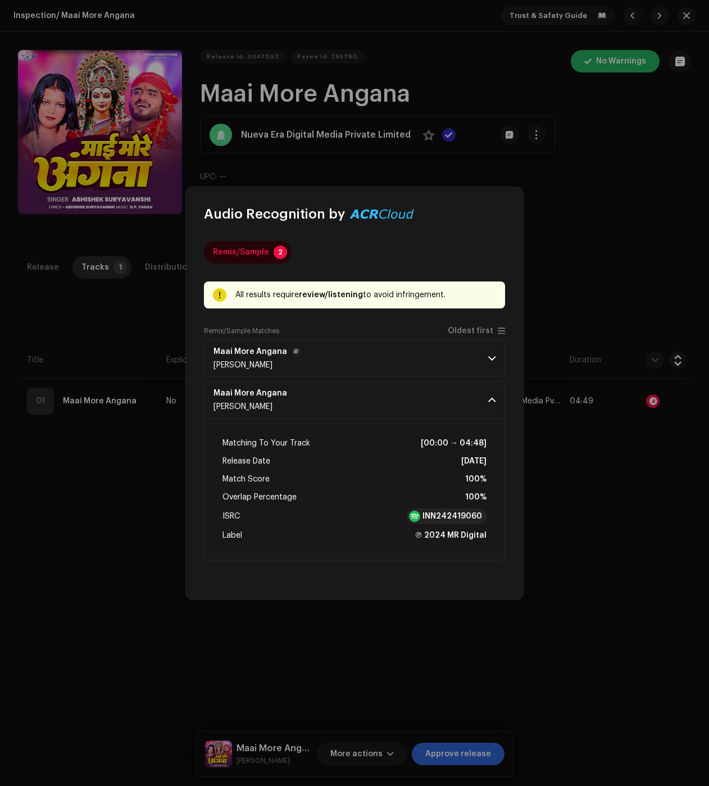
click at [405, 359] on p-accordion-header "Maai More [PERSON_NAME] [PERSON_NAME]" at bounding box center [354, 358] width 301 height 37
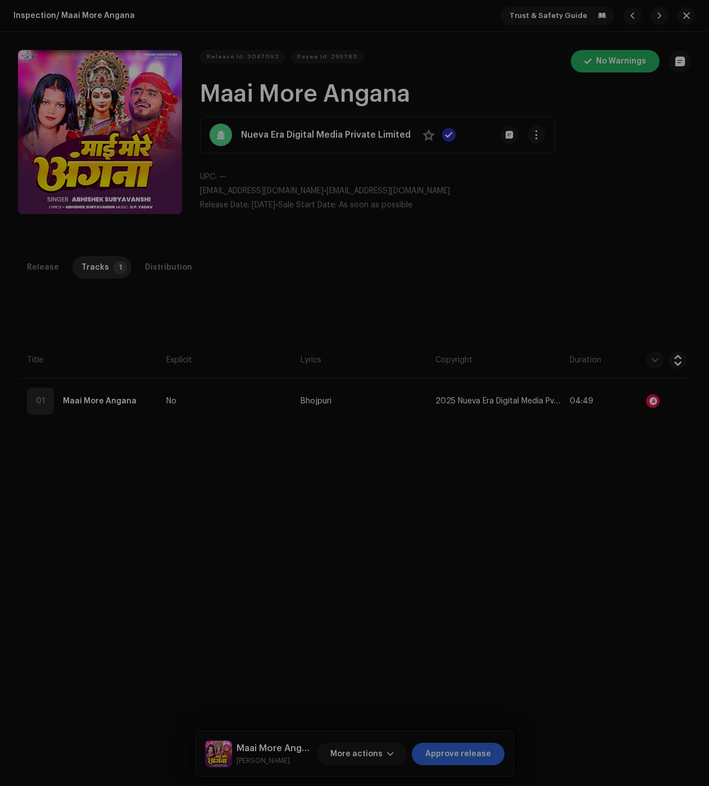
drag, startPoint x: 627, startPoint y: 574, endPoint x: 486, endPoint y: 464, distance: 178.9
click at [627, 574] on div "Audio Recognition by Remix/Sample 2 All results require review/listening to avo…" at bounding box center [354, 393] width 709 height 786
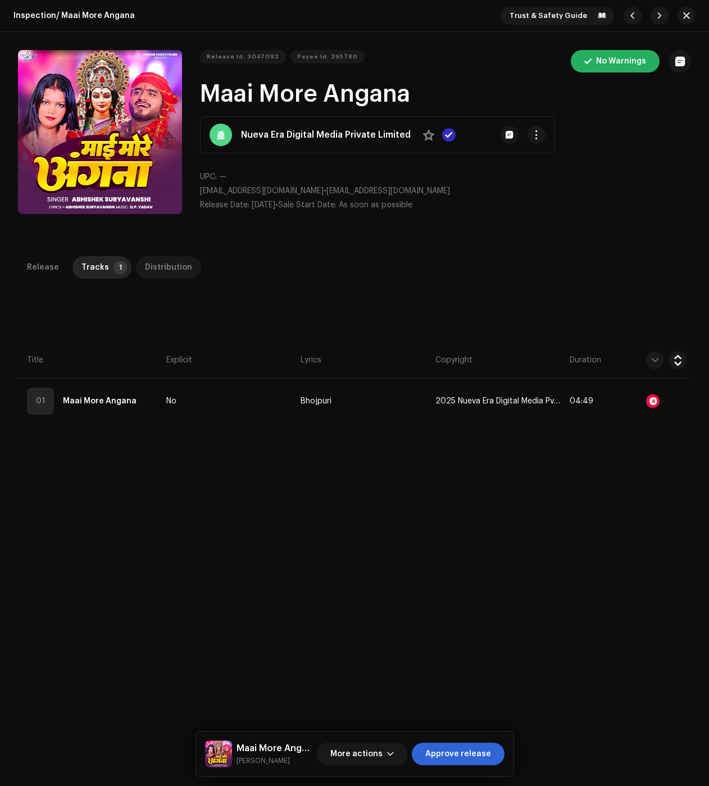
click at [166, 272] on div "Distribution" at bounding box center [168, 267] width 47 height 22
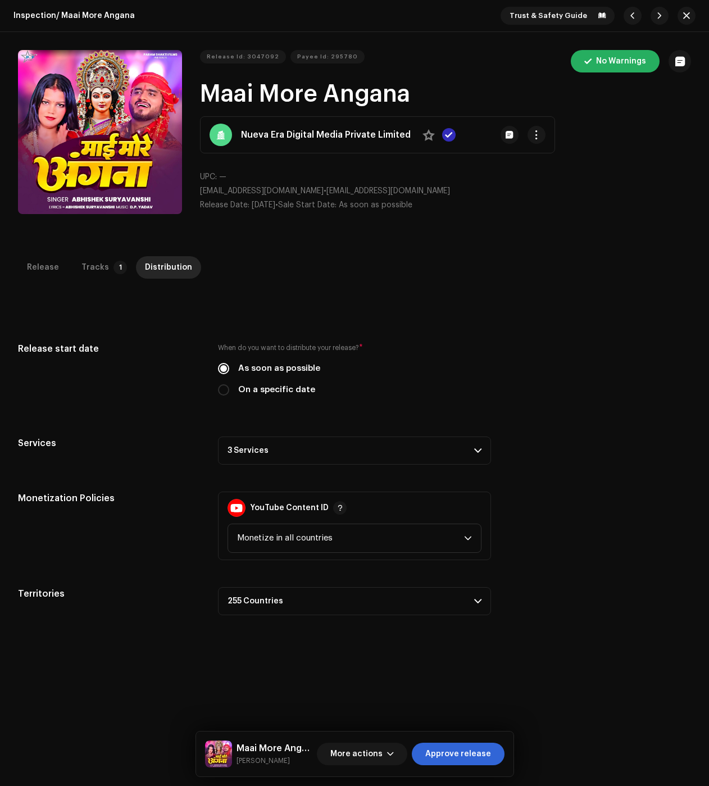
click at [297, 463] on p-accordion-header "3 Services" at bounding box center [354, 451] width 273 height 28
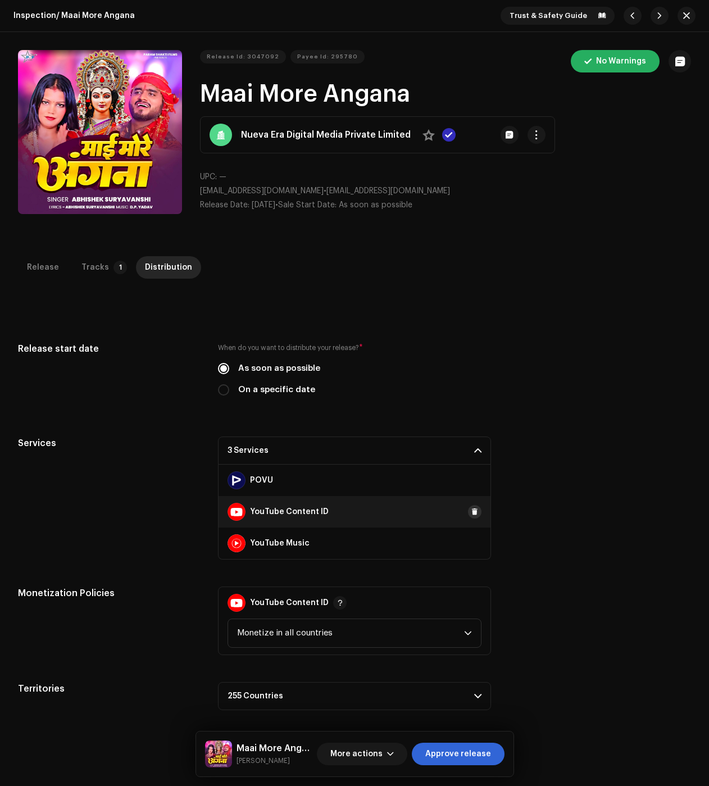
click at [473, 510] on span at bounding box center [474, 511] width 7 height 9
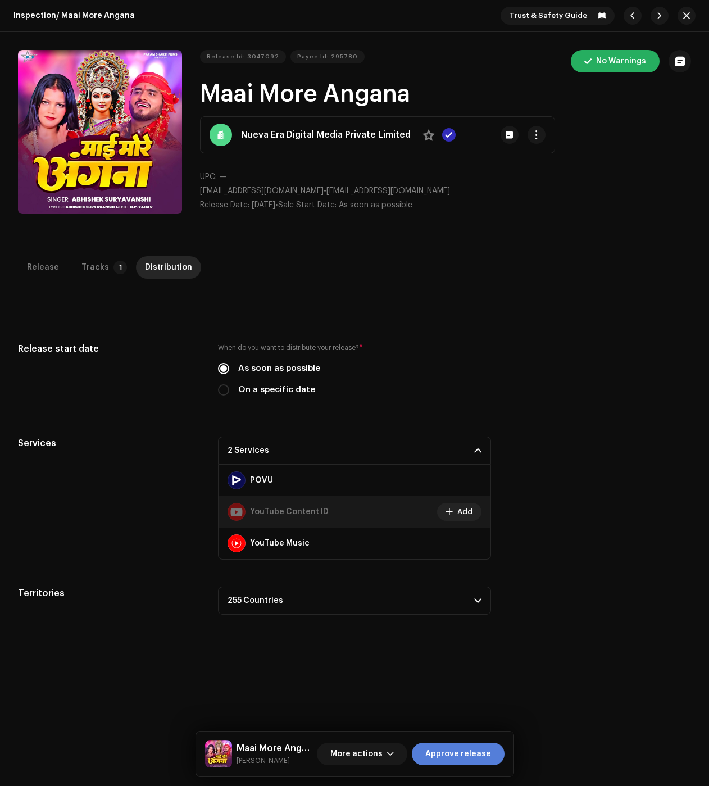
click at [471, 751] on span "Approve release" at bounding box center [458, 754] width 66 height 22
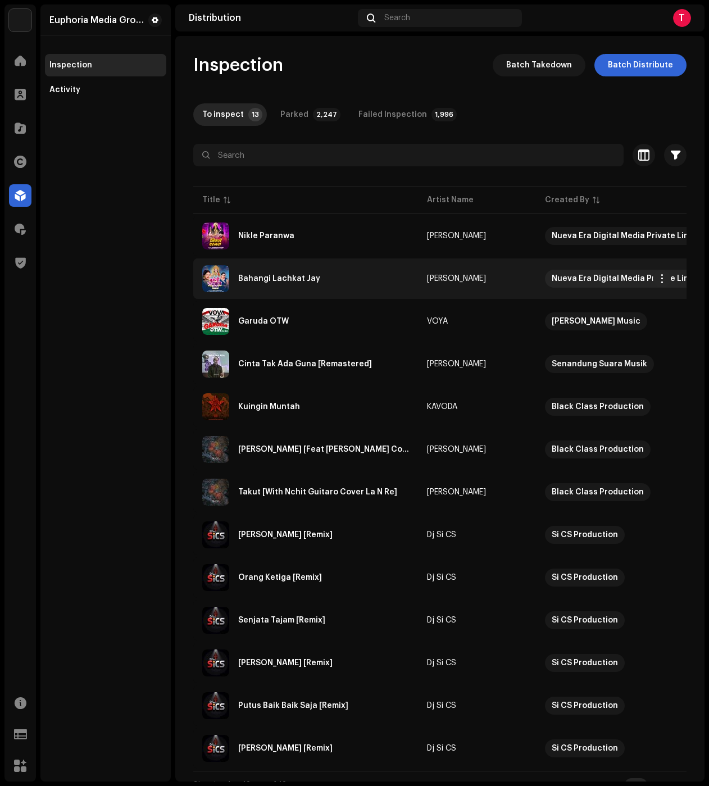
click at [381, 281] on div "Bahangi Lachkat Jay" at bounding box center [305, 278] width 207 height 27
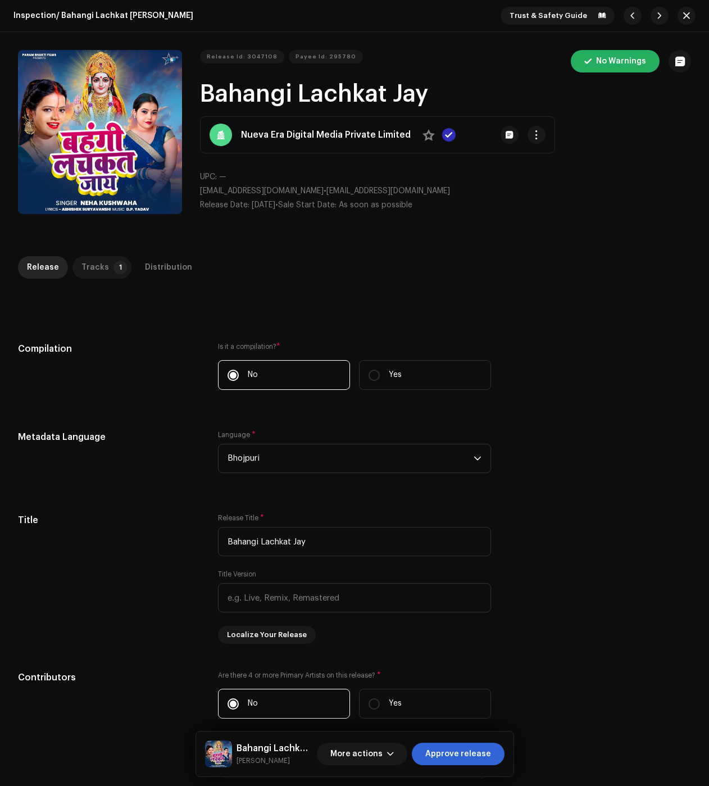
click at [102, 261] on div "Tracks" at bounding box center [95, 267] width 28 height 22
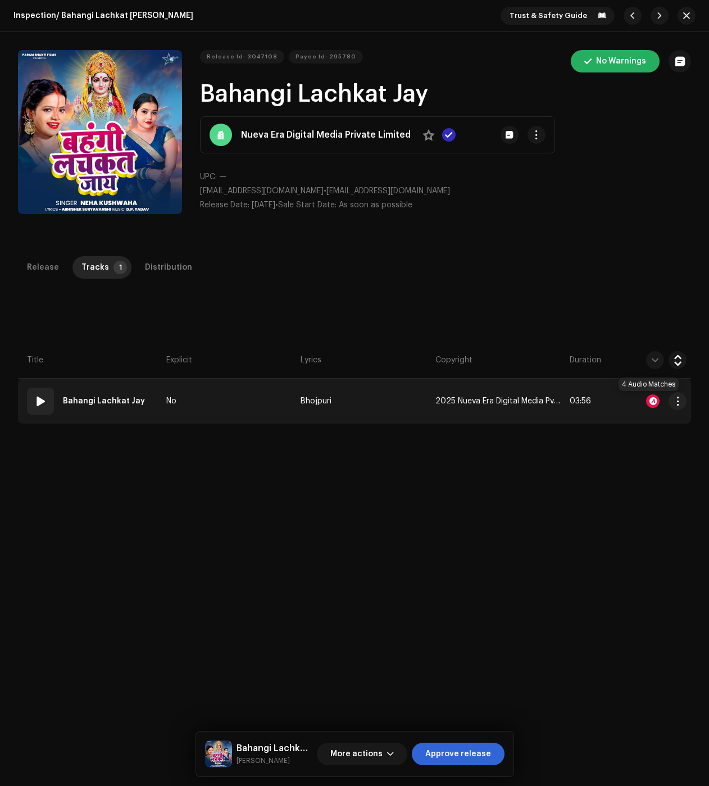
click at [651, 397] on div at bounding box center [652, 400] width 13 height 13
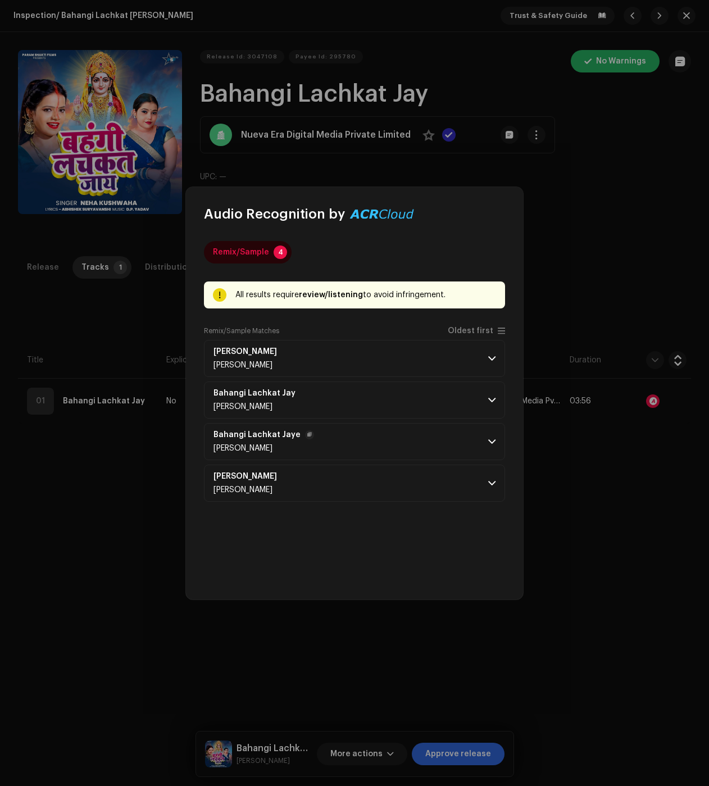
click at [501, 444] on p-accordion-header "Bahangi Lachkat [PERSON_NAME] [PERSON_NAME]" at bounding box center [354, 441] width 301 height 37
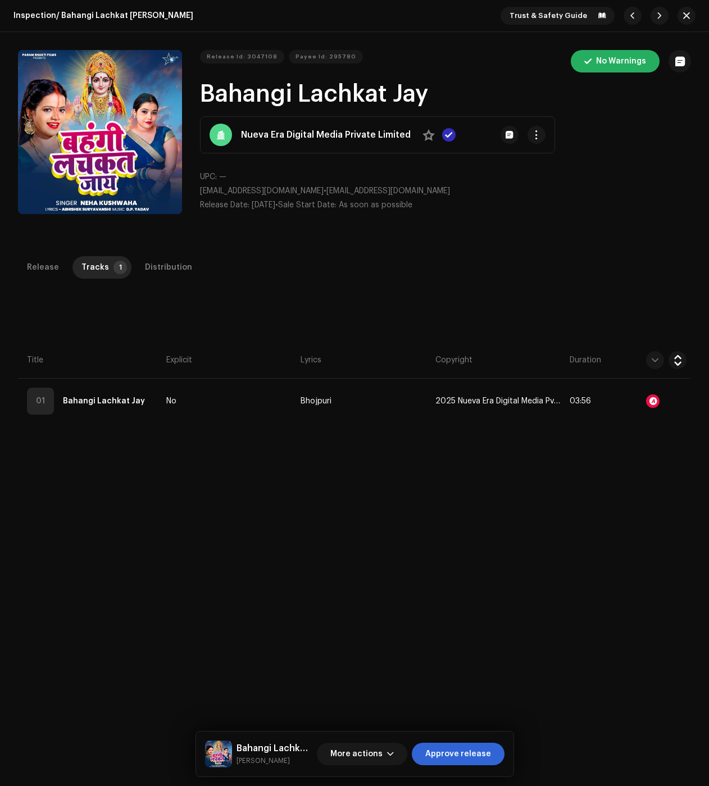
drag, startPoint x: 71, startPoint y: 285, endPoint x: 126, endPoint y: 265, distance: 58.5
click at [72, 282] on div "Audio Recognition by Remix/Sample 4 All results require review/listening to avo…" at bounding box center [354, 393] width 709 height 786
drag, startPoint x: 153, startPoint y: 269, endPoint x: 188, endPoint y: 299, distance: 46.2
click at [153, 268] on div "Distribution" at bounding box center [168, 267] width 47 height 22
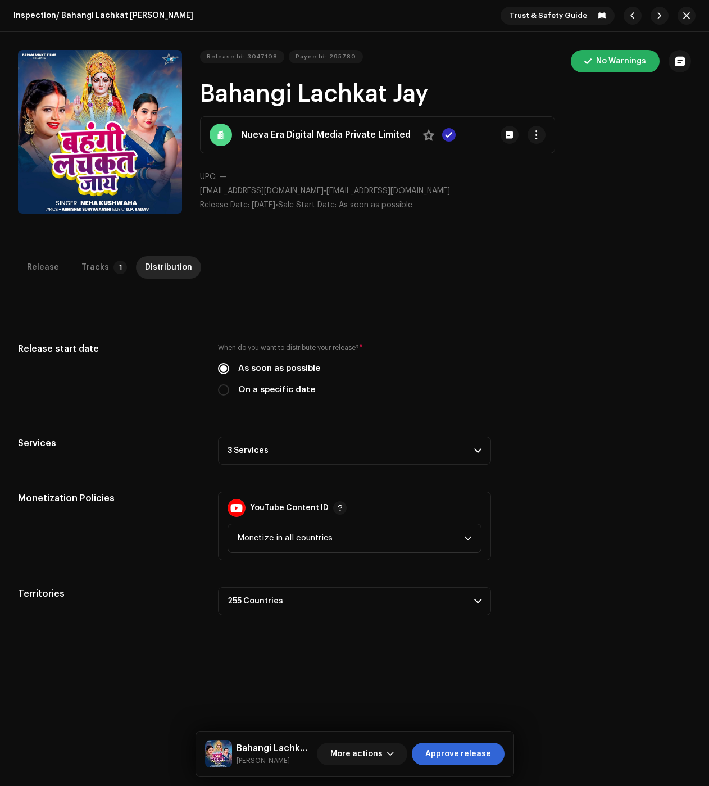
click at [288, 459] on p-accordion-header "3 Services" at bounding box center [354, 451] width 273 height 28
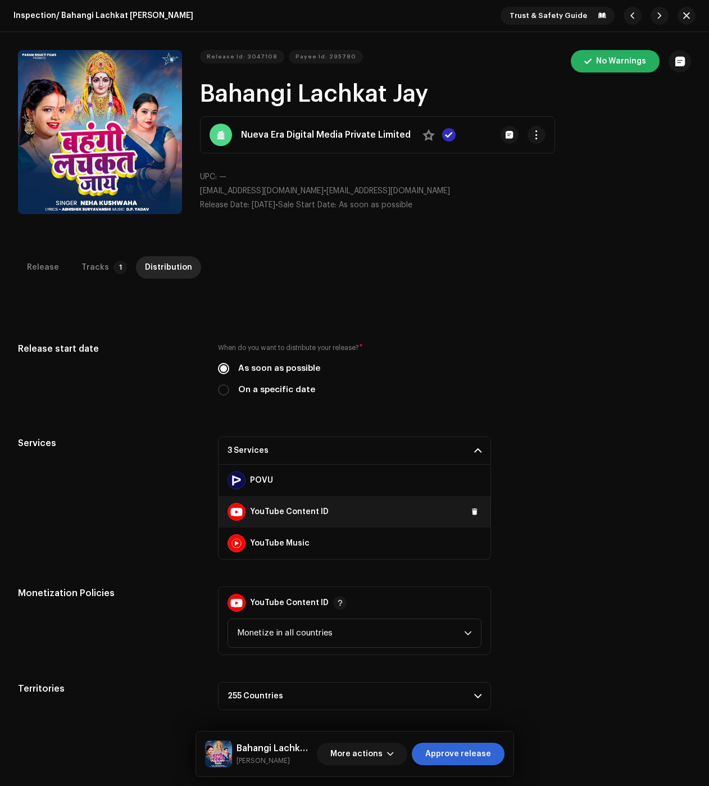
click at [483, 512] on div "YouTube Content ID" at bounding box center [355, 511] width 272 height 31
drag, startPoint x: 475, startPoint y: 515, endPoint x: 497, endPoint y: 621, distance: 107.9
click at [0, 0] on button at bounding box center [0, 0] width 0 height 0
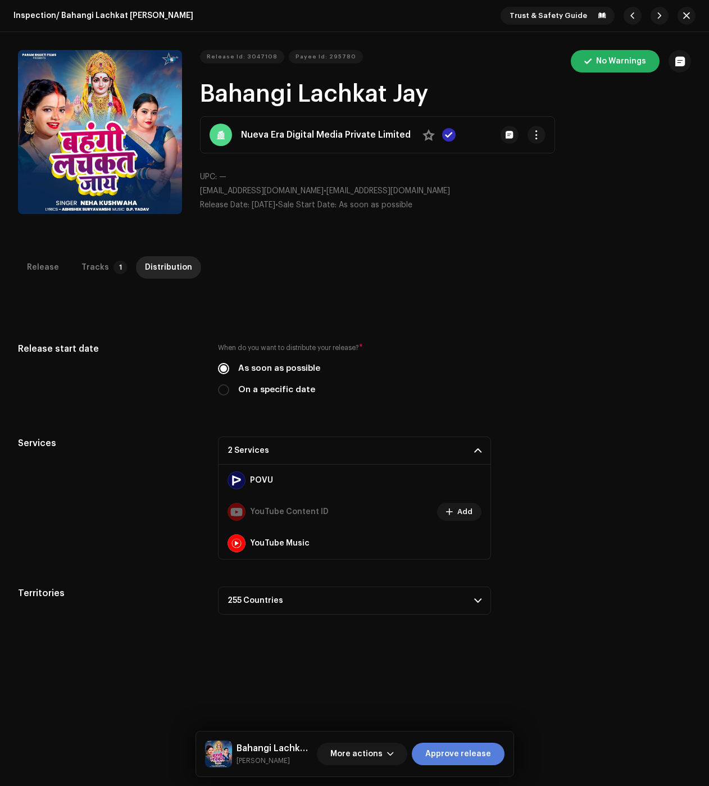
click at [480, 761] on span "Approve release" at bounding box center [458, 754] width 66 height 22
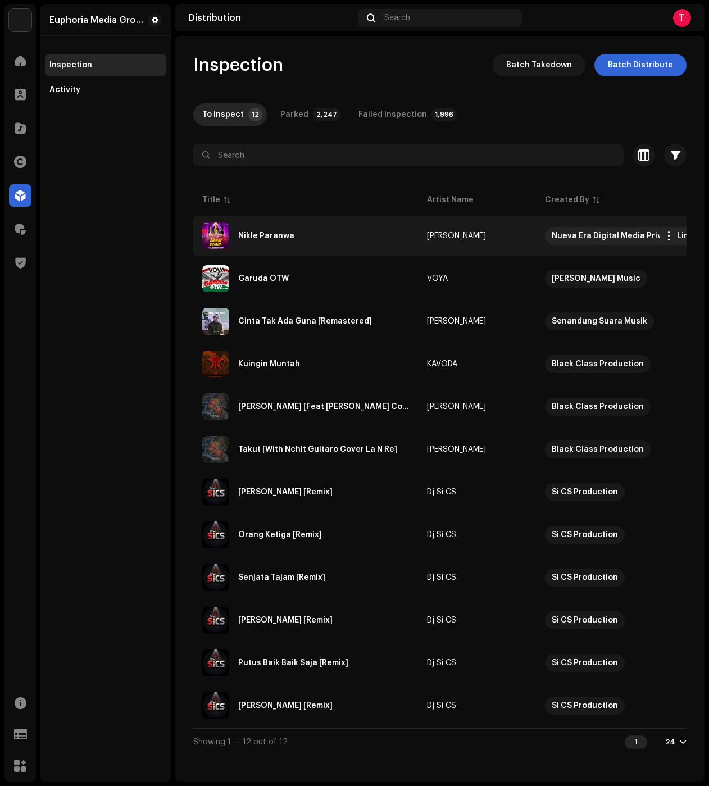
click at [297, 243] on div "Nikle Paranwa" at bounding box center [305, 236] width 207 height 27
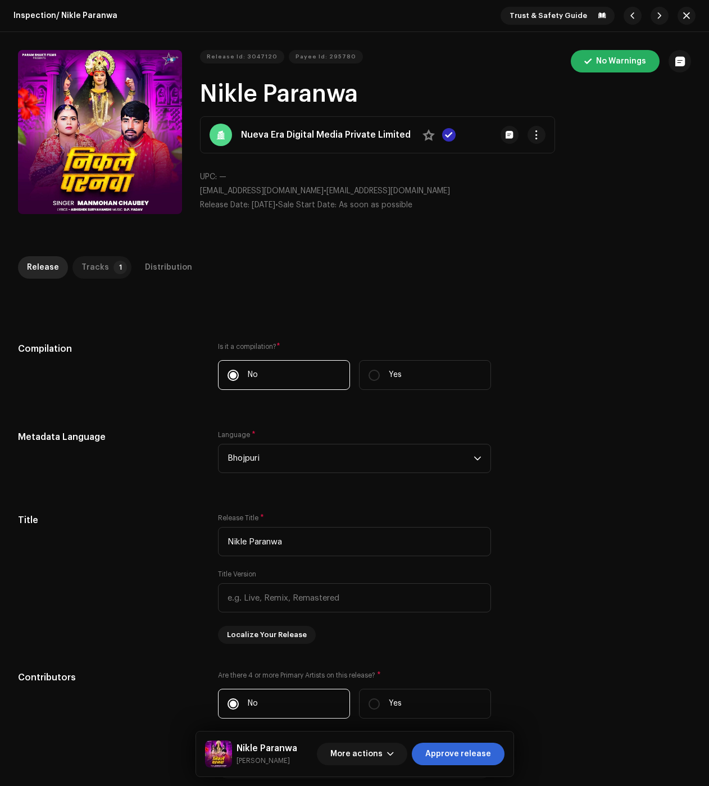
drag, startPoint x: 92, startPoint y: 260, endPoint x: 242, endPoint y: 312, distance: 159.4
click at [92, 260] on div "Tracks" at bounding box center [95, 267] width 28 height 22
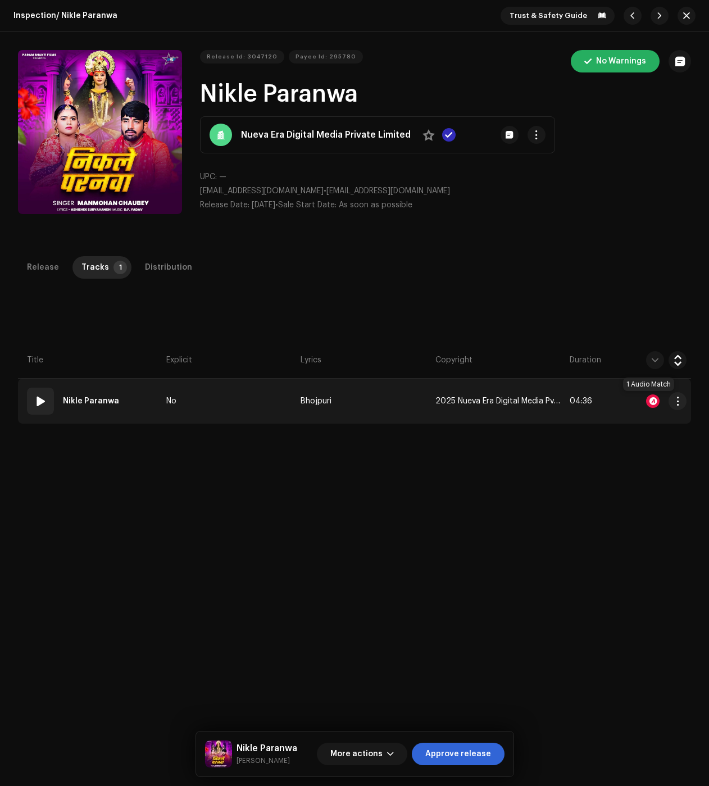
click at [650, 402] on div at bounding box center [652, 400] width 13 height 13
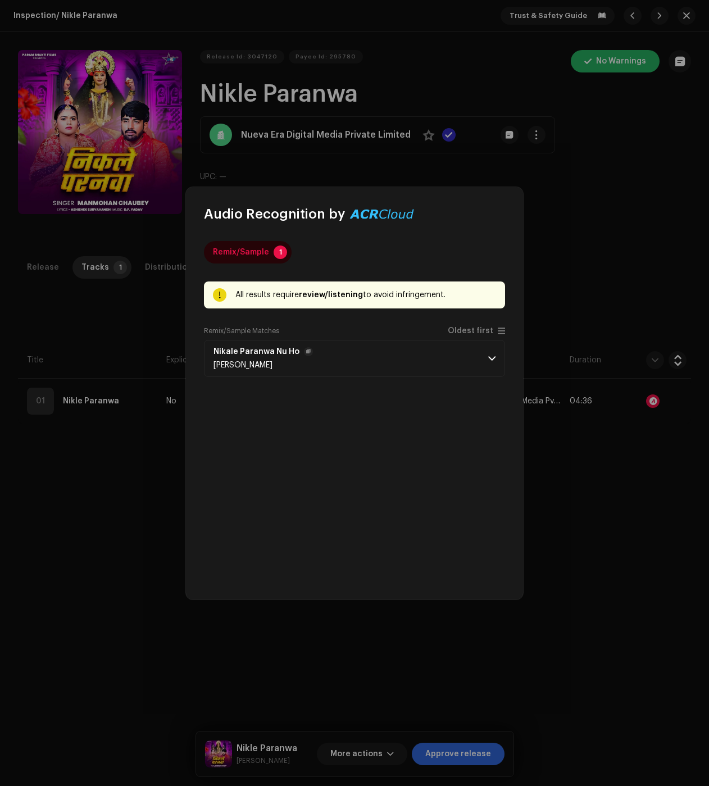
drag, startPoint x: 442, startPoint y: 367, endPoint x: 418, endPoint y: 369, distance: 24.2
click at [442, 367] on p-accordion-header "Nikale Paranwa Nu Ho [PERSON_NAME]" at bounding box center [354, 358] width 301 height 37
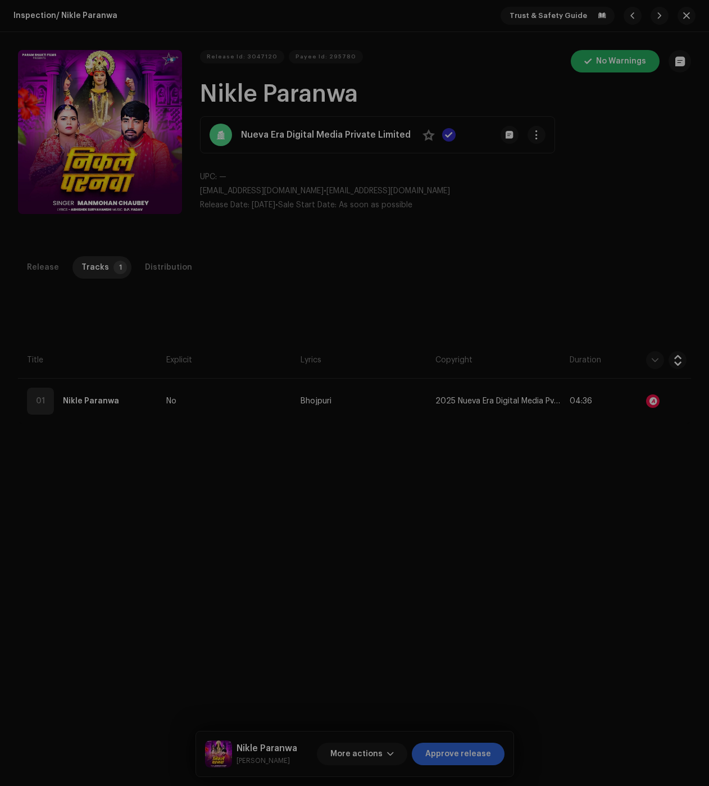
drag, startPoint x: 90, startPoint y: 301, endPoint x: 104, endPoint y: 293, distance: 16.1
click at [90, 301] on div "Audio Recognition by Remix/Sample 1 All results require review/listening to avo…" at bounding box center [354, 393] width 709 height 786
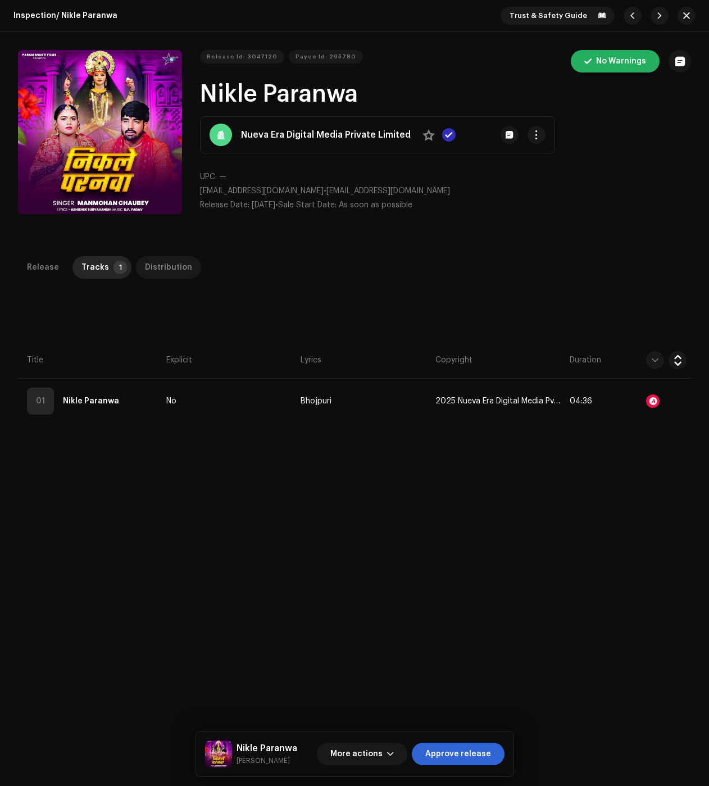
click at [145, 261] on div "Distribution" at bounding box center [168, 267] width 47 height 22
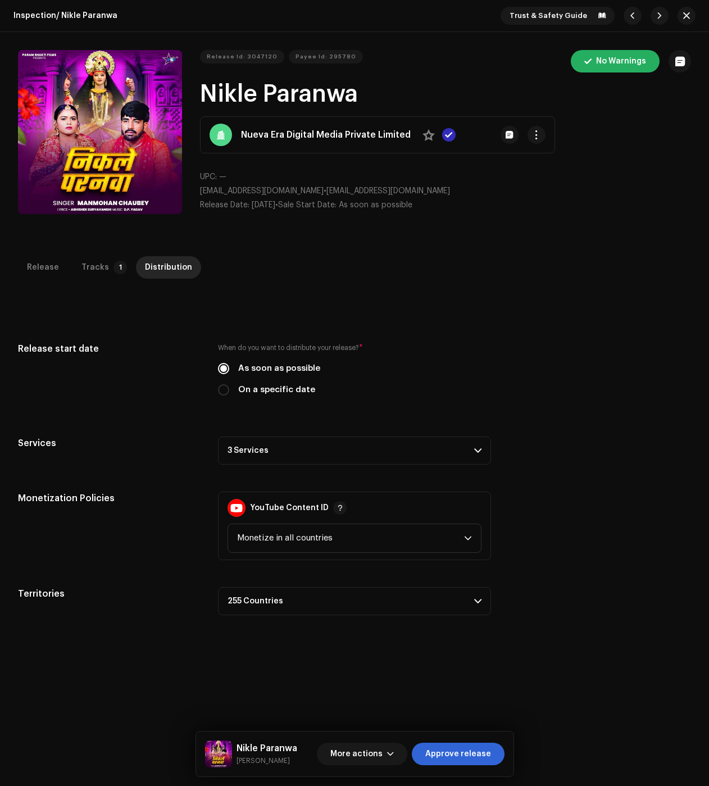
drag, startPoint x: 270, startPoint y: 448, endPoint x: 307, endPoint y: 486, distance: 52.8
click at [269, 448] on p-accordion-header "3 Services" at bounding box center [354, 451] width 273 height 28
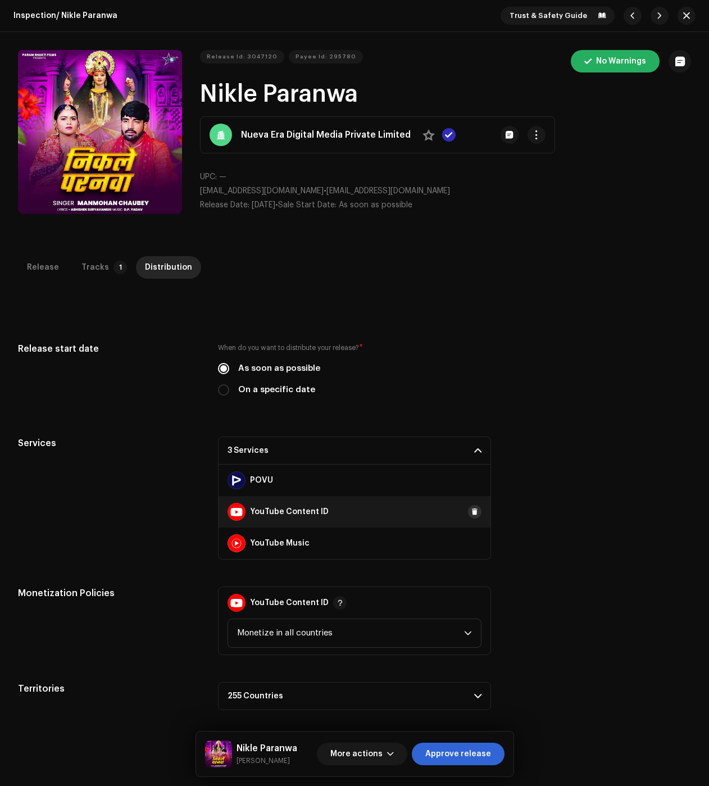
click at [471, 511] on span at bounding box center [474, 511] width 7 height 9
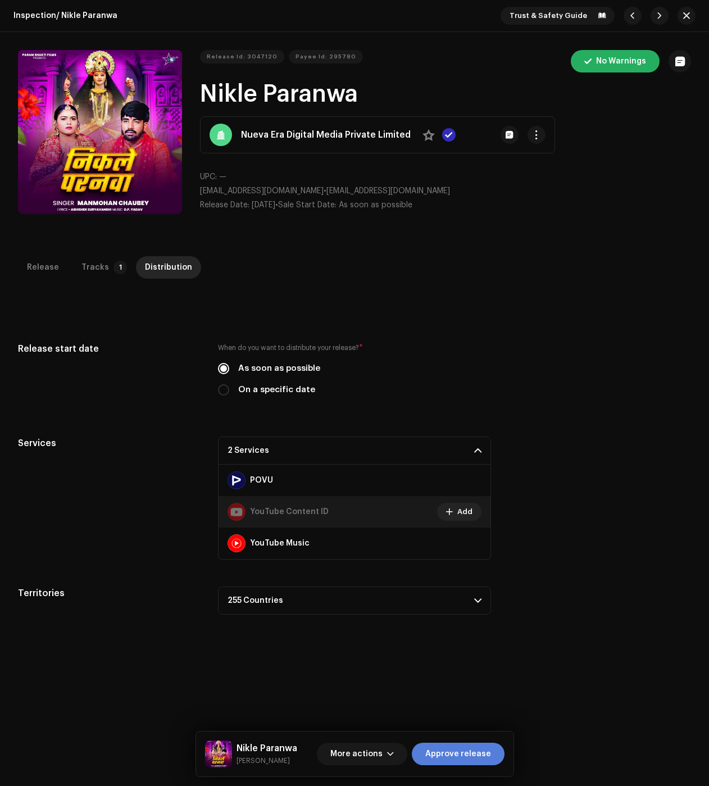
drag, startPoint x: 471, startPoint y: 766, endPoint x: 442, endPoint y: 750, distance: 33.7
click at [471, 766] on div "More actions Approve release" at bounding box center [411, 754] width 188 height 27
drag, startPoint x: 449, startPoint y: 753, endPoint x: 393, endPoint y: 711, distance: 70.2
click at [449, 753] on span "Approve release" at bounding box center [458, 754] width 66 height 22
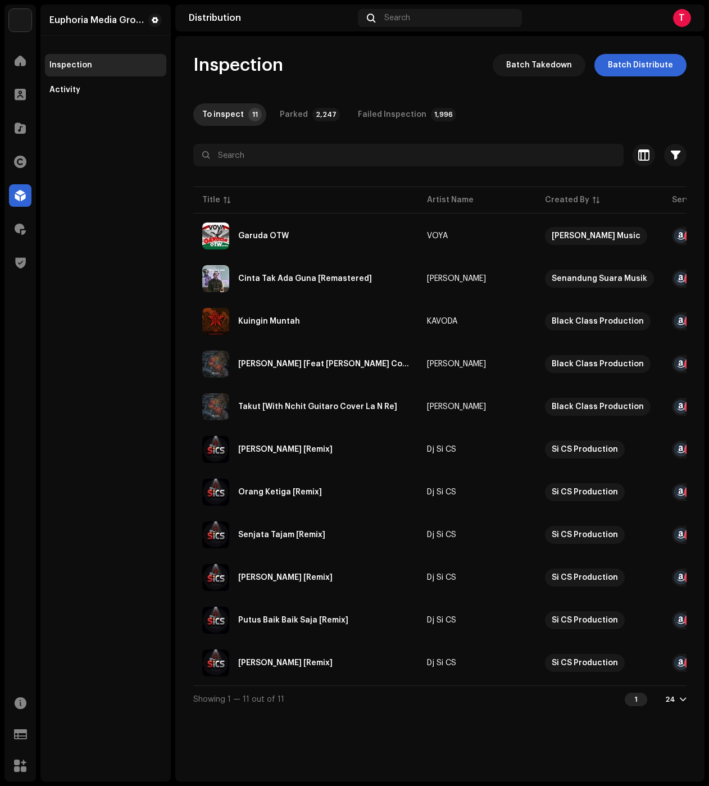
drag, startPoint x: 693, startPoint y: 18, endPoint x: 677, endPoint y: 20, distance: 16.4
click at [693, 18] on div "Distribution Search T" at bounding box center [439, 17] width 529 height 27
click at [677, 20] on div "T" at bounding box center [682, 18] width 18 height 18
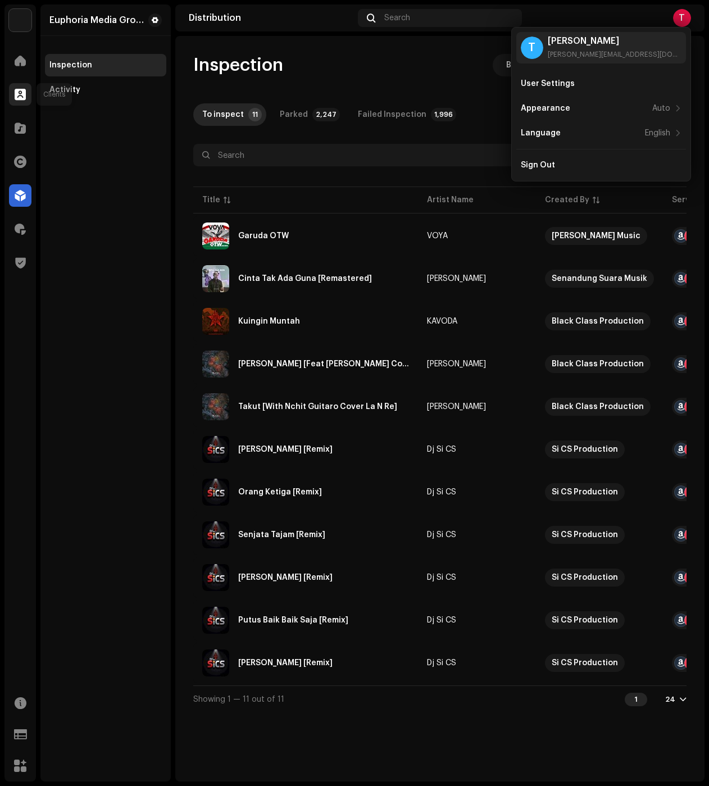
drag, startPoint x: 20, startPoint y: 85, endPoint x: 16, endPoint y: 97, distance: 13.2
click at [20, 85] on div at bounding box center [20, 94] width 22 height 22
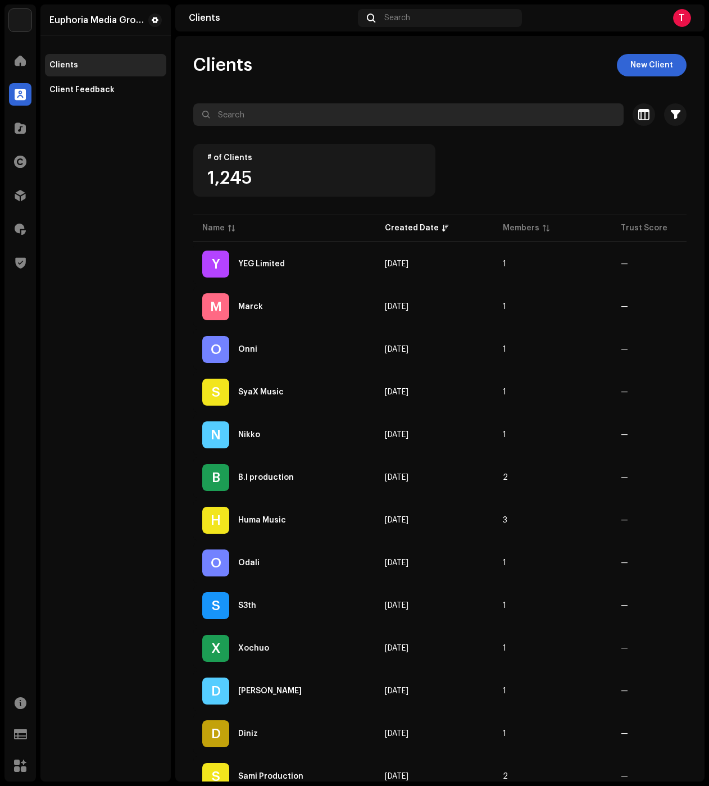
click at [246, 111] on input "text" at bounding box center [408, 114] width 430 height 22
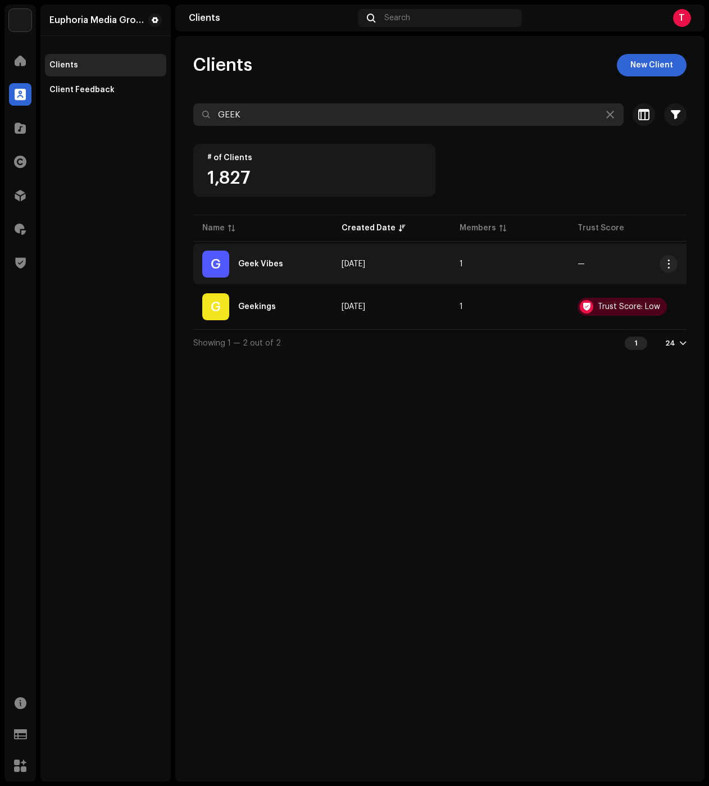
type input "GEEK"
click at [267, 252] on div "G Geek Vibes" at bounding box center [262, 264] width 121 height 27
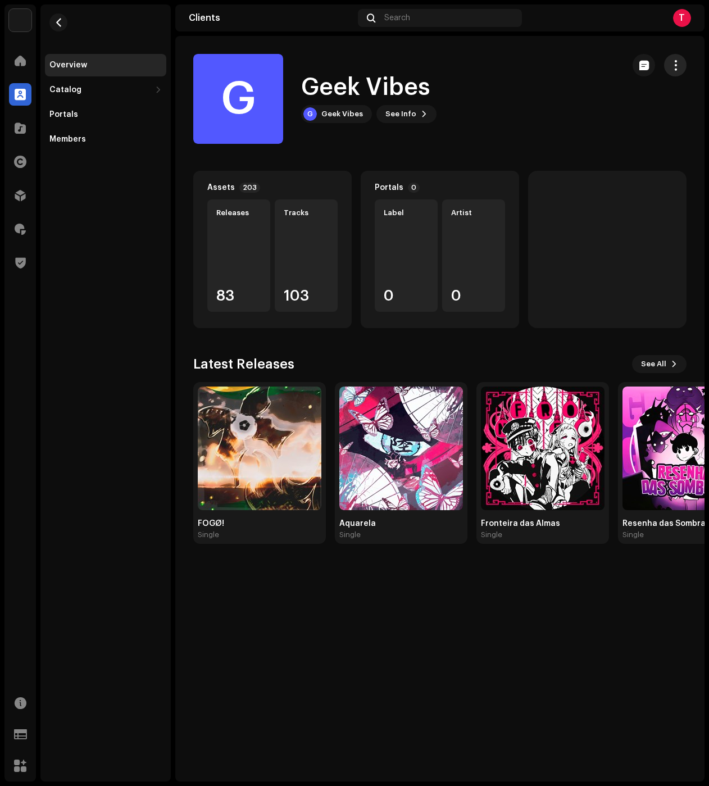
click at [684, 65] on button "button" at bounding box center [675, 65] width 22 height 22
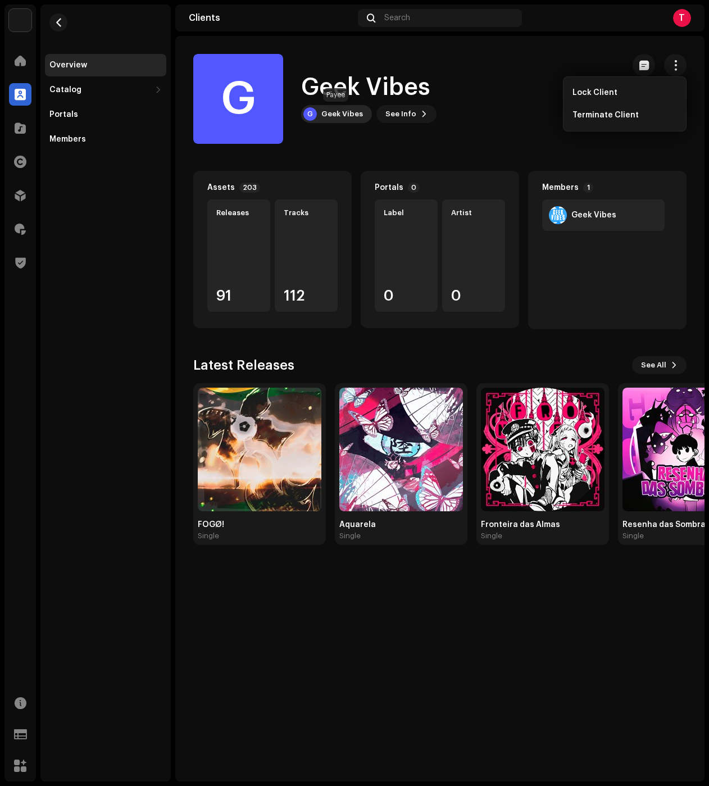
click at [337, 111] on div "Geek Vibes" at bounding box center [342, 114] width 42 height 9
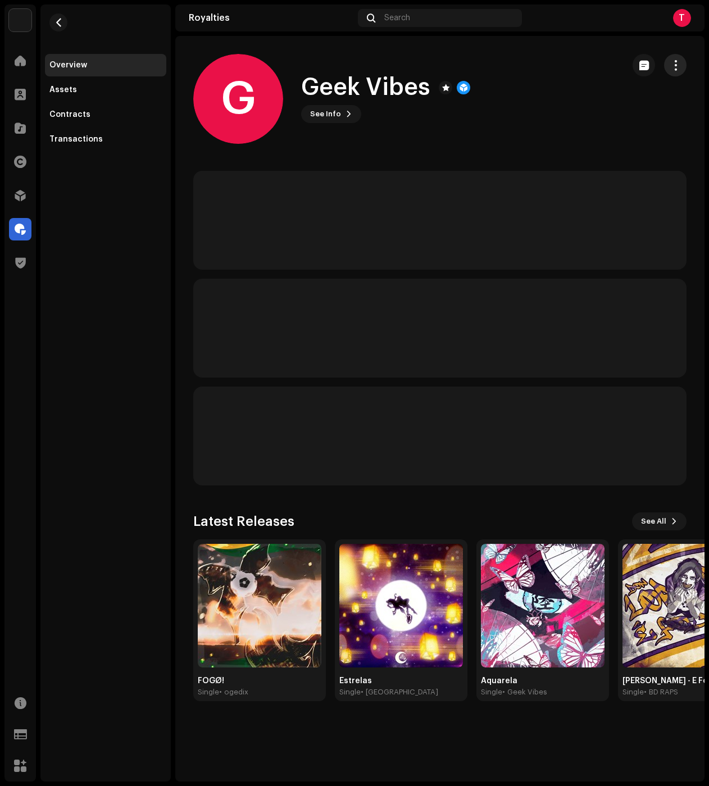
click at [679, 70] on span "button" at bounding box center [675, 65] width 11 height 9
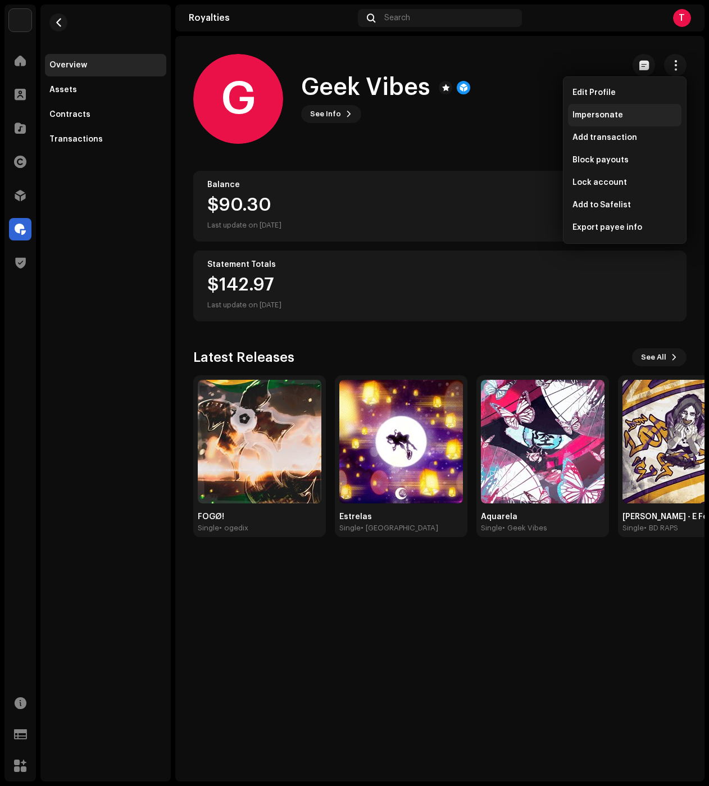
click at [593, 117] on span "Impersonate" at bounding box center [598, 115] width 51 height 9
